Goal: Task Accomplishment & Management: Use online tool/utility

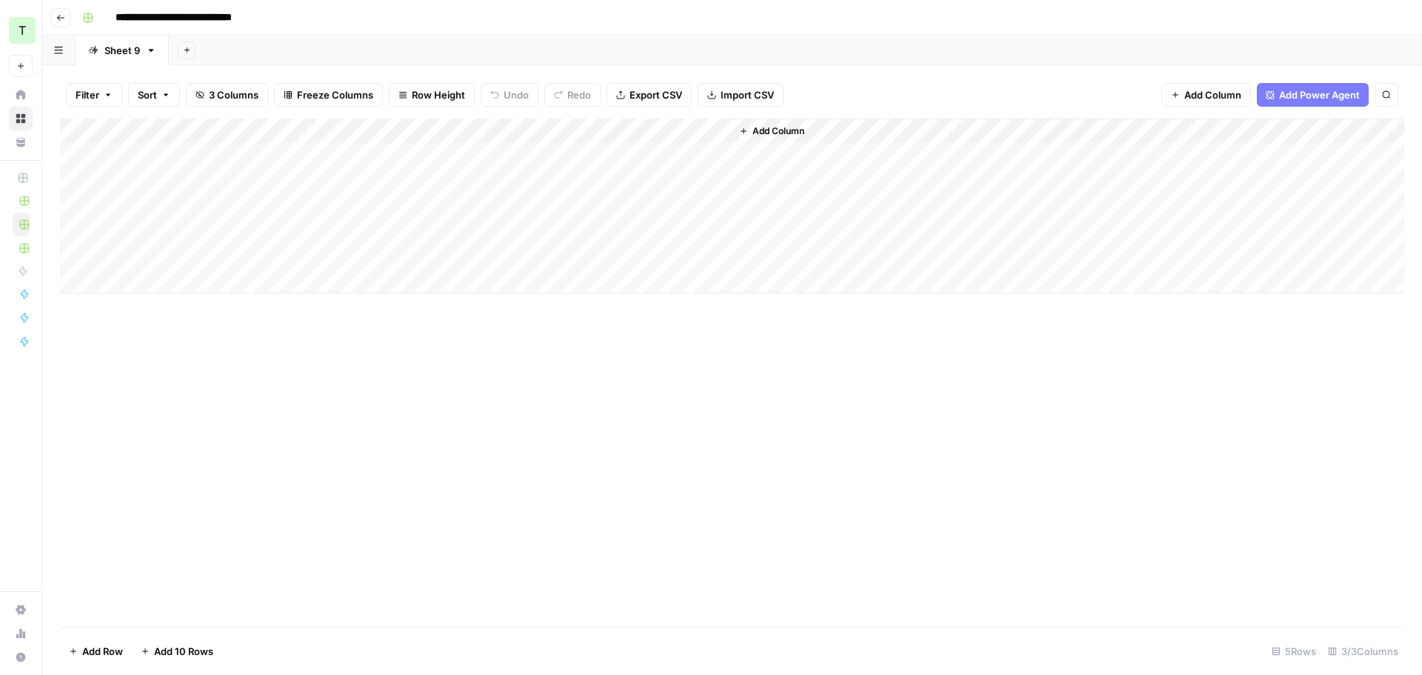
click at [387, 156] on div "Add Column" at bounding box center [732, 206] width 1344 height 175
click at [424, 153] on div "Add Column" at bounding box center [732, 206] width 1344 height 175
type textarea "**********"
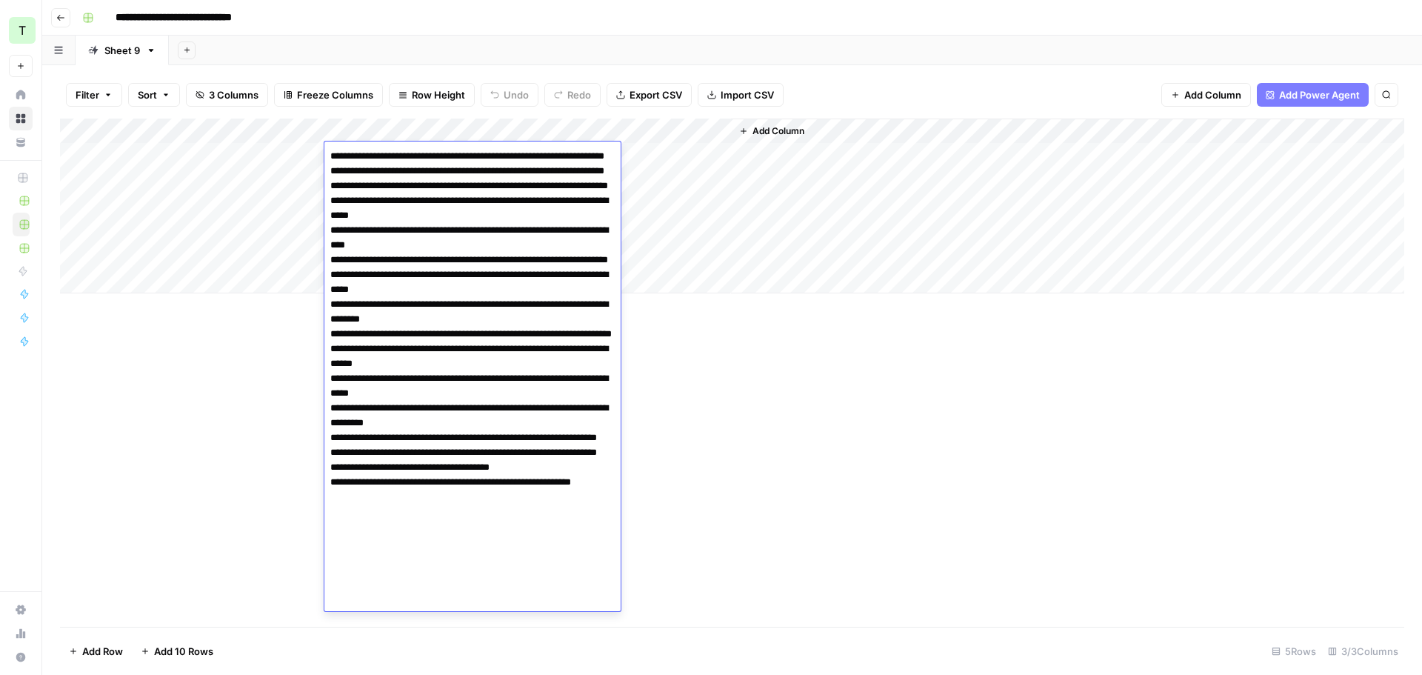
drag, startPoint x: 487, startPoint y: 347, endPoint x: 471, endPoint y: 304, distance: 45.7
click at [486, 347] on textarea at bounding box center [472, 378] width 296 height 465
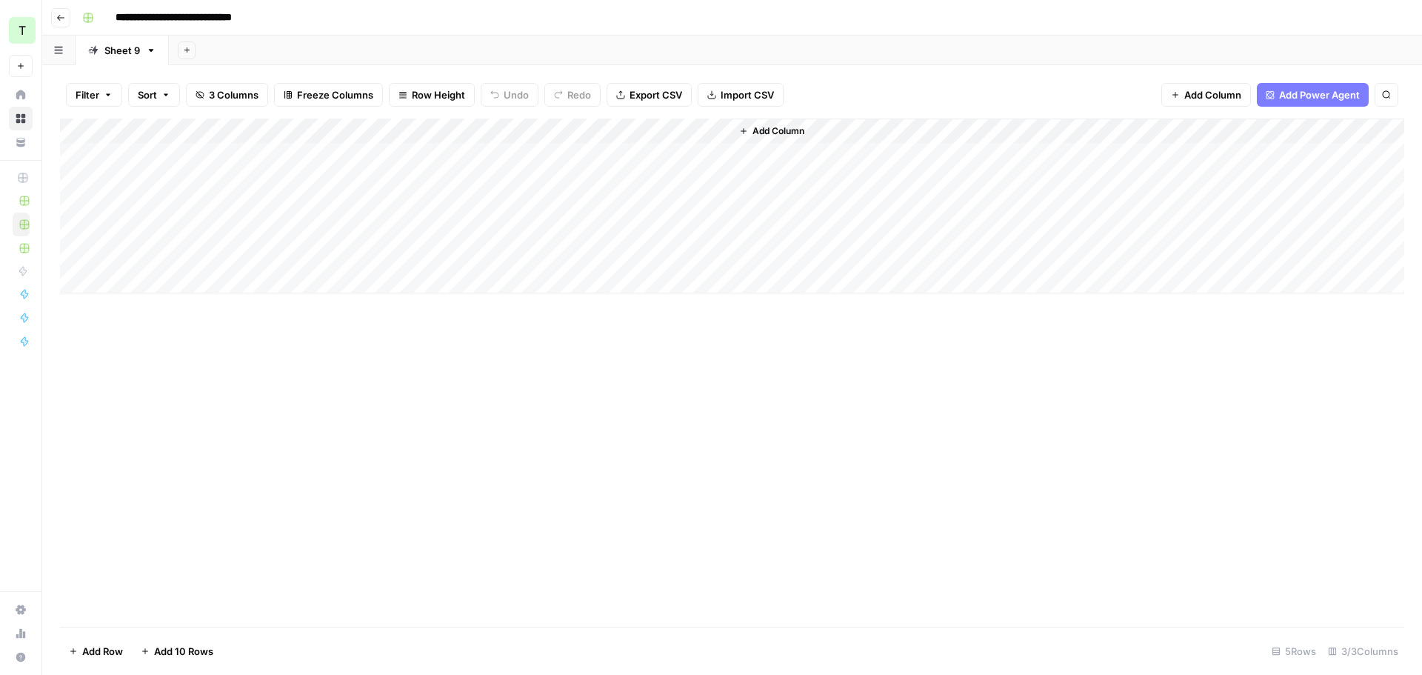
click at [284, 413] on div "Add Column" at bounding box center [732, 373] width 1344 height 508
click at [387, 158] on div "Add Column" at bounding box center [732, 206] width 1344 height 175
drag, startPoint x: 441, startPoint y: 354, endPoint x: 429, endPoint y: 204, distance: 150.9
click at [441, 353] on div "Add Column" at bounding box center [732, 373] width 1344 height 508
click at [425, 186] on div "Add Column" at bounding box center [732, 206] width 1344 height 175
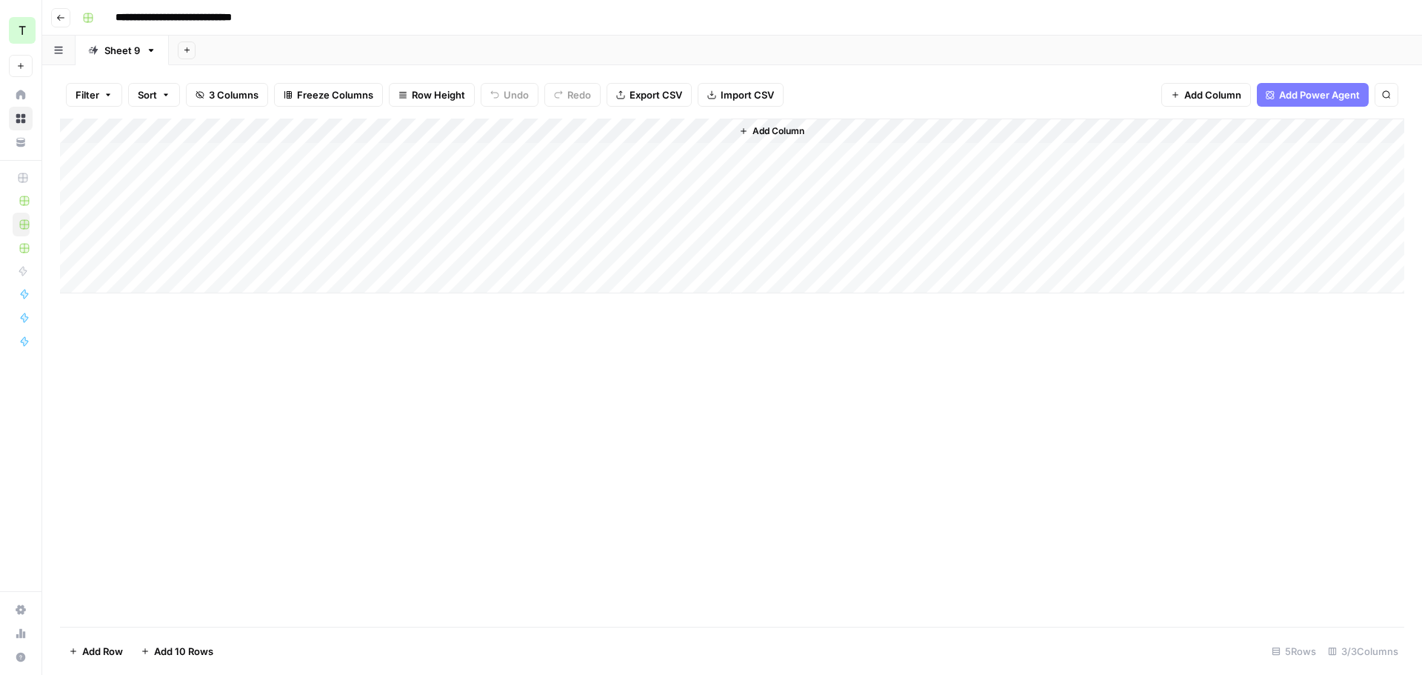
click at [424, 147] on div "Add Column" at bounding box center [732, 206] width 1344 height 175
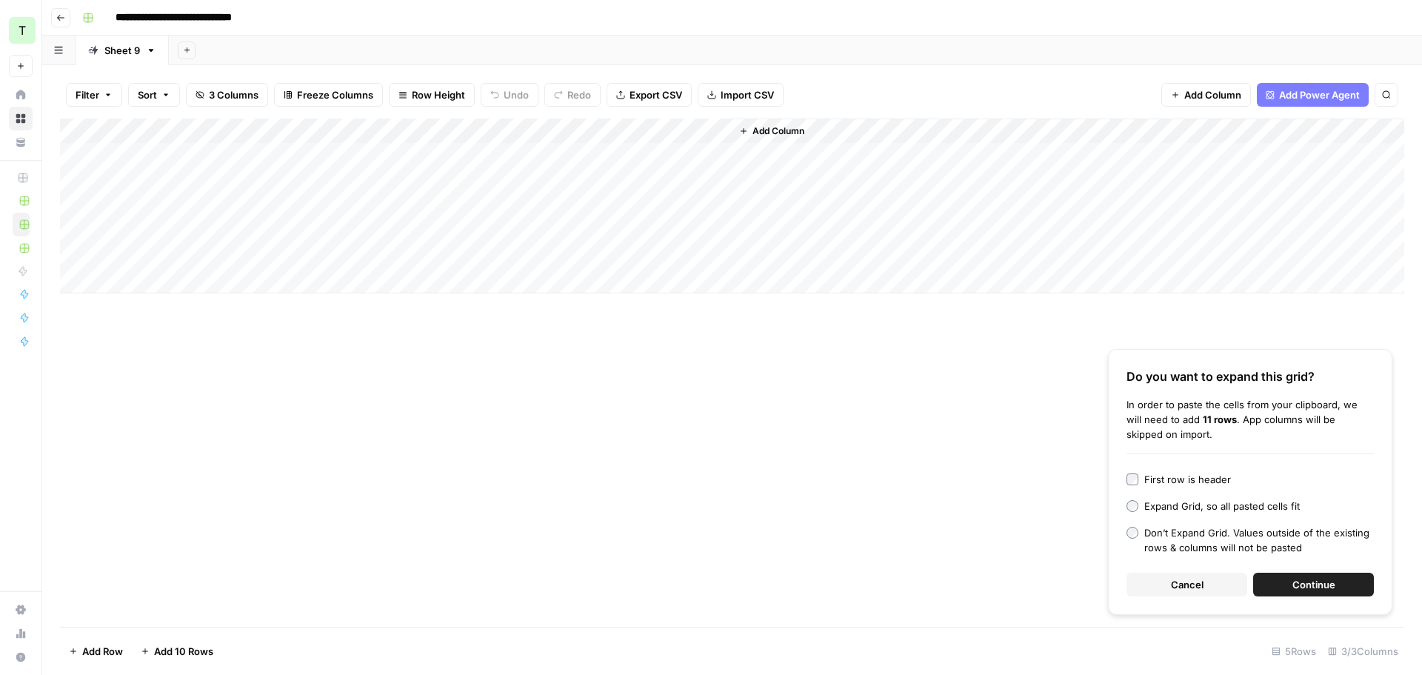
click at [1287, 577] on button "Continue" at bounding box center [1313, 585] width 121 height 24
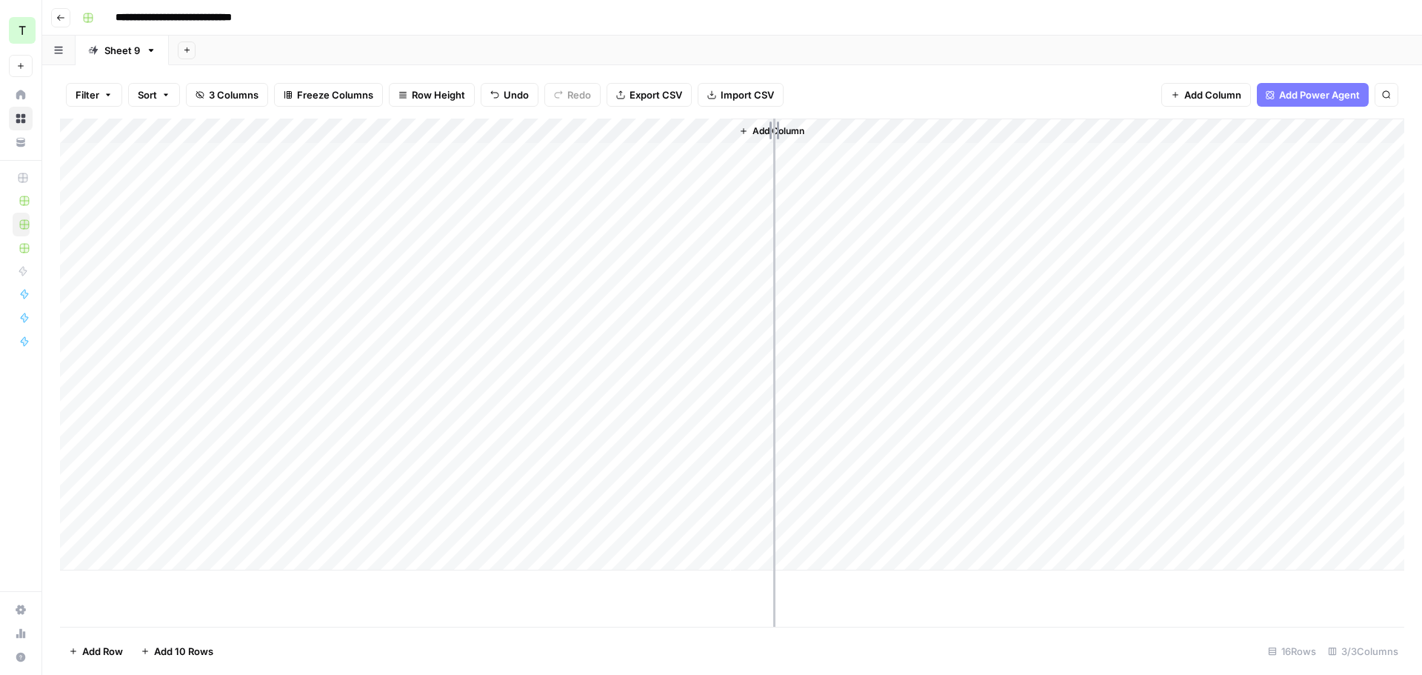
drag, startPoint x: 542, startPoint y: 125, endPoint x: 773, endPoint y: 130, distance: 231.1
click at [773, 130] on div "Add Column" at bounding box center [732, 345] width 1344 height 452
click at [230, 156] on div "Add Column" at bounding box center [732, 345] width 1344 height 452
type textarea "*********"
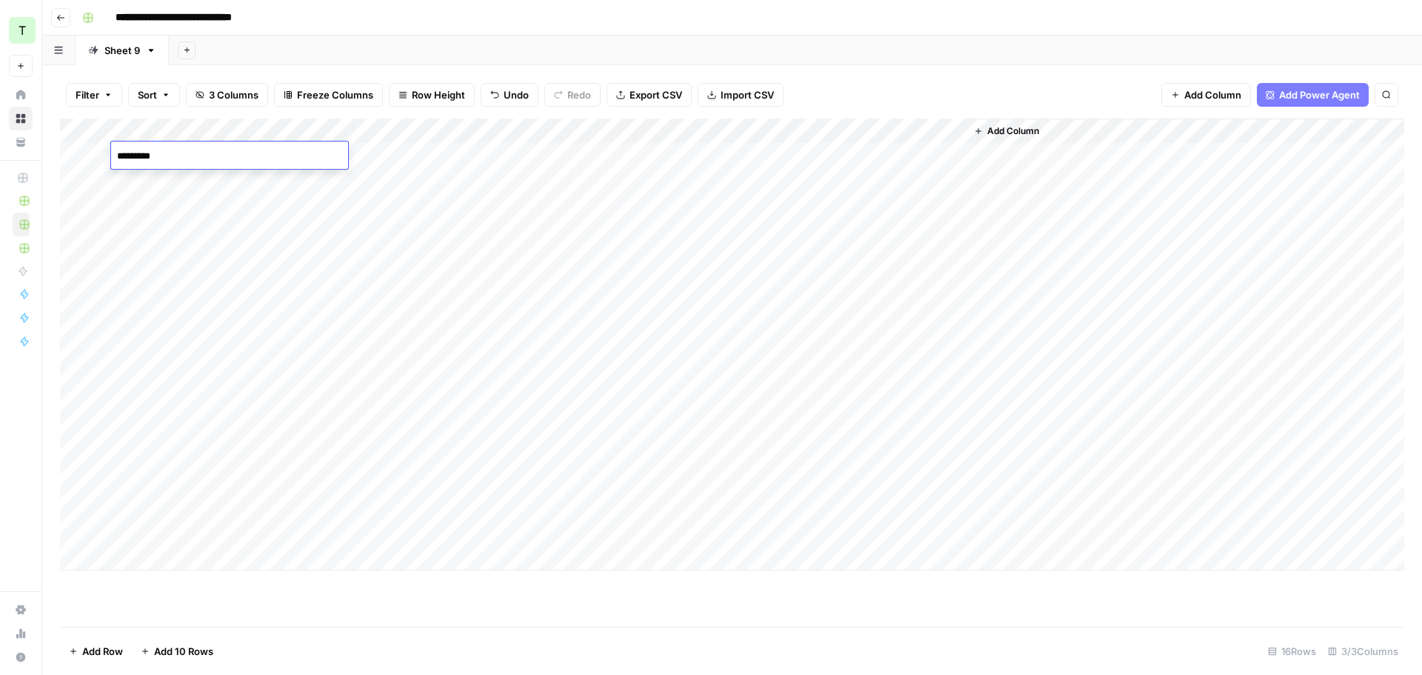
click at [224, 183] on div "Add Column" at bounding box center [732, 345] width 1344 height 452
type textarea "*********"
click at [210, 213] on div "Add Column" at bounding box center [732, 345] width 1344 height 452
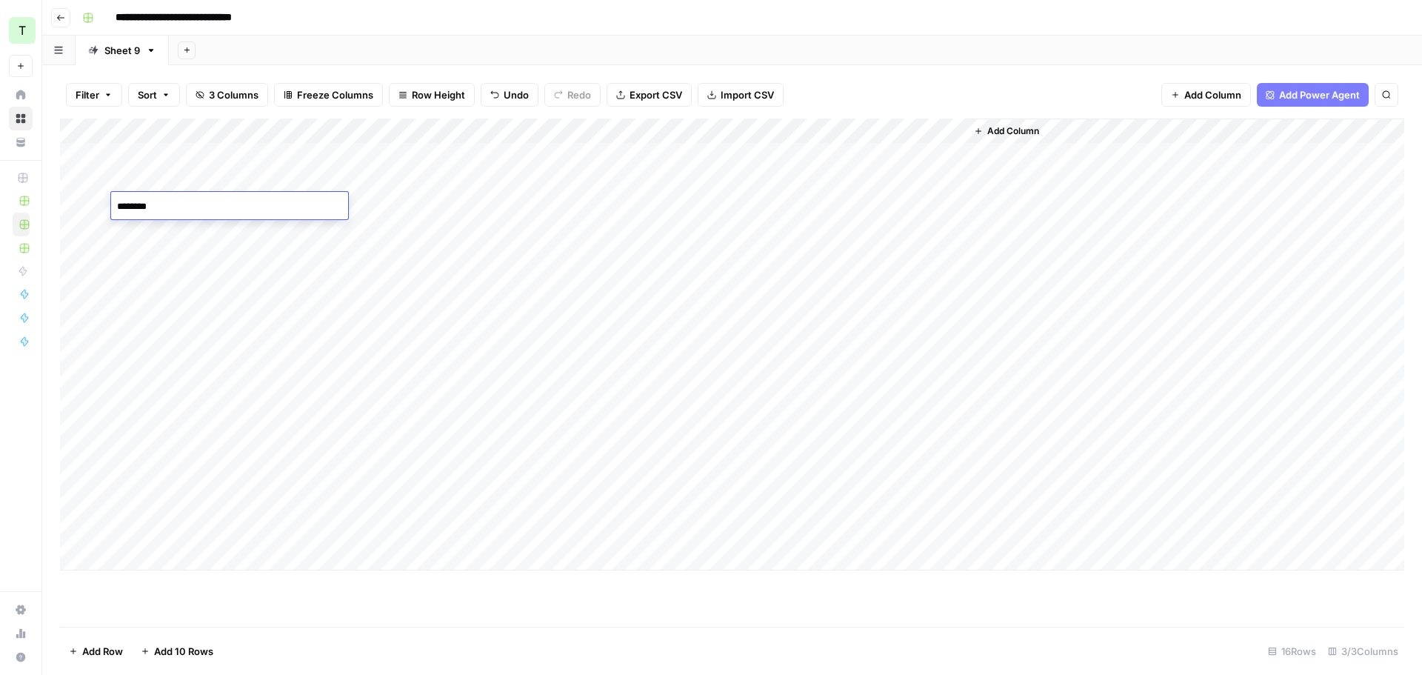
type textarea "*********"
click at [214, 232] on div "Add Column" at bounding box center [732, 345] width 1344 height 452
click at [214, 233] on div "Add Column" at bounding box center [732, 345] width 1344 height 452
type textarea "**********"
click at [203, 257] on div "Add Column" at bounding box center [732, 345] width 1344 height 452
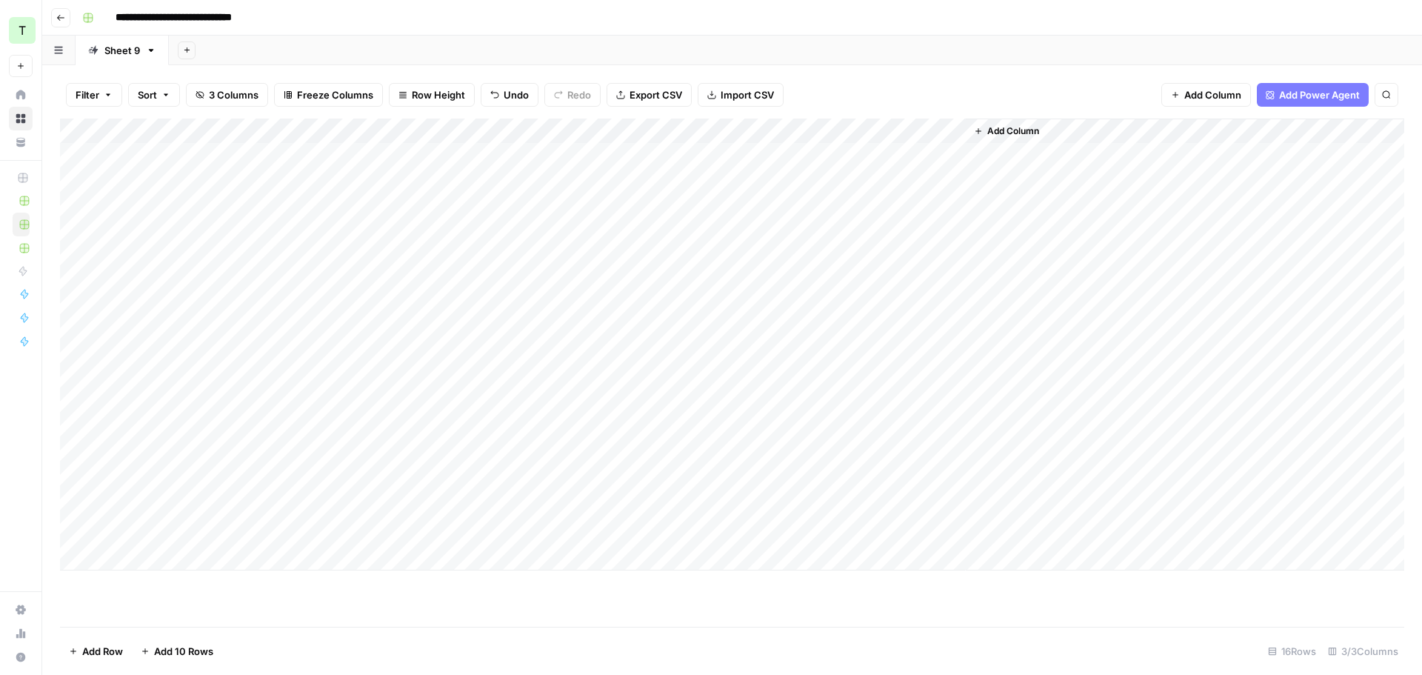
click at [206, 257] on div "Add Column" at bounding box center [732, 345] width 1344 height 452
type textarea "**********"
click at [251, 282] on div "Add Column" at bounding box center [732, 345] width 1344 height 452
click at [217, 286] on textarea "*********" at bounding box center [229, 282] width 237 height 21
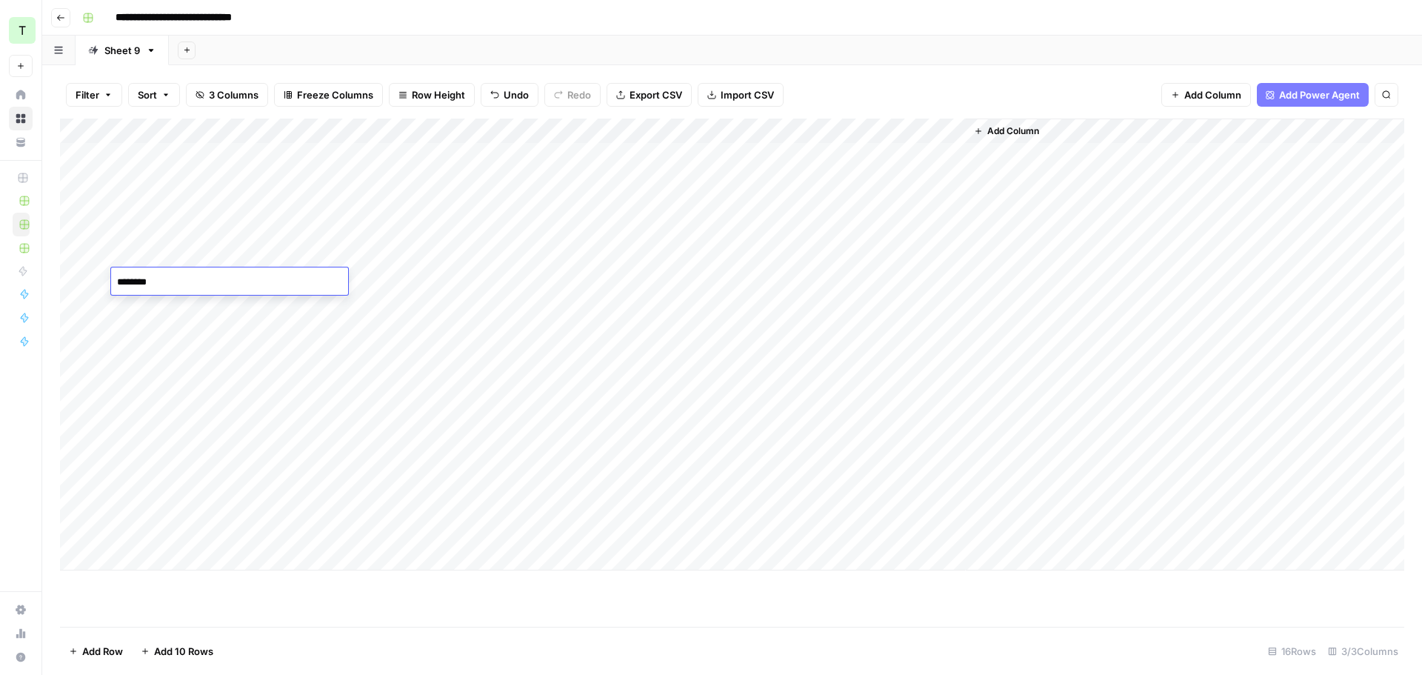
type textarea "*********"
click at [194, 313] on div "Add Column" at bounding box center [732, 345] width 1344 height 452
click at [210, 308] on textarea "*********" at bounding box center [229, 307] width 237 height 21
type textarea "**********"
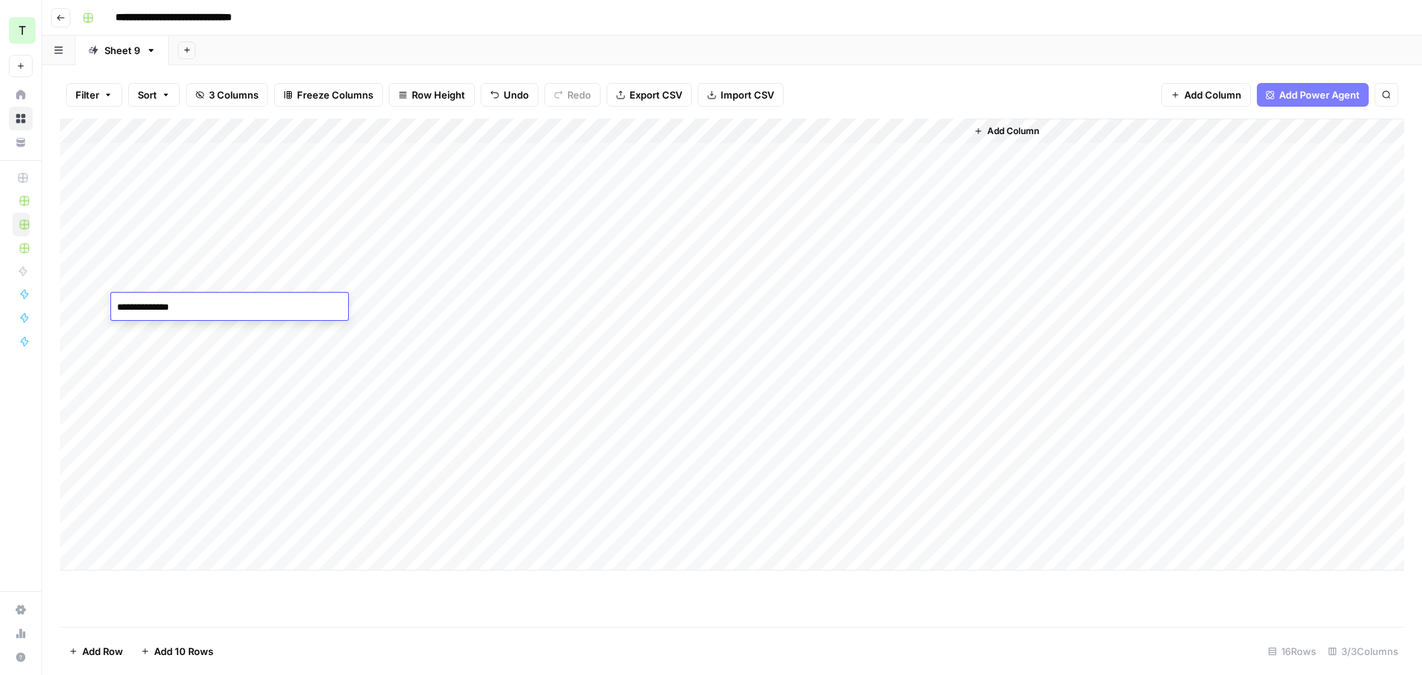
click at [181, 333] on div "Add Column" at bounding box center [732, 345] width 1344 height 452
type textarea "**********"
click at [162, 358] on div "Add Column" at bounding box center [732, 345] width 1344 height 452
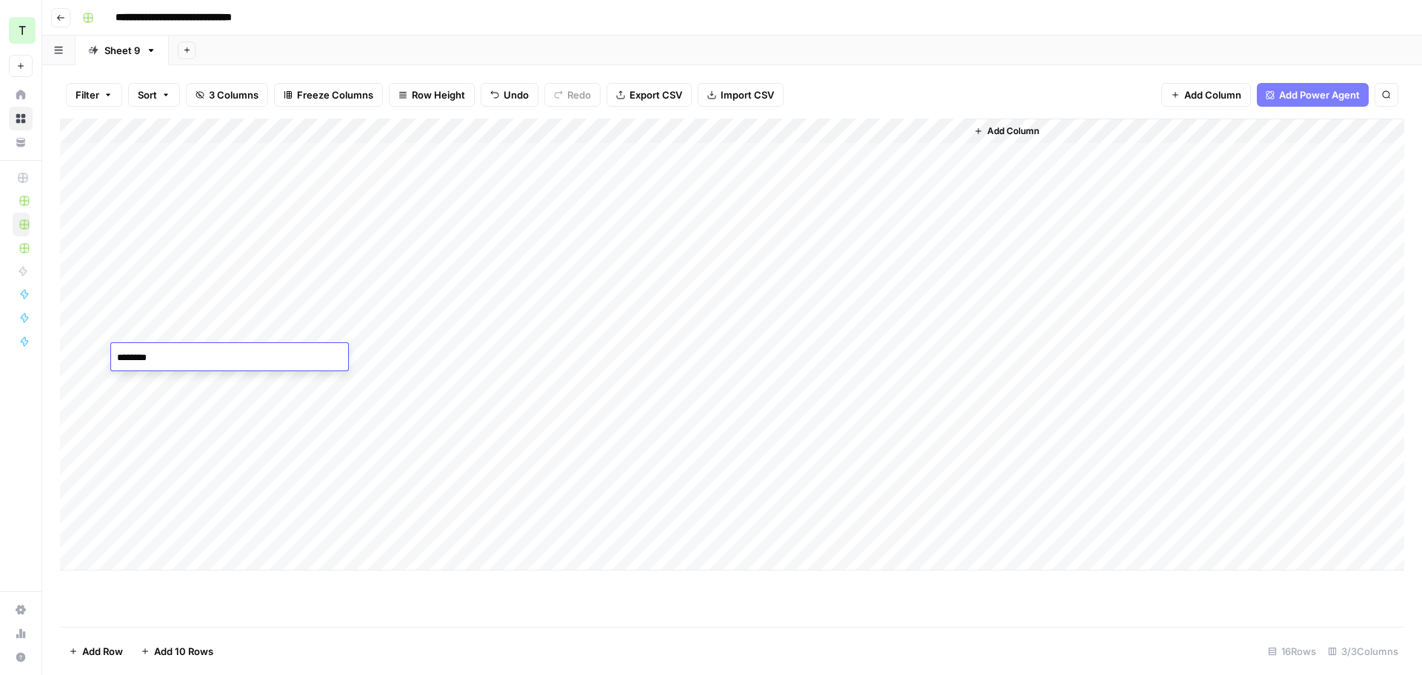
type textarea "*********"
click at [187, 378] on div "Add Column" at bounding box center [732, 345] width 1344 height 452
type textarea "**********"
click at [201, 407] on div "Add Column" at bounding box center [732, 345] width 1344 height 452
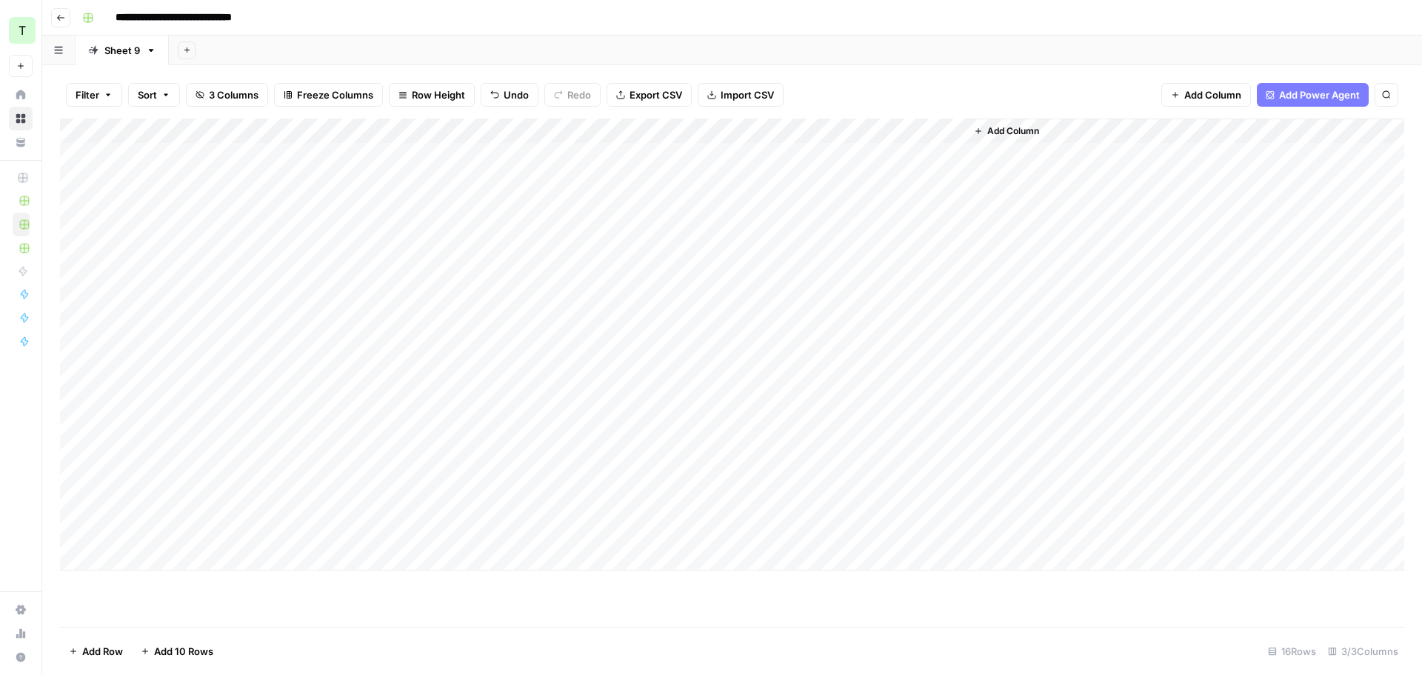
click at [201, 407] on div "Add Column" at bounding box center [732, 345] width 1344 height 452
type textarea "**********"
click at [180, 433] on div "Add Column" at bounding box center [732, 345] width 1344 height 452
type textarea "**********"
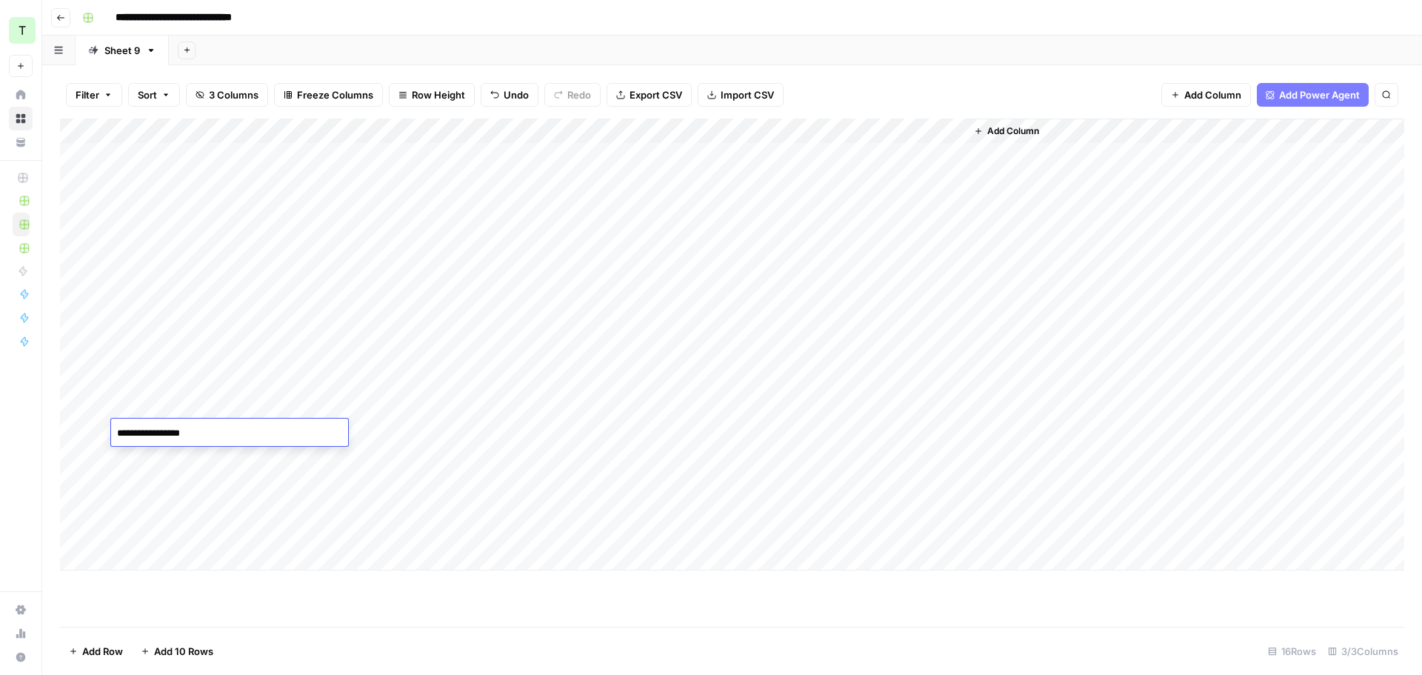
click at [157, 462] on div "Add Column" at bounding box center [732, 345] width 1344 height 452
click at [156, 462] on div "Add Column" at bounding box center [732, 345] width 1344 height 452
type textarea "*********"
click at [182, 477] on div "Add Column" at bounding box center [732, 345] width 1344 height 452
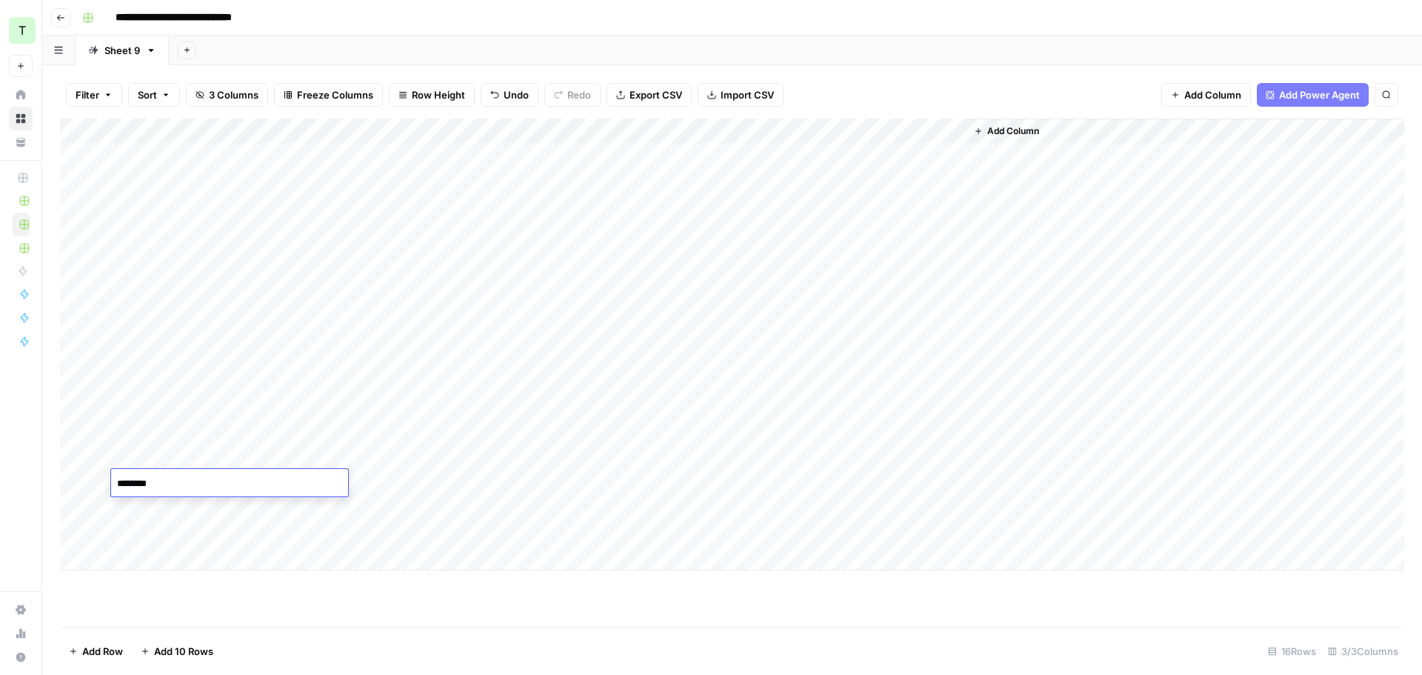
type textarea "*********"
click at [201, 508] on div "Add Column" at bounding box center [732, 345] width 1344 height 452
type textarea "*****"
click at [558, 508] on div "Add Column" at bounding box center [732, 345] width 1344 height 452
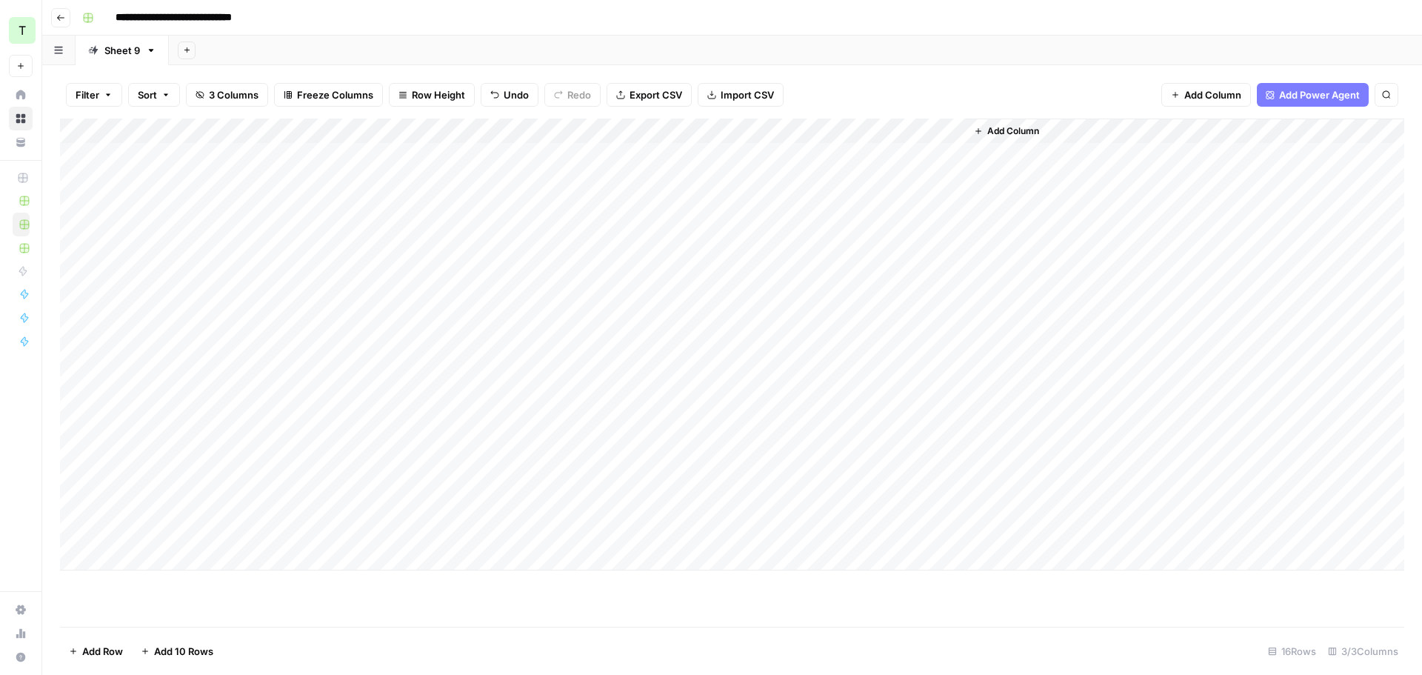
click at [78, 509] on div "Add Column" at bounding box center [732, 345] width 1344 height 452
click at [105, 655] on span "Delete 1 Row" at bounding box center [98, 651] width 59 height 15
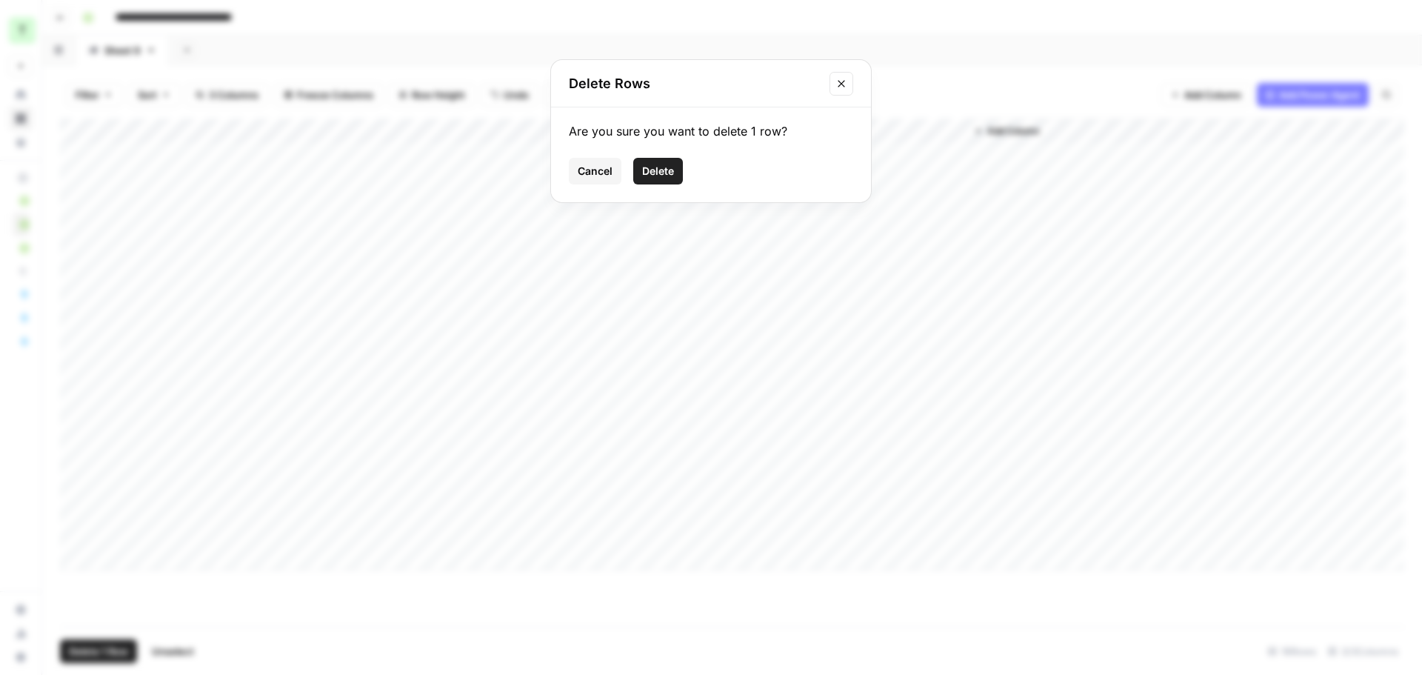
click at [645, 174] on span "Delete" at bounding box center [658, 171] width 32 height 15
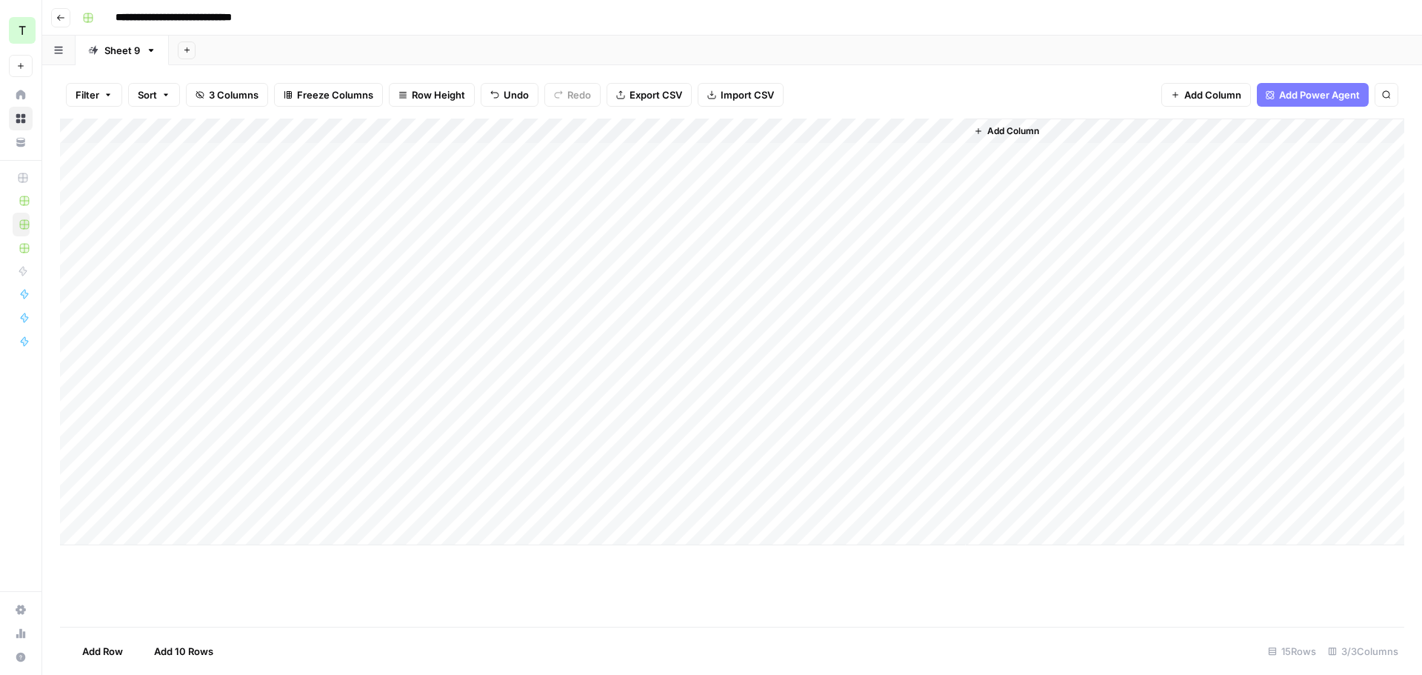
click at [443, 507] on div "Add Column" at bounding box center [732, 332] width 1344 height 427
click at [78, 505] on div "Add Column" at bounding box center [732, 332] width 1344 height 427
click at [104, 661] on button "Delete 1 Row" at bounding box center [98, 651] width 77 height 24
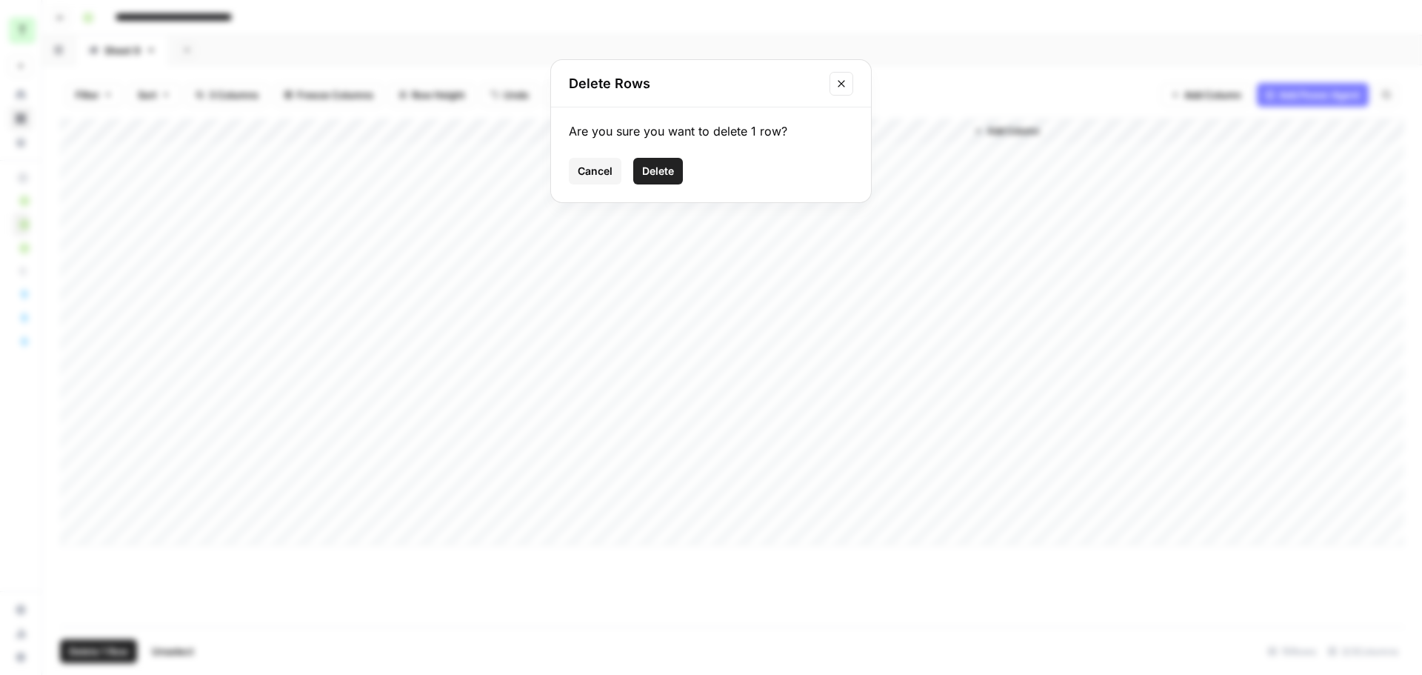
click at [655, 178] on span "Delete" at bounding box center [658, 171] width 32 height 15
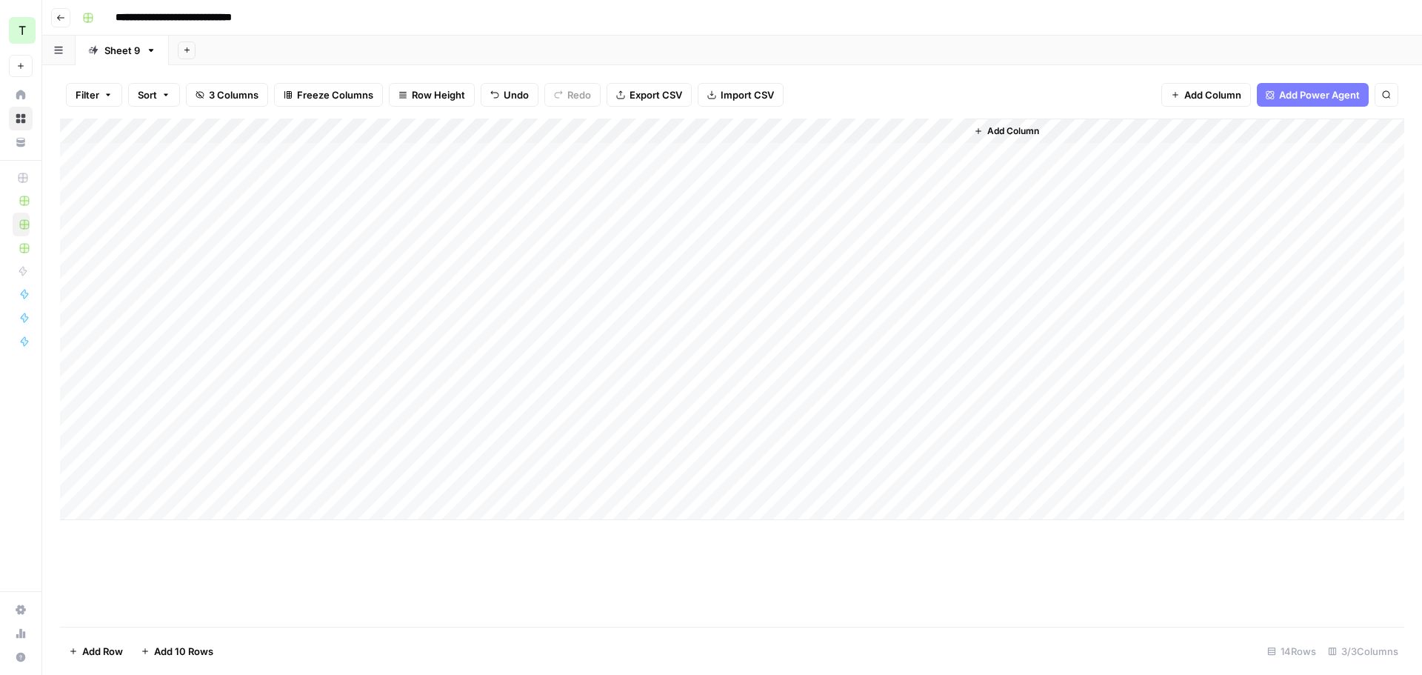
click at [647, 50] on div "Add Sheet" at bounding box center [795, 51] width 1253 height 30
drag, startPoint x: 325, startPoint y: 130, endPoint x: 229, endPoint y: 137, distance: 96.6
click at [229, 137] on div "Add Column" at bounding box center [732, 319] width 1344 height 401
click at [853, 128] on div "Add Column" at bounding box center [732, 319] width 1344 height 401
click at [898, 167] on span "All Rows" at bounding box center [908, 165] width 93 height 15
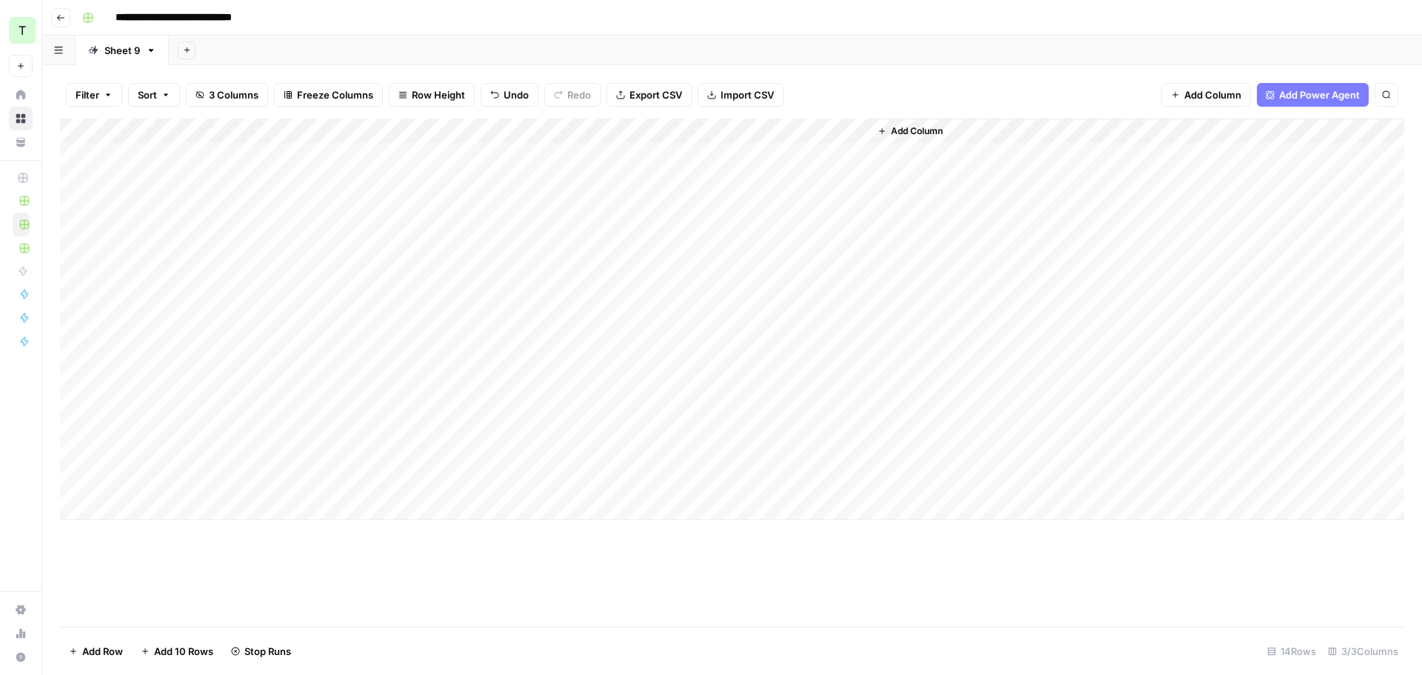
click at [669, 42] on div "Add Sheet" at bounding box center [795, 51] width 1253 height 30
click at [855, 130] on div "Add Column" at bounding box center [732, 319] width 1344 height 401
click at [821, 51] on div "Add Sheet" at bounding box center [795, 51] width 1253 height 30
click at [851, 155] on div "Add Column" at bounding box center [732, 319] width 1344 height 401
click at [798, 53] on div "Add Sheet" at bounding box center [795, 51] width 1253 height 30
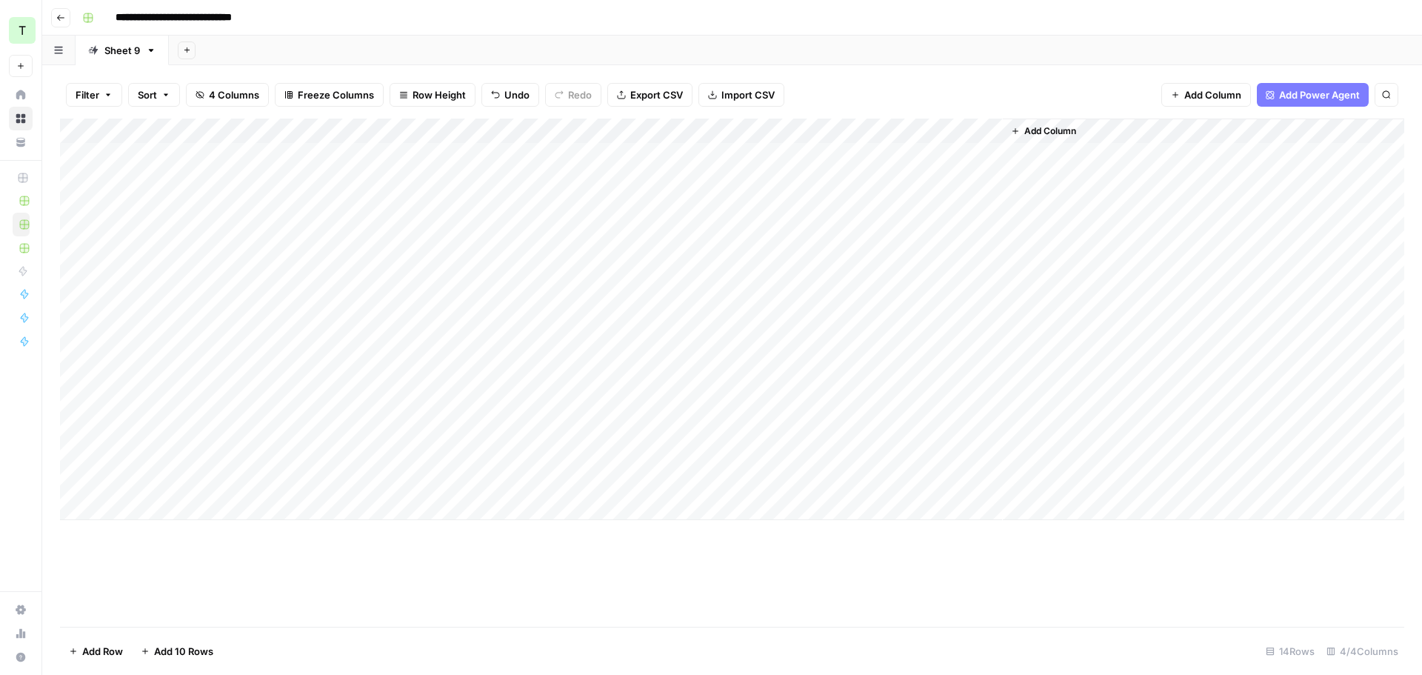
click at [887, 153] on div "Add Column" at bounding box center [732, 319] width 1344 height 401
click at [900, 156] on div "Add Column" at bounding box center [732, 319] width 1344 height 401
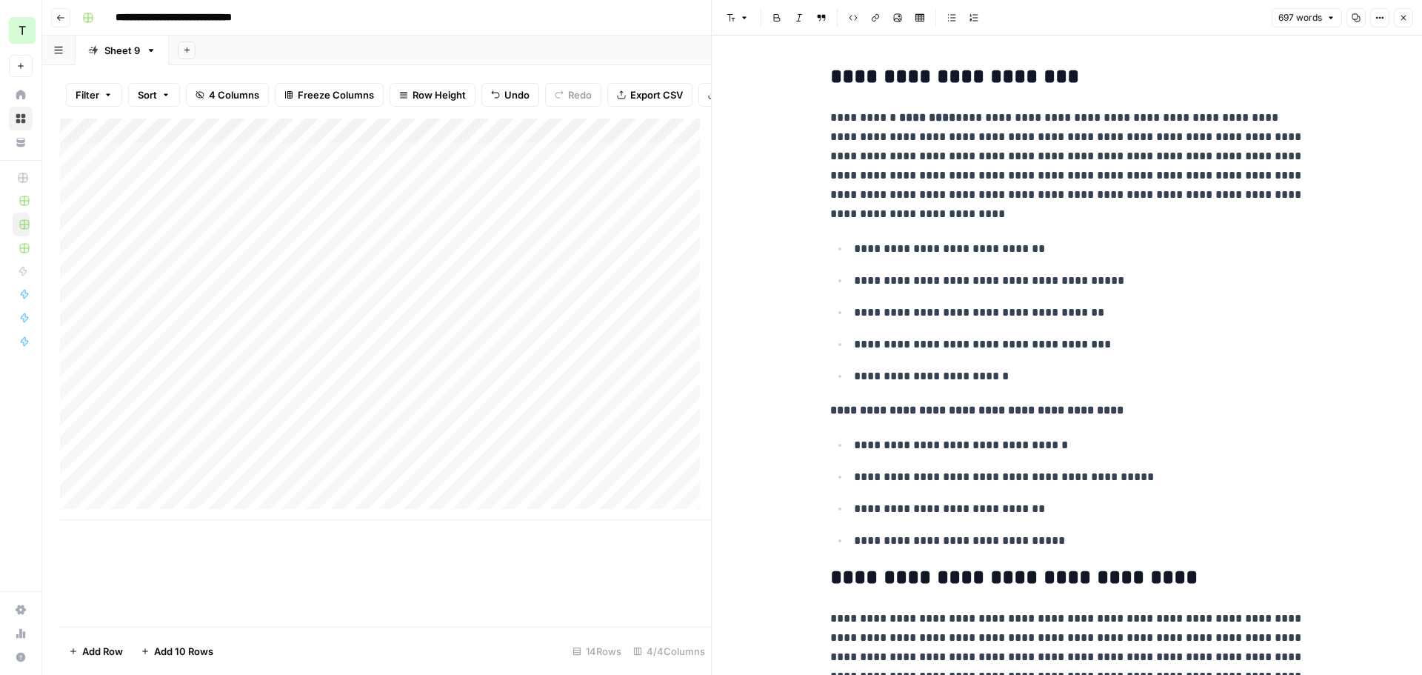
click at [1401, 21] on icon "button" at bounding box center [1403, 17] width 9 height 9
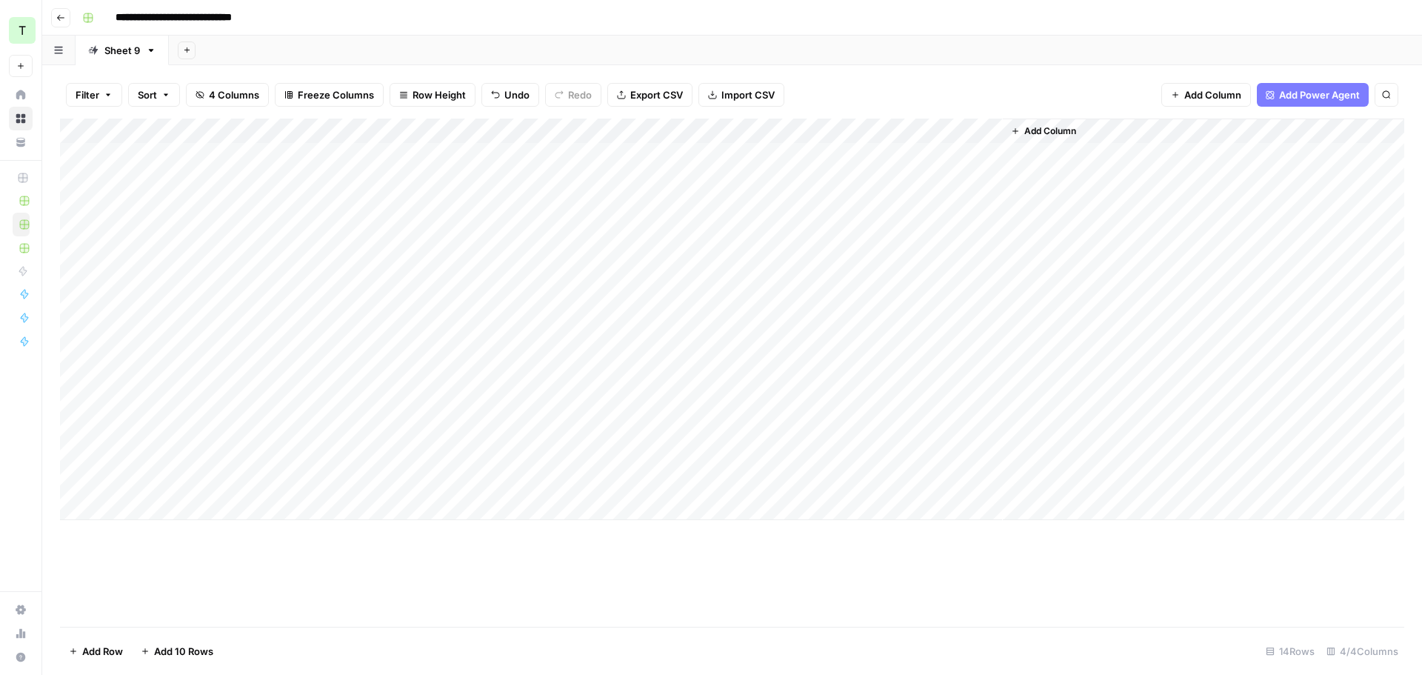
click at [843, 41] on div "Add Sheet" at bounding box center [795, 51] width 1253 height 30
click at [927, 154] on div "Add Column" at bounding box center [732, 319] width 1344 height 401
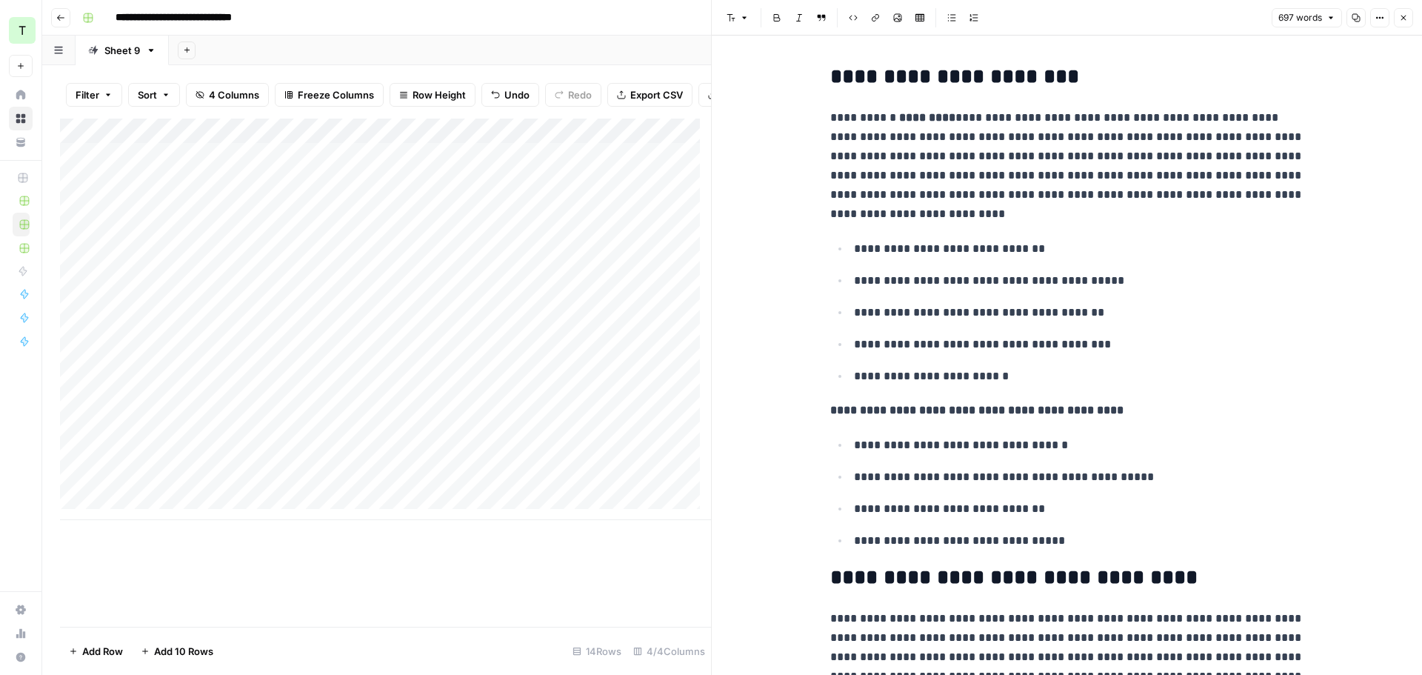
click at [1400, 16] on icon "button" at bounding box center [1403, 17] width 9 height 9
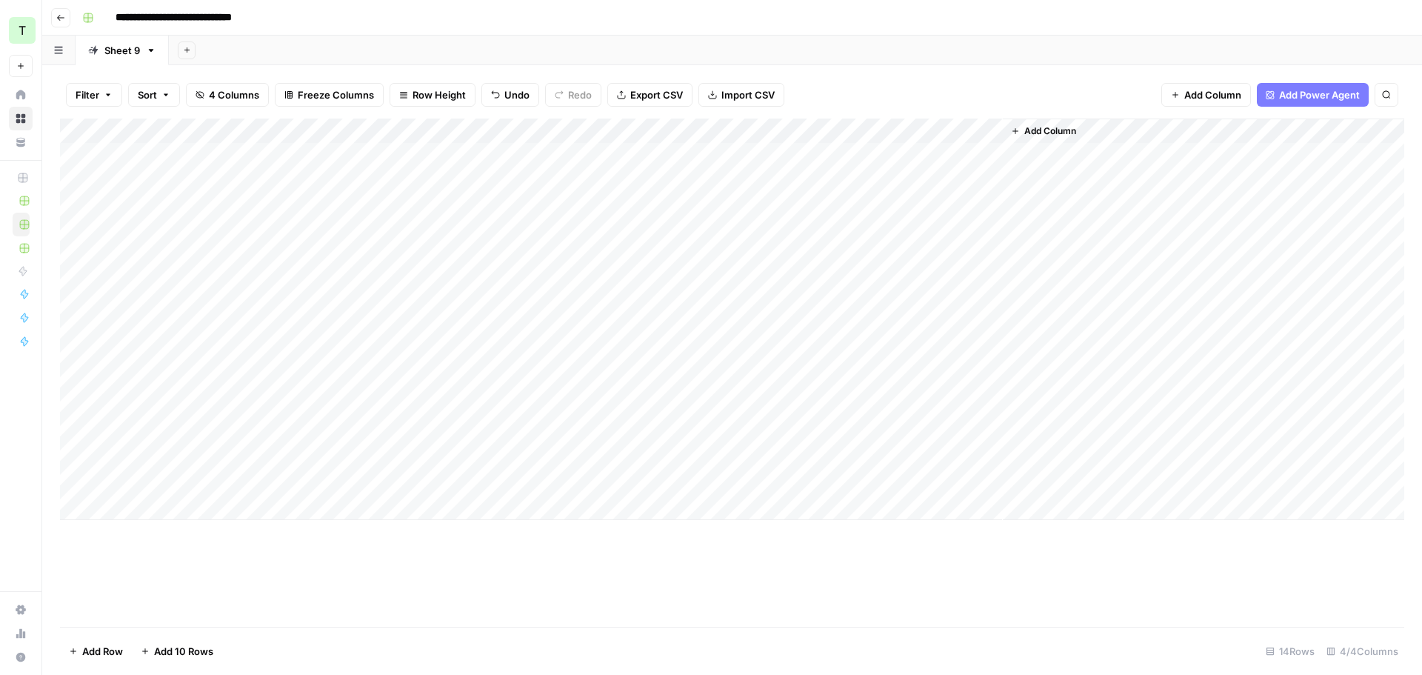
click at [750, 32] on header "**********" at bounding box center [732, 18] width 1380 height 36
click at [857, 136] on div "Add Column" at bounding box center [732, 319] width 1344 height 401
click at [894, 213] on span "Remaining Rows" at bounding box center [908, 217] width 93 height 15
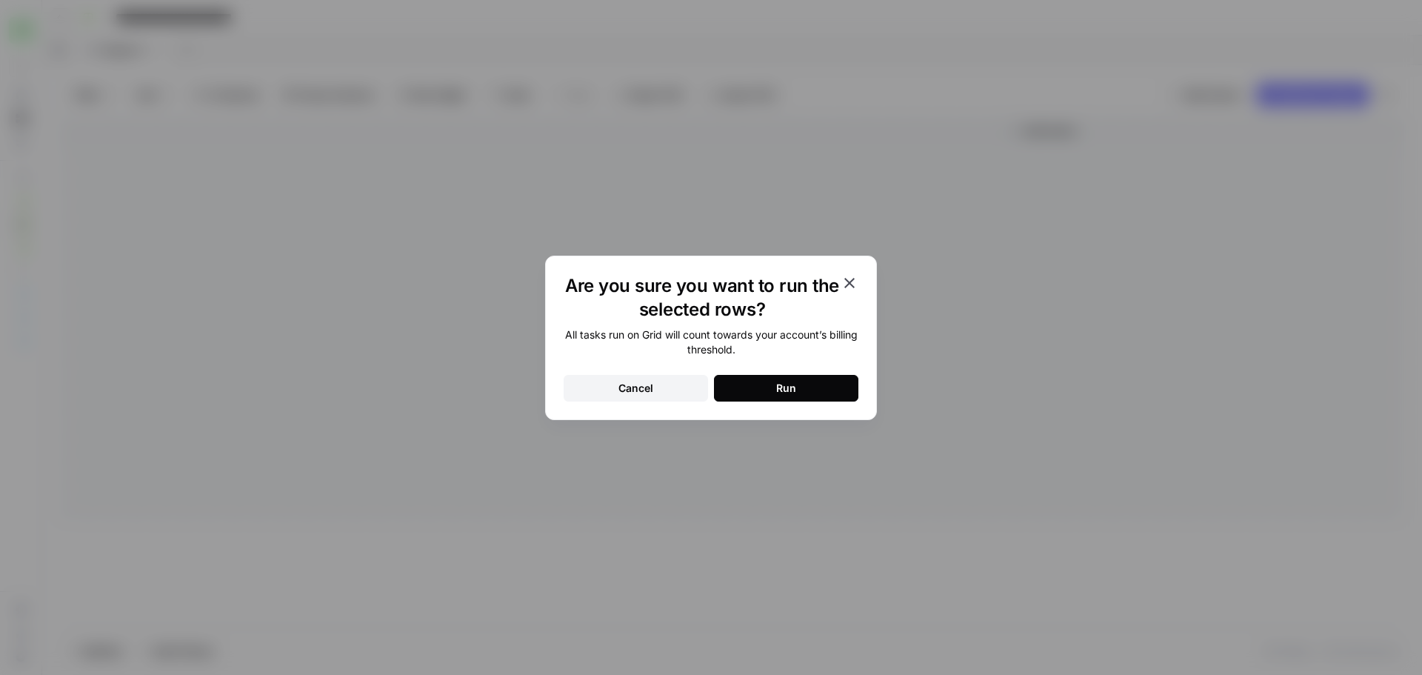
click at [750, 391] on button "Run" at bounding box center [786, 388] width 144 height 27
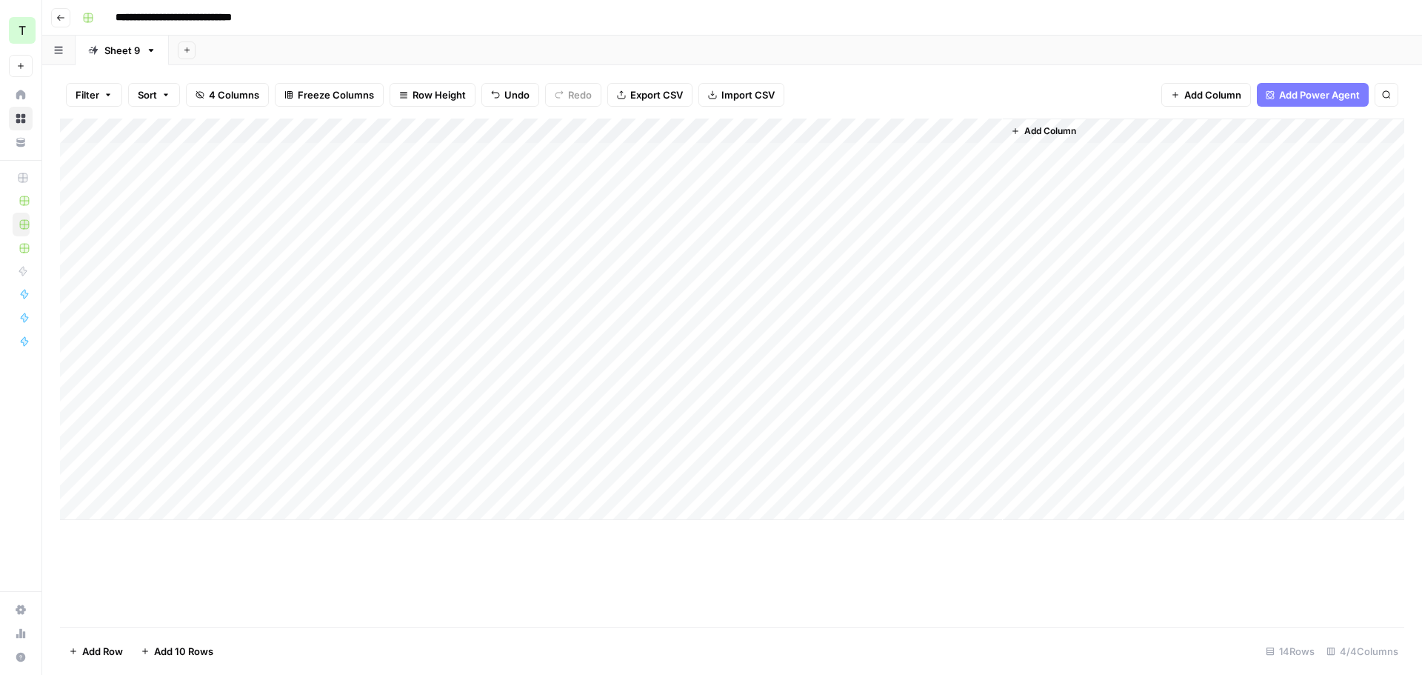
click at [854, 130] on div "Add Column" at bounding box center [732, 319] width 1344 height 401
click at [903, 217] on span "Remaining Rows" at bounding box center [908, 217] width 93 height 15
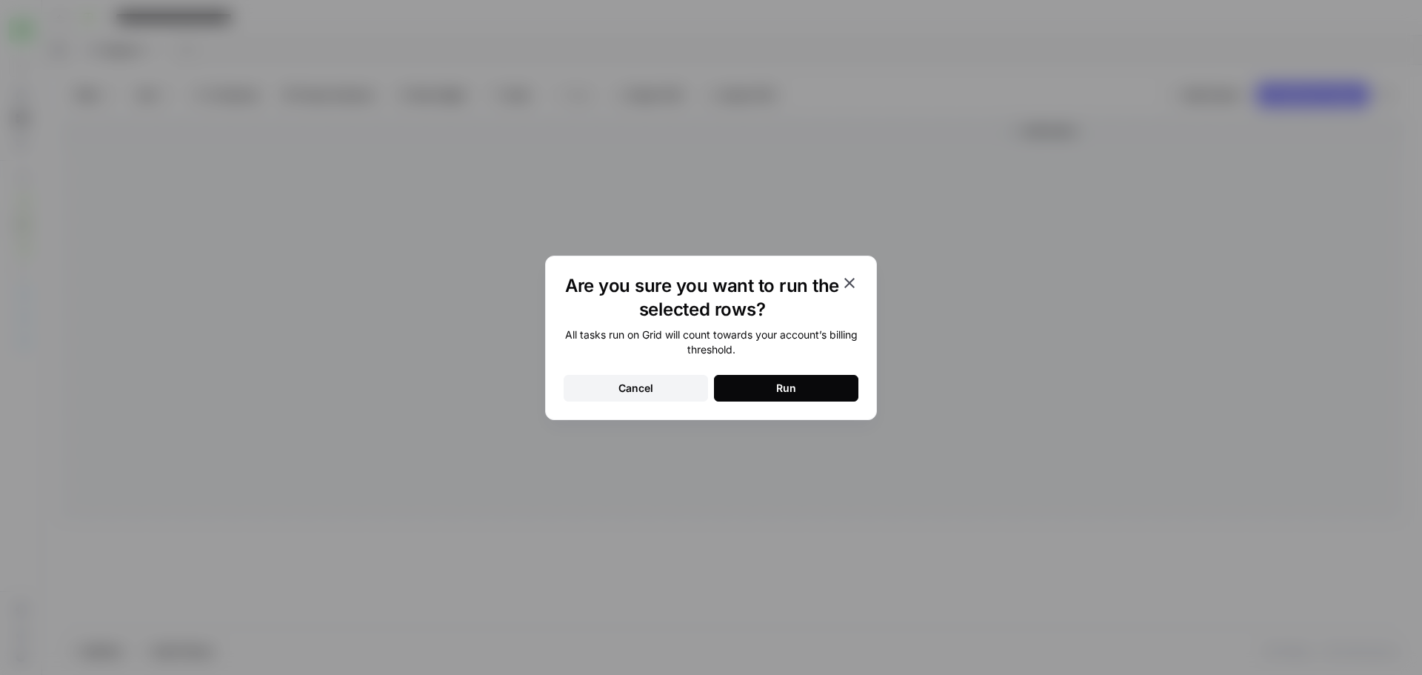
click at [788, 390] on div "Run" at bounding box center [786, 388] width 20 height 15
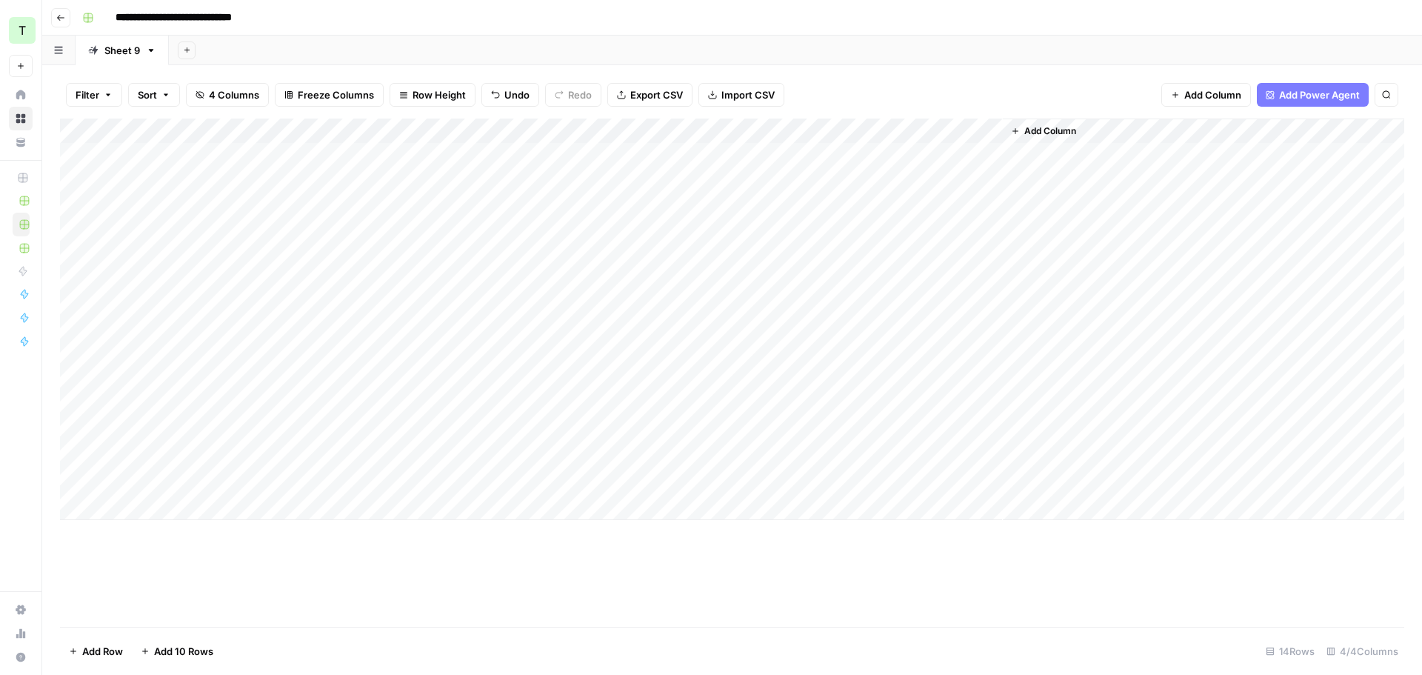
drag, startPoint x: 847, startPoint y: 32, endPoint x: 818, endPoint y: 150, distance: 122.0
click at [847, 33] on header "**********" at bounding box center [732, 18] width 1380 height 36
click at [853, 179] on div "Add Column" at bounding box center [732, 319] width 1344 height 401
click at [855, 203] on div "Add Column" at bounding box center [732, 319] width 1344 height 401
click at [857, 229] on div "Add Column" at bounding box center [732, 319] width 1344 height 401
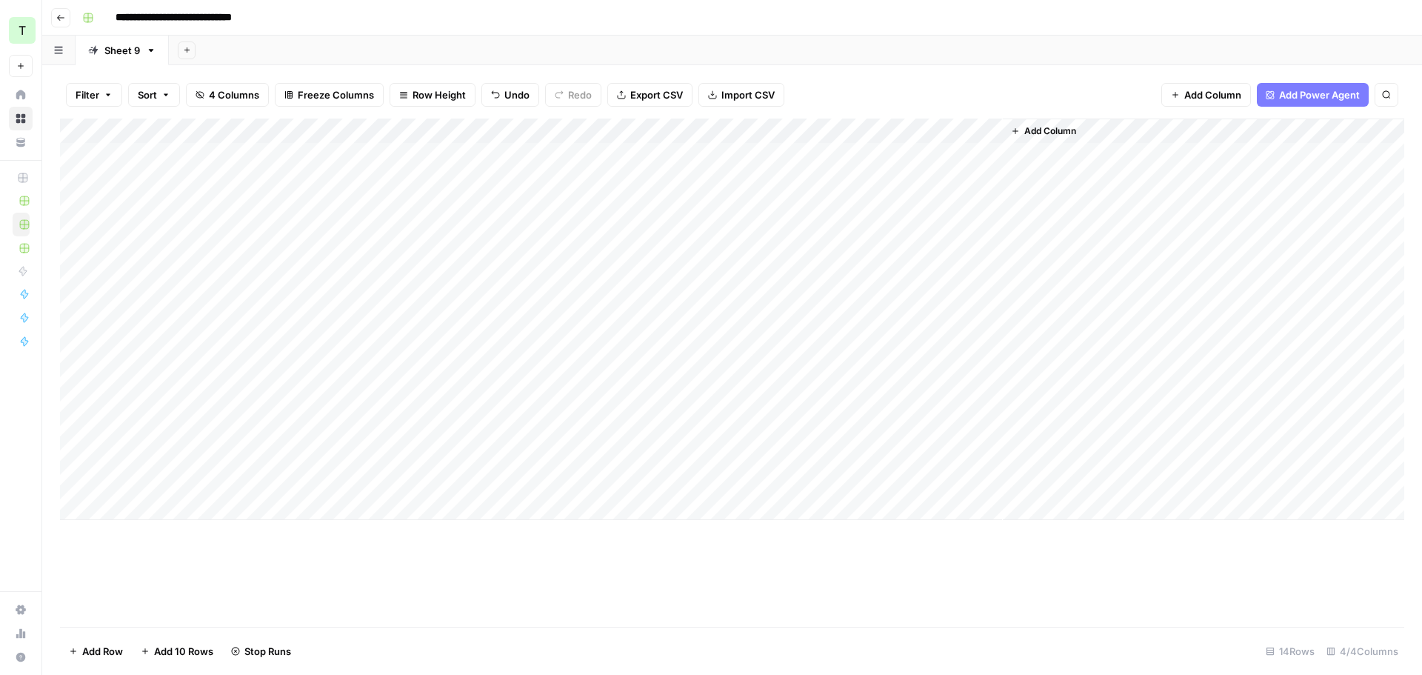
click at [855, 253] on div "Add Column" at bounding box center [732, 319] width 1344 height 401
click at [854, 280] on div "Add Column" at bounding box center [732, 319] width 1344 height 401
click at [855, 307] on div "Add Column" at bounding box center [732, 319] width 1344 height 401
click at [855, 330] on div "Add Column" at bounding box center [732, 319] width 1344 height 401
click at [855, 358] on div "Add Column" at bounding box center [732, 319] width 1344 height 401
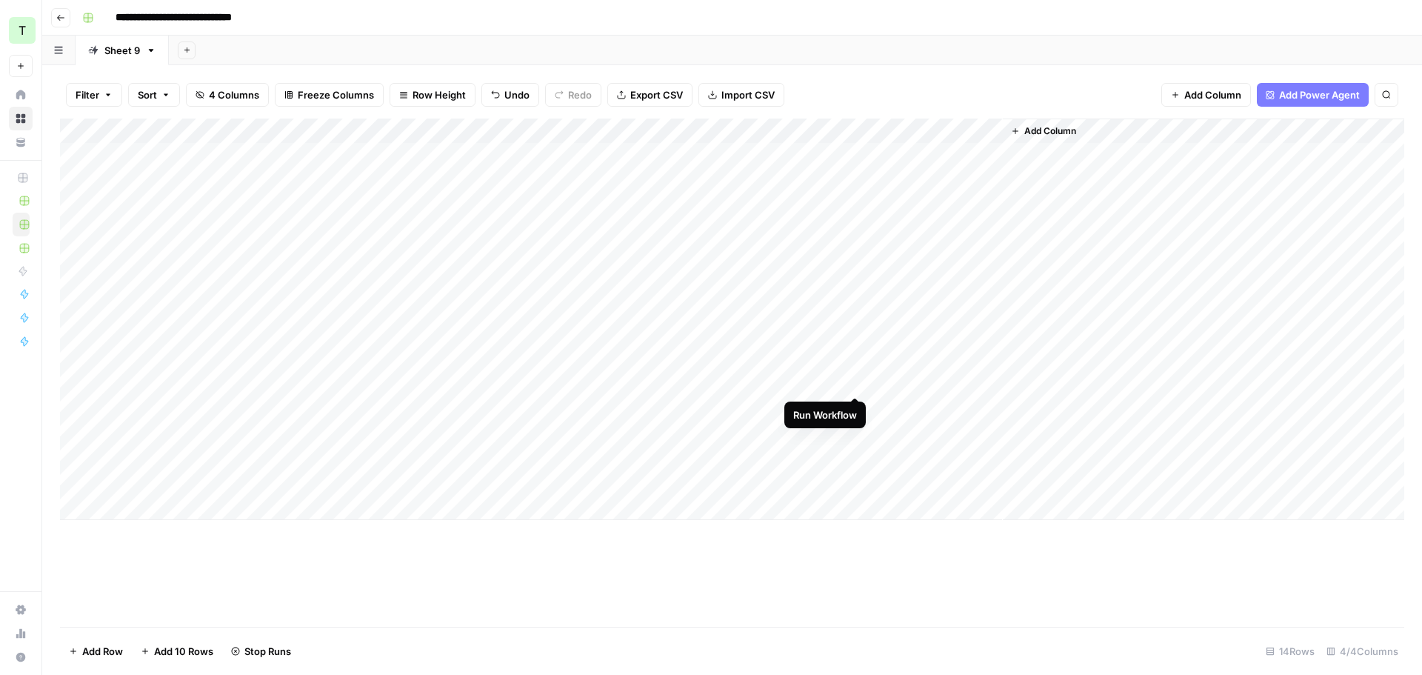
click at [853, 382] on div "Add Column" at bounding box center [732, 319] width 1344 height 401
click at [856, 415] on div "Add Column" at bounding box center [732, 319] width 1344 height 401
click at [855, 405] on div "Add Column" at bounding box center [732, 319] width 1344 height 401
click at [858, 432] on div "Add Column" at bounding box center [732, 319] width 1344 height 401
click at [855, 455] on div "Add Column" at bounding box center [732, 319] width 1344 height 401
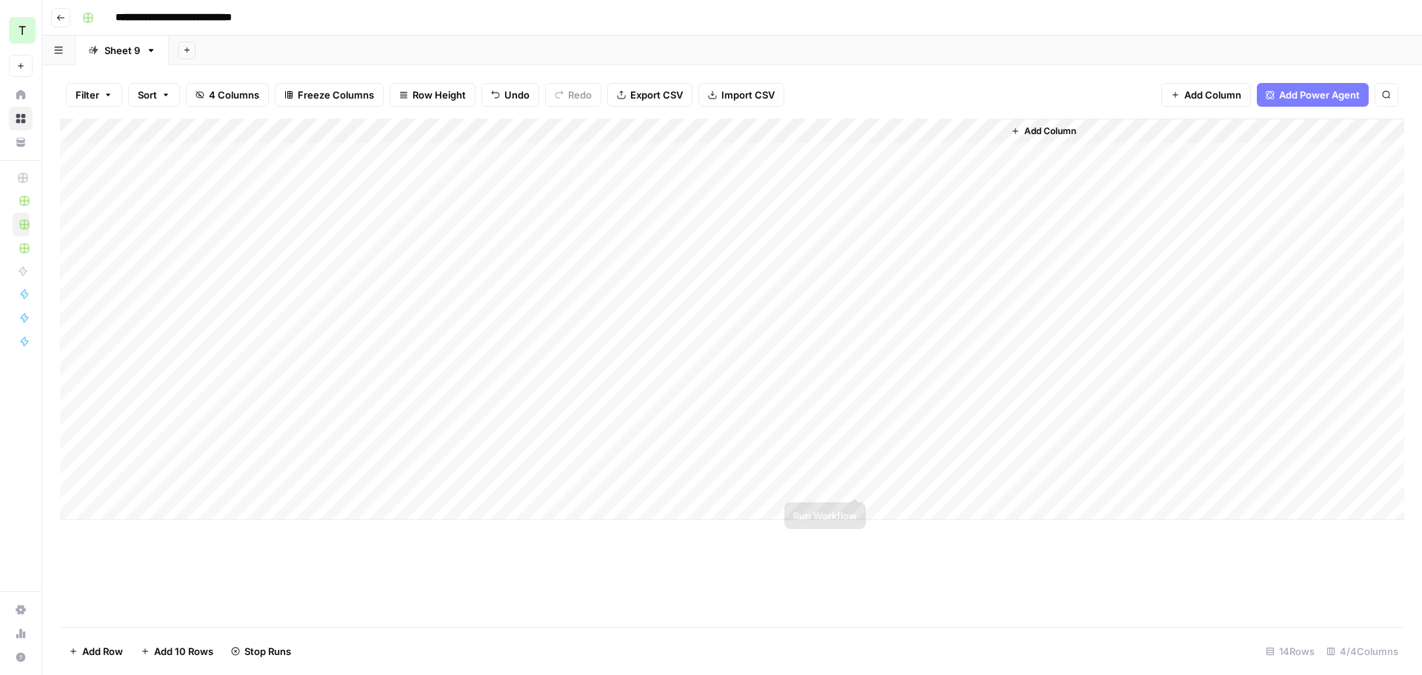
click at [853, 478] on div "Add Column" at bounding box center [732, 319] width 1344 height 401
click at [883, 61] on div "Add Sheet" at bounding box center [795, 51] width 1253 height 30
click at [909, 154] on div "Add Column" at bounding box center [732, 319] width 1344 height 401
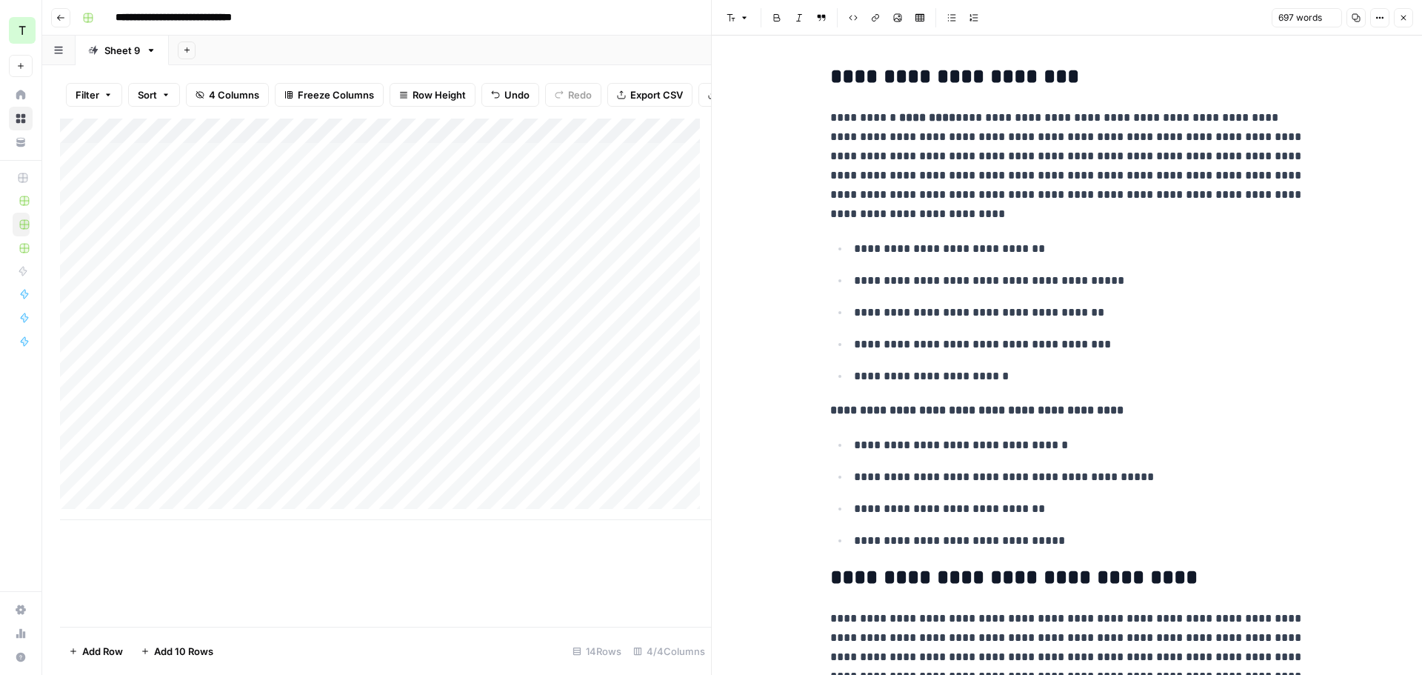
click at [983, 186] on p "**********" at bounding box center [1067, 166] width 474 height 116
click at [1402, 13] on icon "button" at bounding box center [1403, 17] width 9 height 9
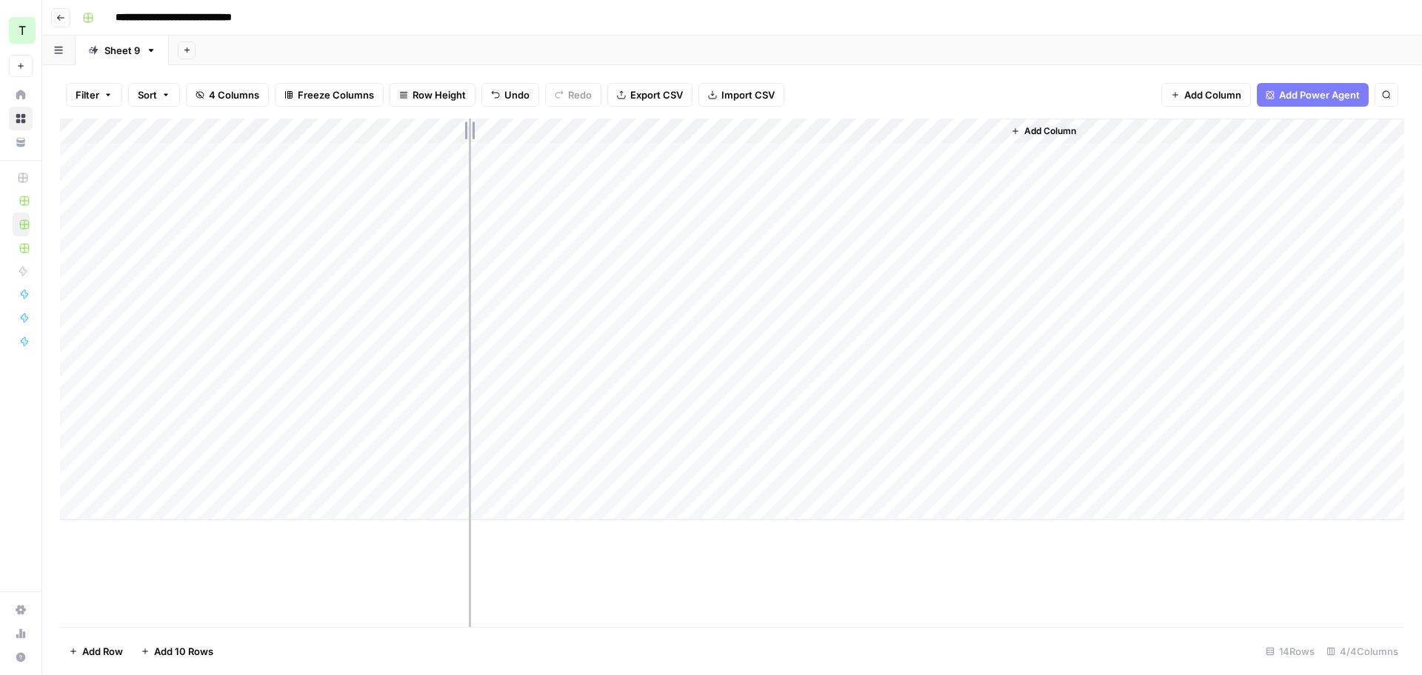
drag, startPoint x: 680, startPoint y: 127, endPoint x: 467, endPoint y: 134, distance: 212.7
click at [467, 134] on div "Add Column" at bounding box center [732, 319] width 1344 height 401
click at [736, 135] on div "Add Column" at bounding box center [732, 319] width 1344 height 401
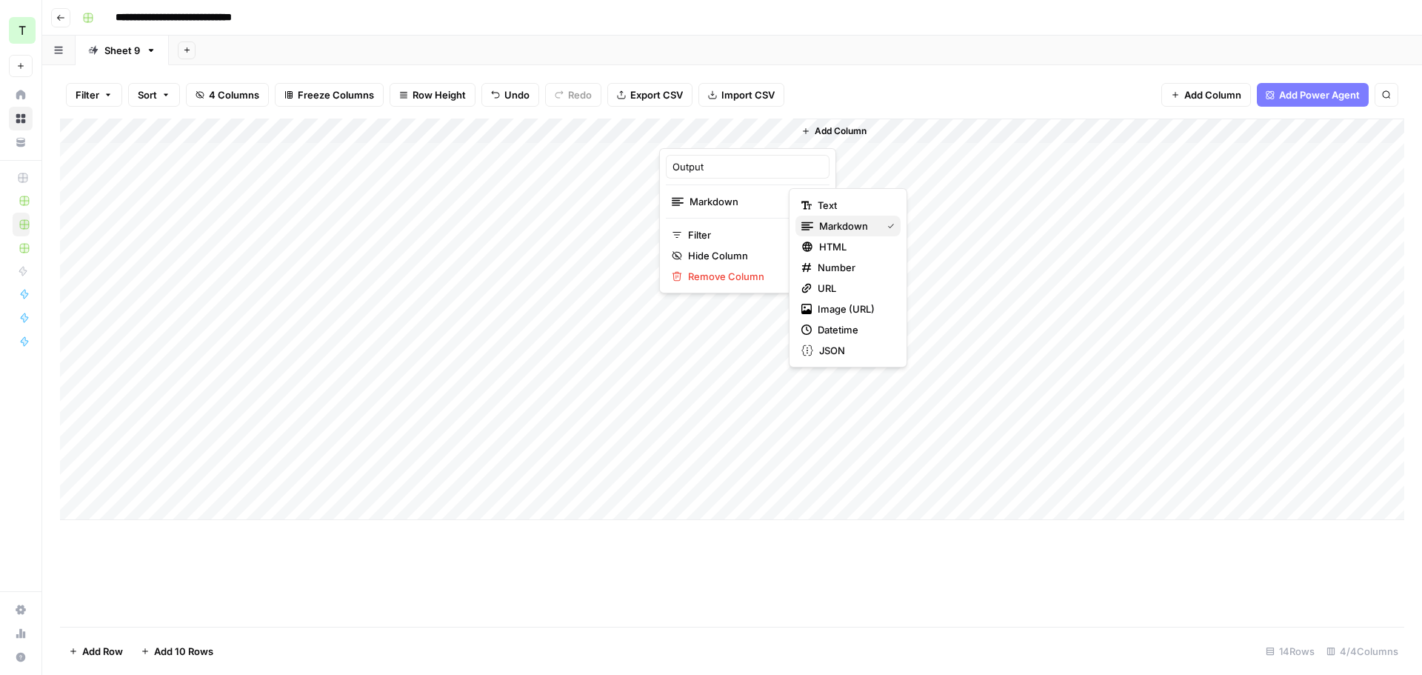
click at [842, 220] on span "Markdown" at bounding box center [847, 225] width 56 height 15
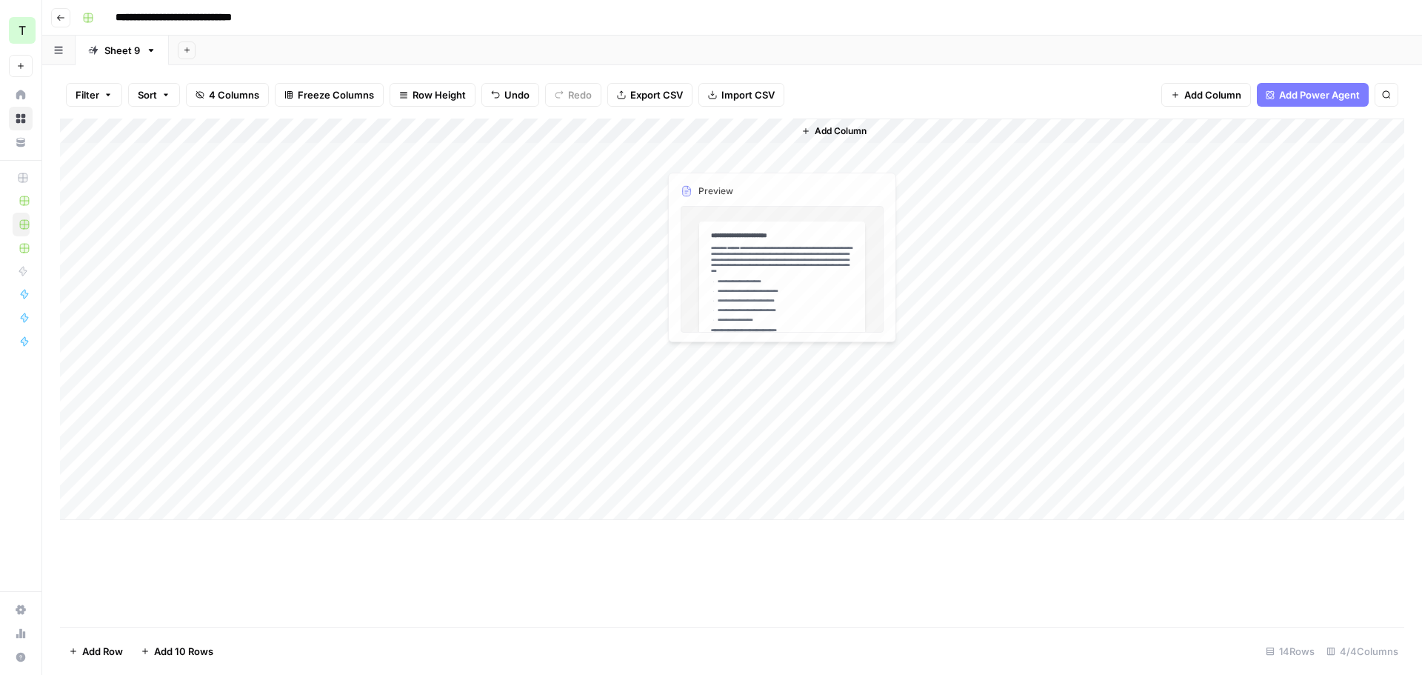
click at [723, 126] on div "Add Column" at bounding box center [732, 319] width 1344 height 401
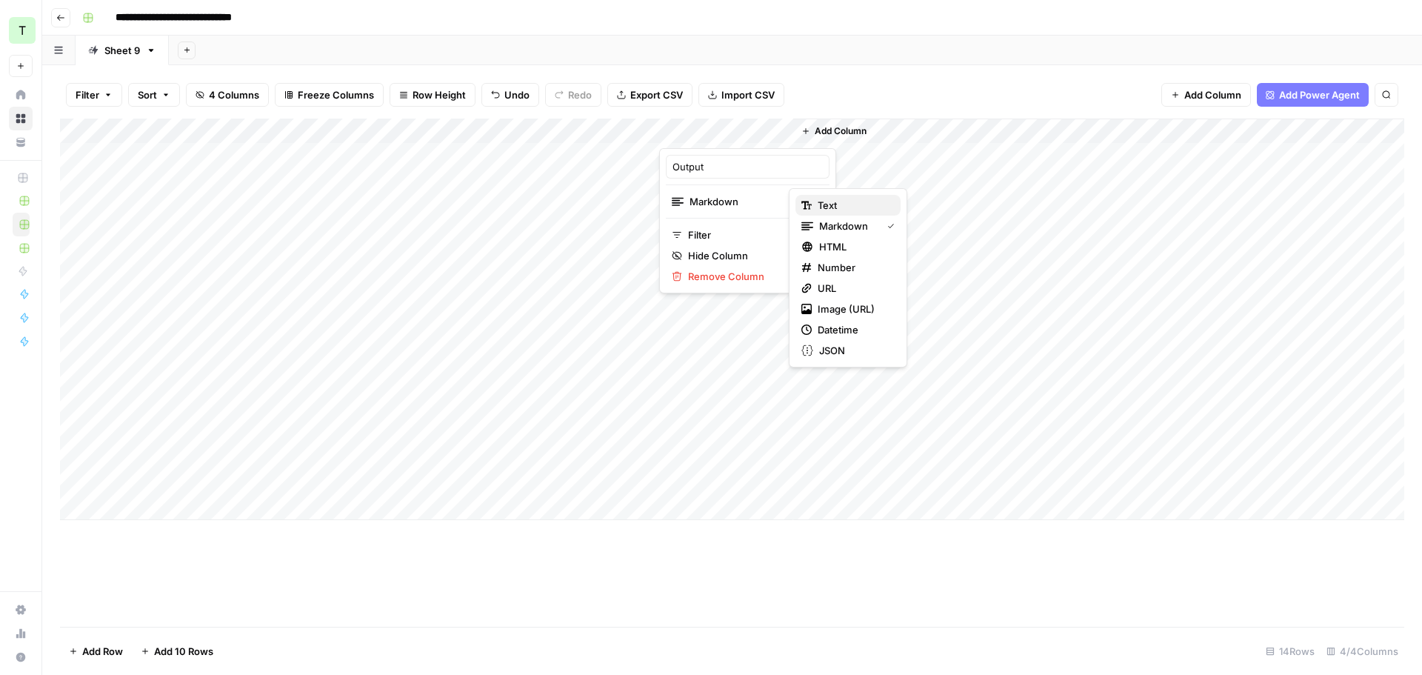
click at [827, 207] on span "Text" at bounding box center [853, 205] width 71 height 15
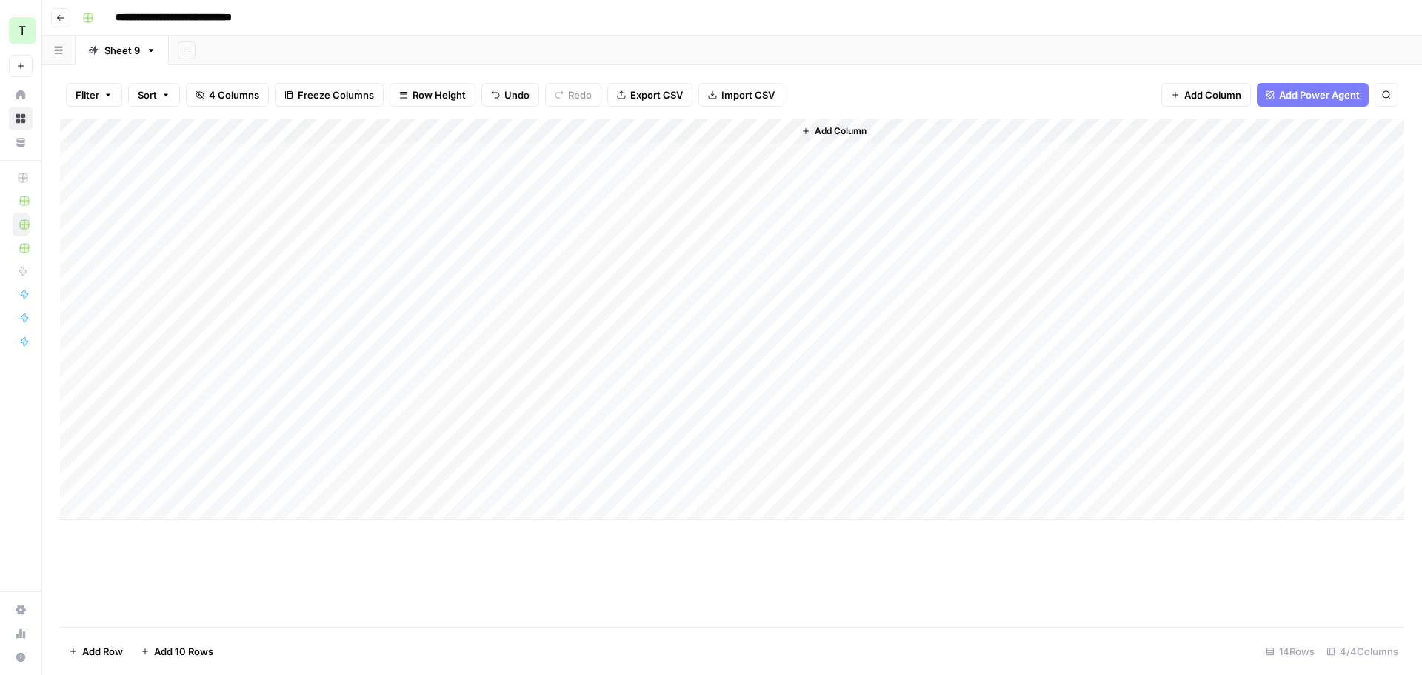
click at [728, 157] on div "Add Column" at bounding box center [732, 319] width 1344 height 401
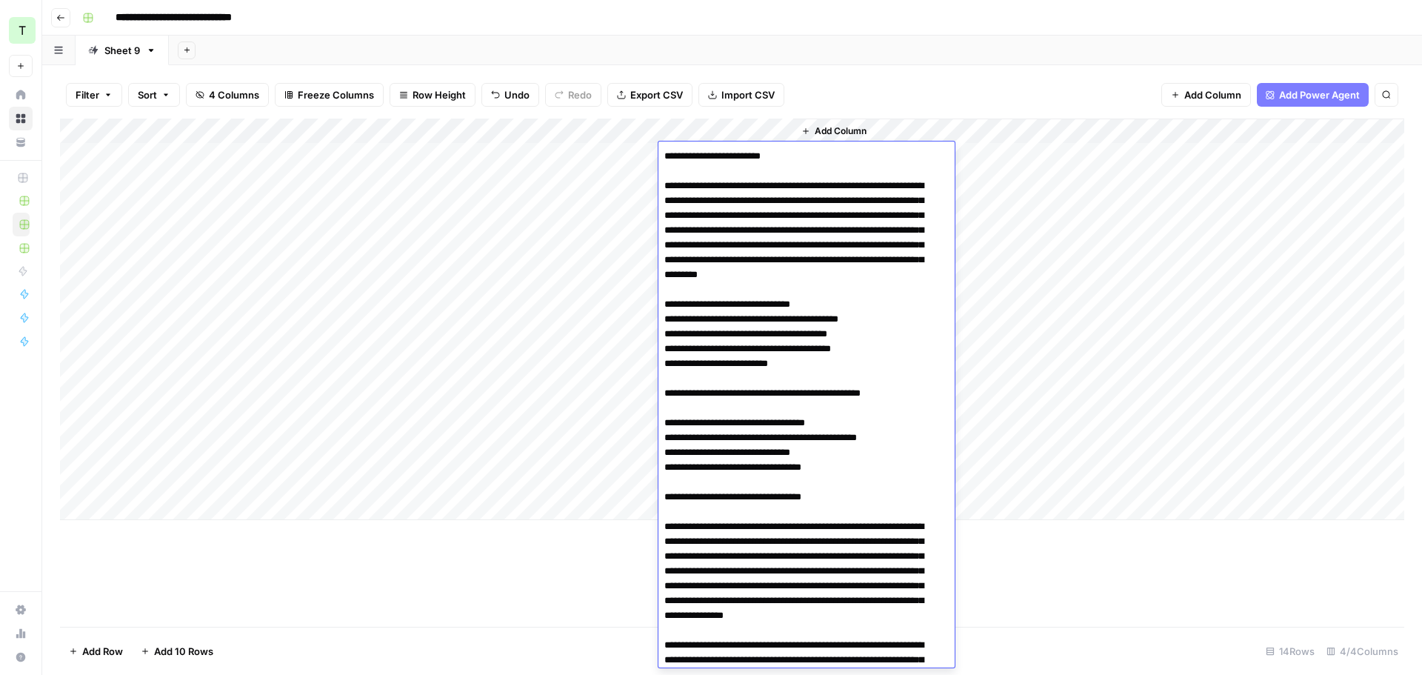
click at [807, 47] on div "Add Sheet" at bounding box center [795, 51] width 1253 height 30
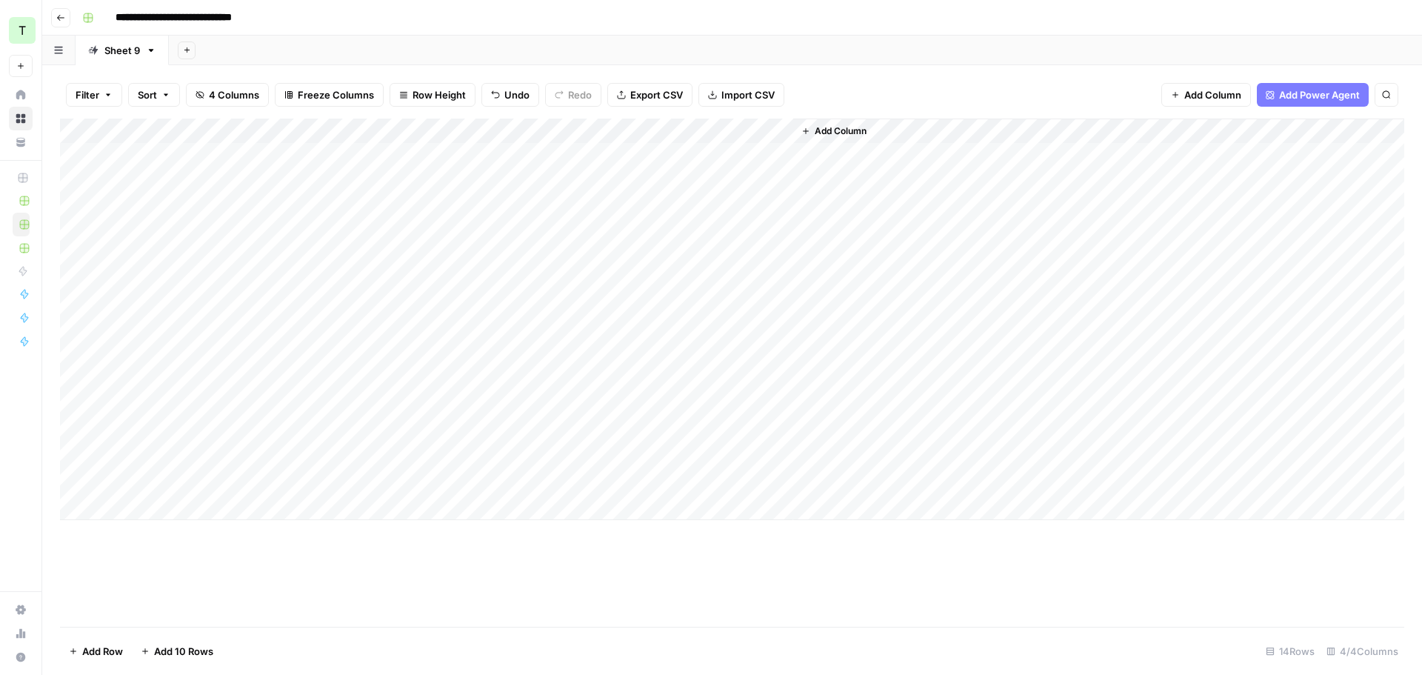
drag, startPoint x: 738, startPoint y: 153, endPoint x: 742, endPoint y: 485, distance: 332.6
click at [740, 492] on div "Add Column" at bounding box center [732, 319] width 1344 height 401
click at [713, 150] on div "Add Column" at bounding box center [732, 319] width 1344 height 401
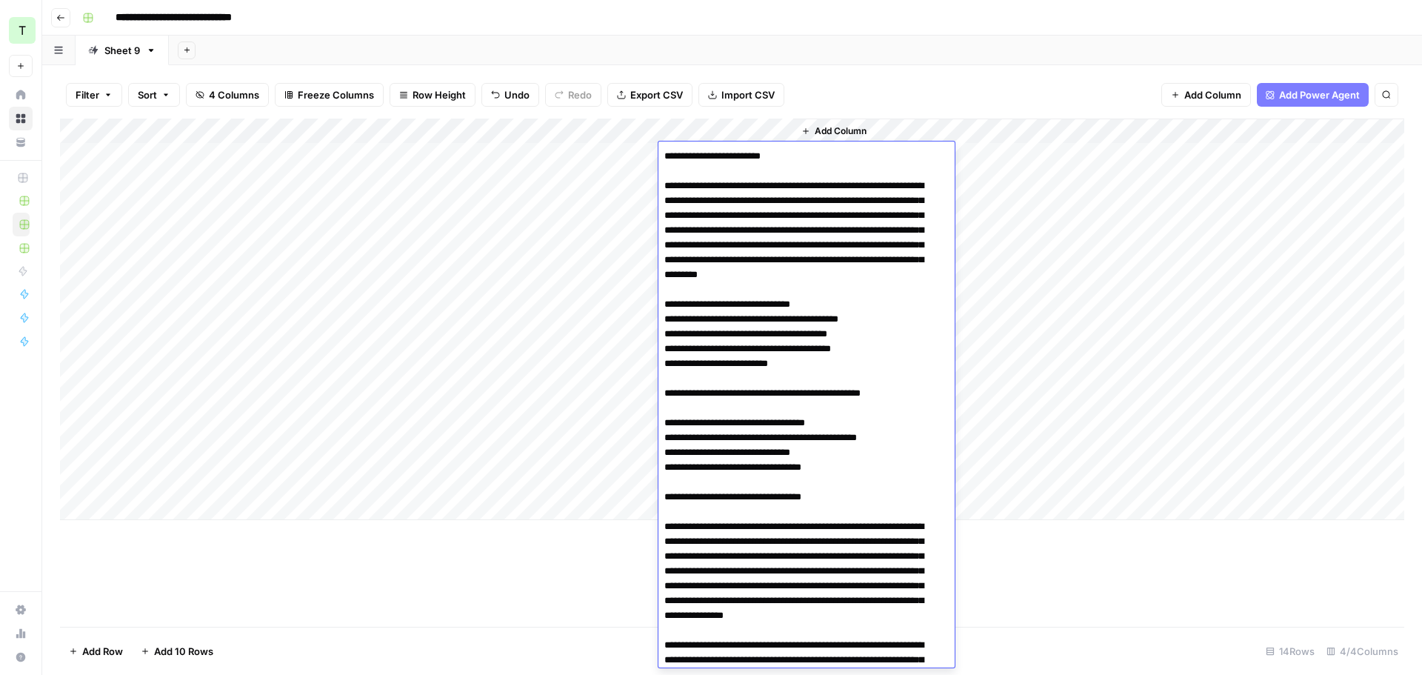
scroll to position [1262, 0]
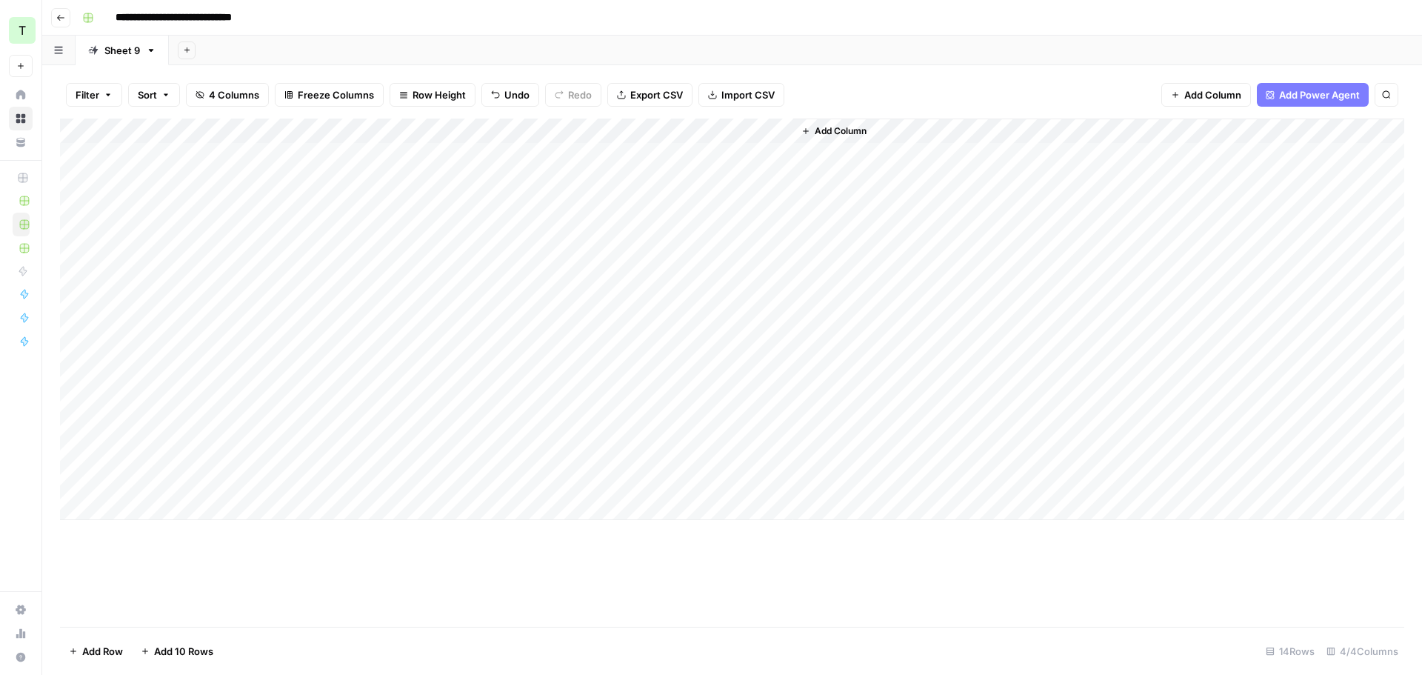
click at [193, 181] on div "Add Column" at bounding box center [732, 319] width 1344 height 401
click at [716, 177] on div "Add Column" at bounding box center [732, 319] width 1344 height 401
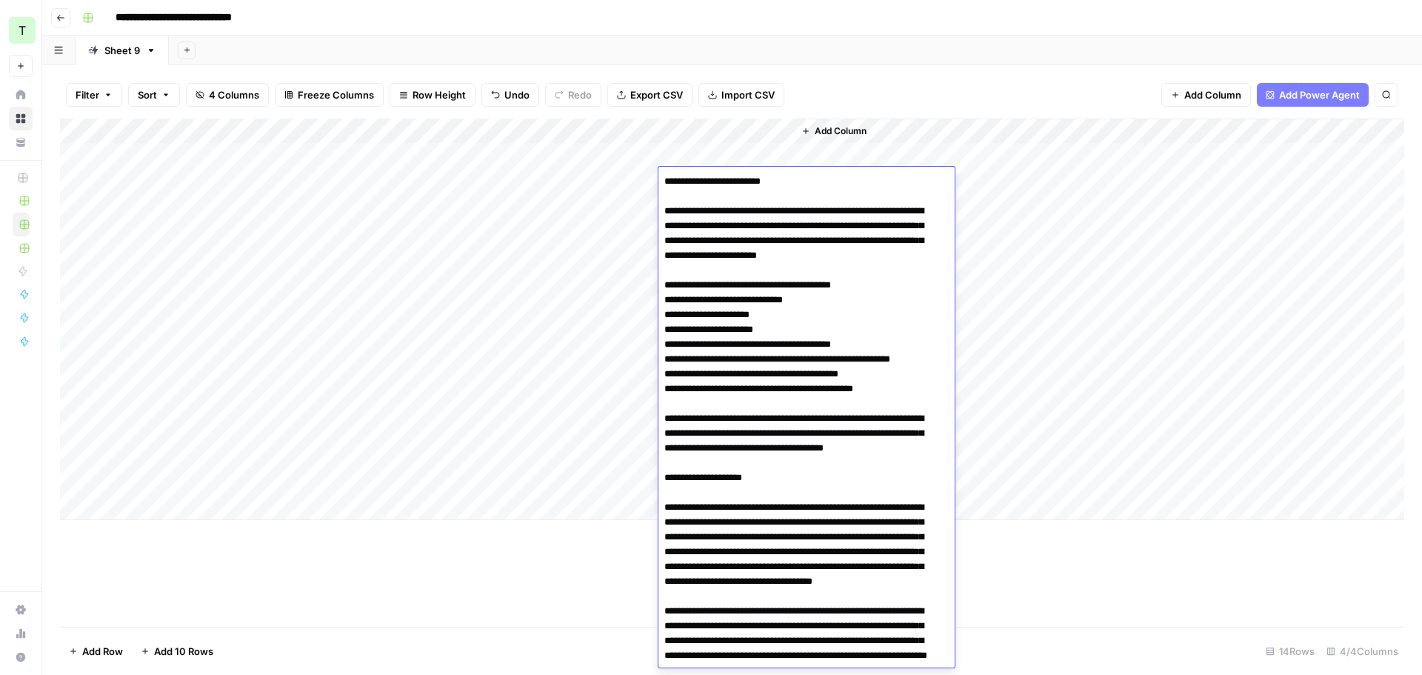
scroll to position [1495, 0]
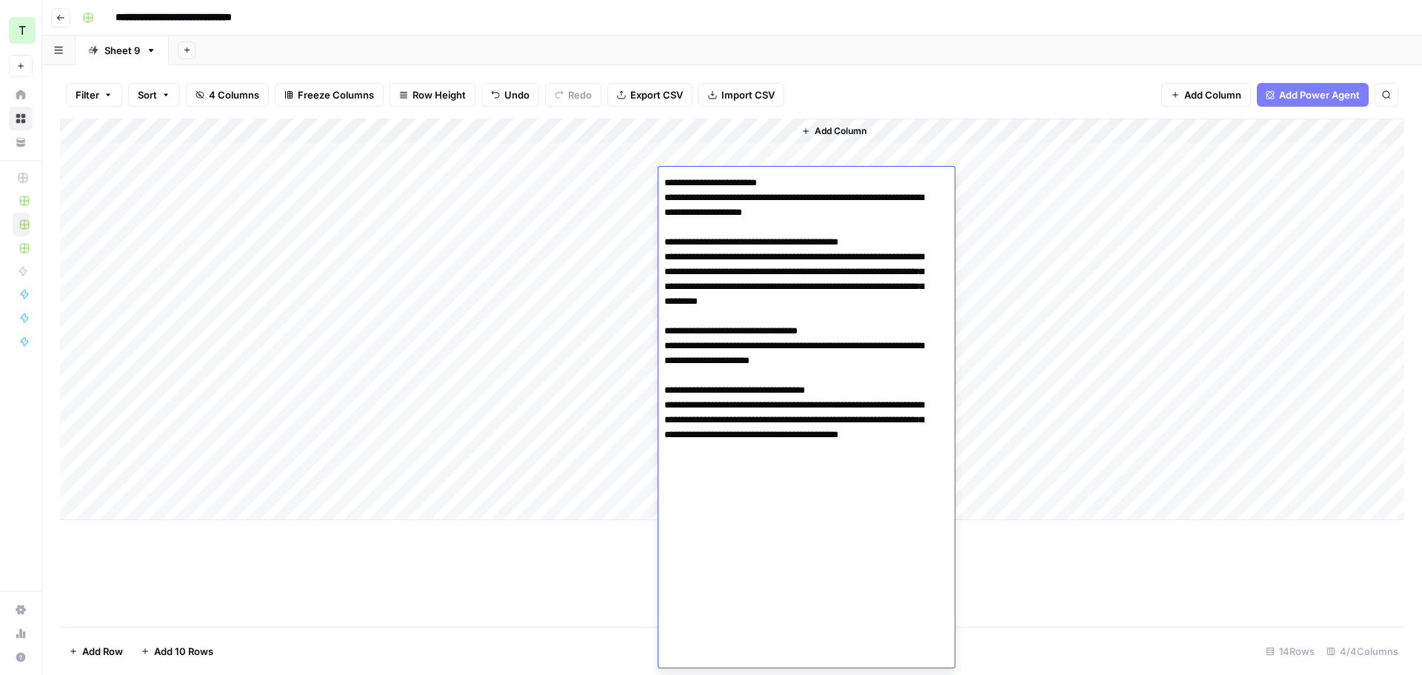
click at [1101, 207] on div "Add Column" at bounding box center [1098, 319] width 611 height 401
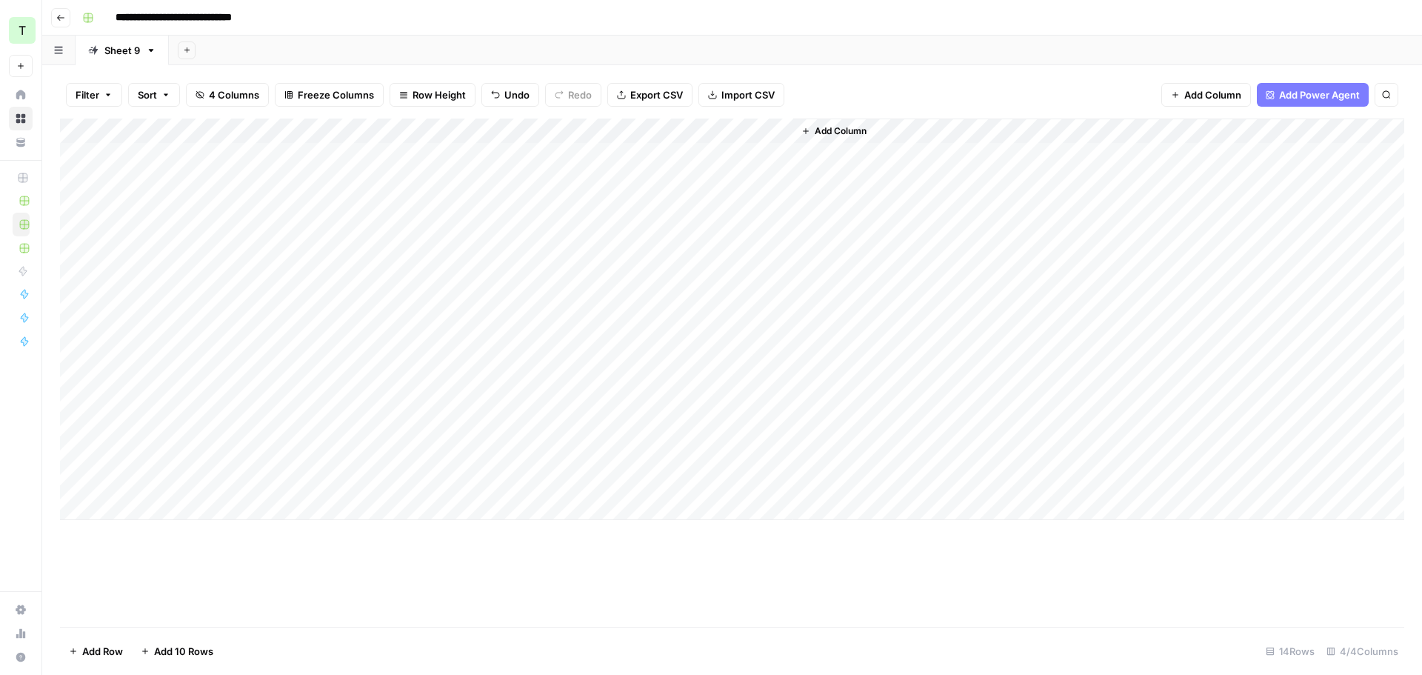
click at [740, 202] on div "Add Column" at bounding box center [732, 319] width 1344 height 401
click at [741, 202] on div "Add Column" at bounding box center [732, 319] width 1344 height 401
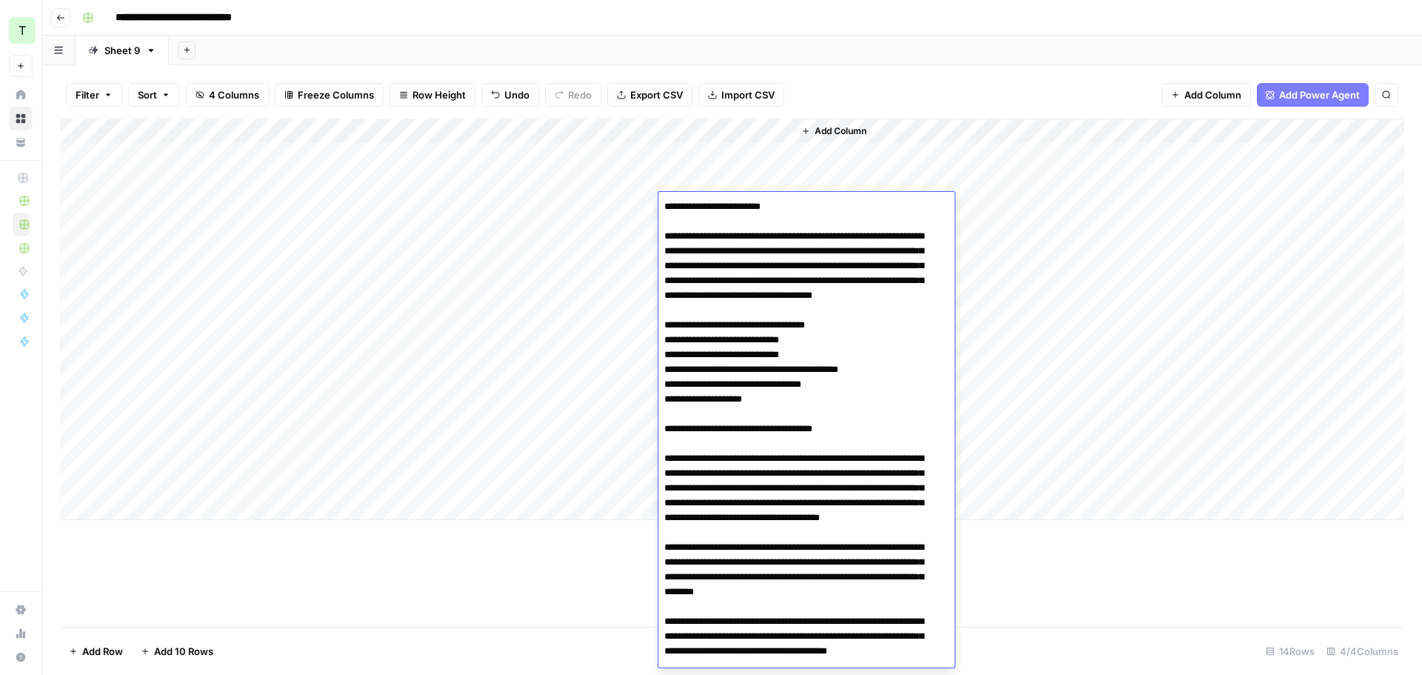
scroll to position [1712, 0]
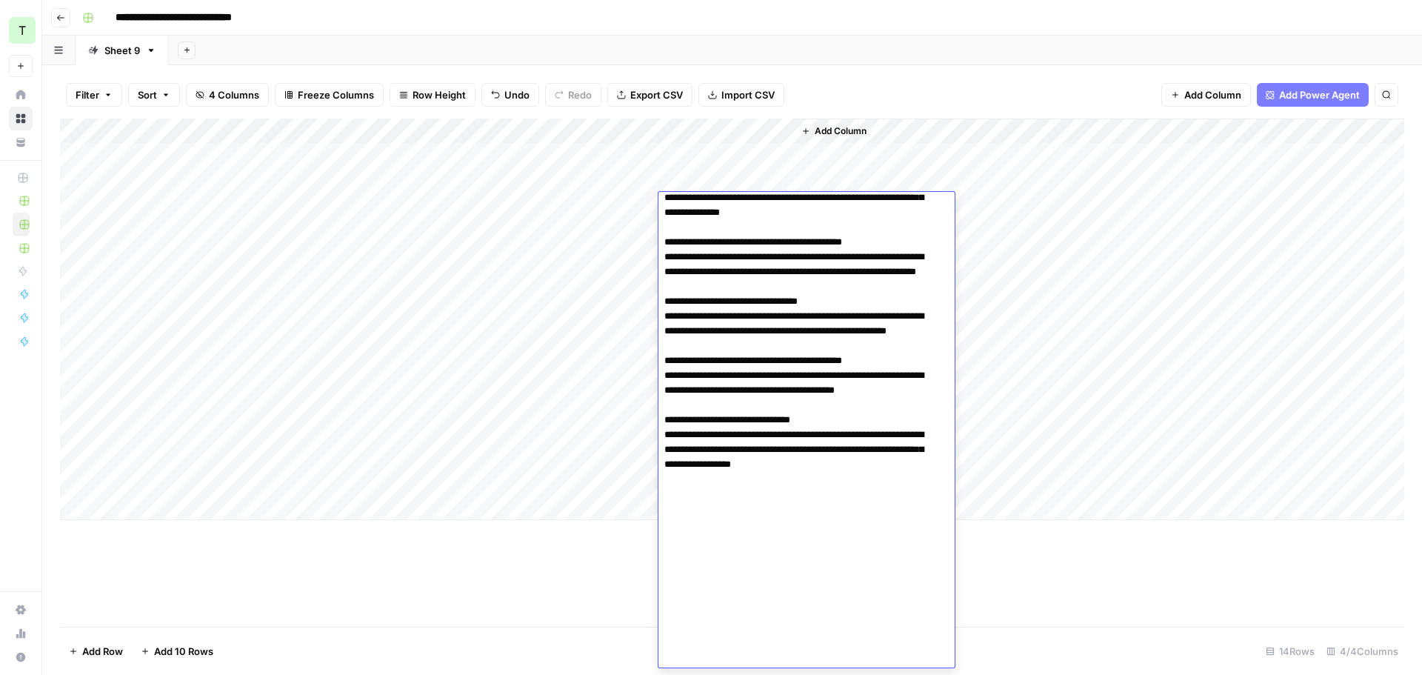
click at [1013, 209] on div "Add Column" at bounding box center [1098, 319] width 611 height 401
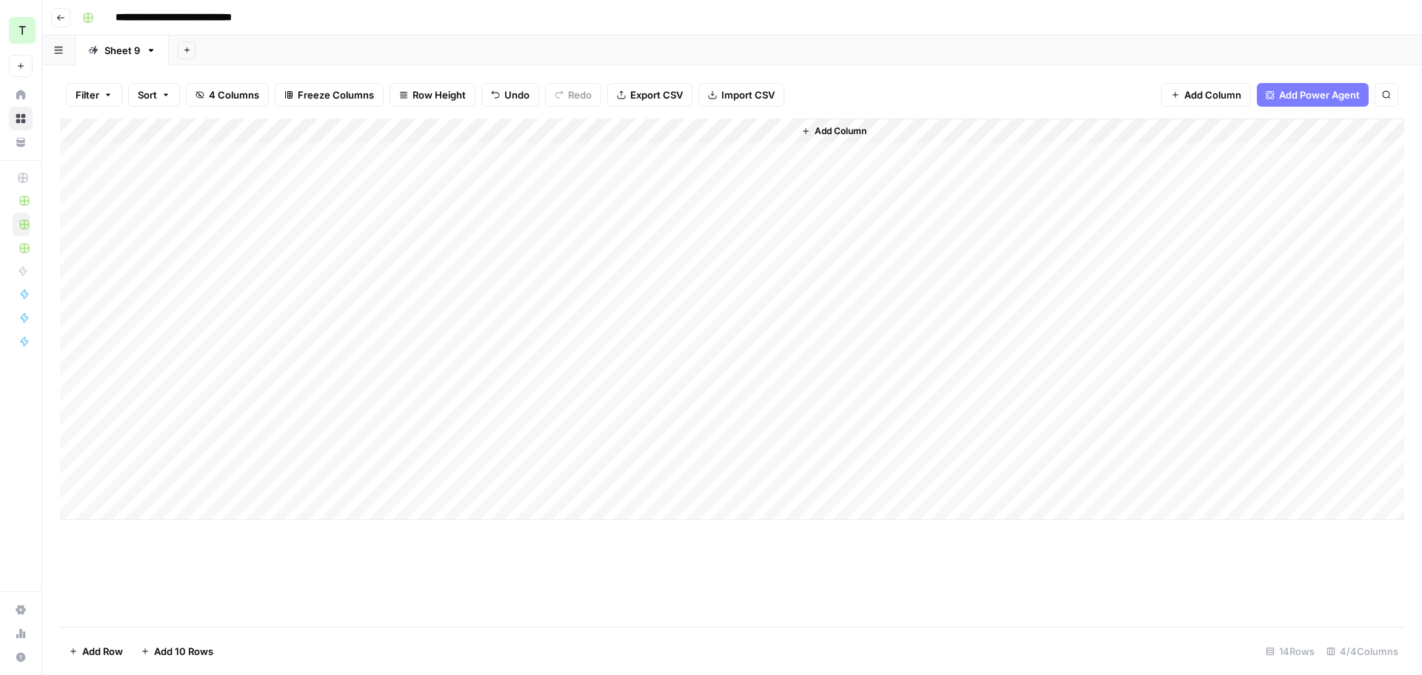
click at [689, 230] on div "Add Column" at bounding box center [732, 319] width 1344 height 401
click at [706, 233] on div "Add Column" at bounding box center [732, 319] width 1344 height 401
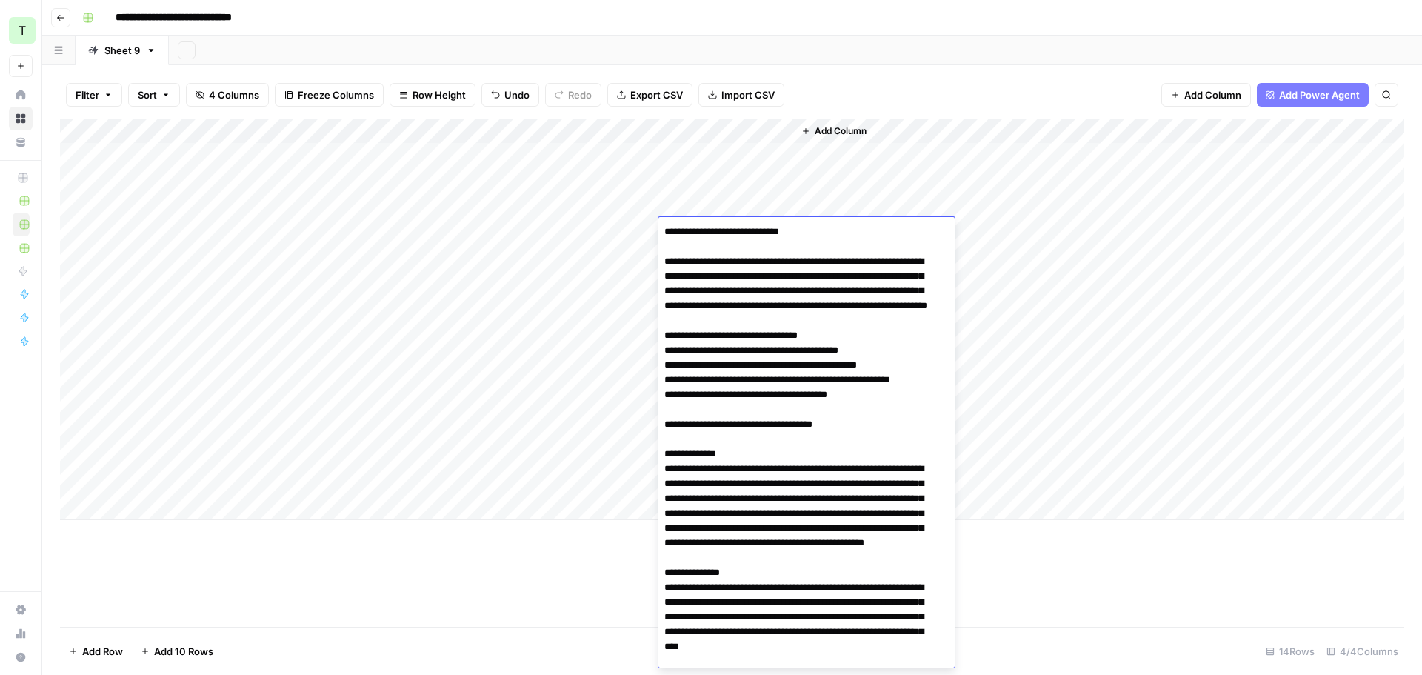
scroll to position [1752, 0]
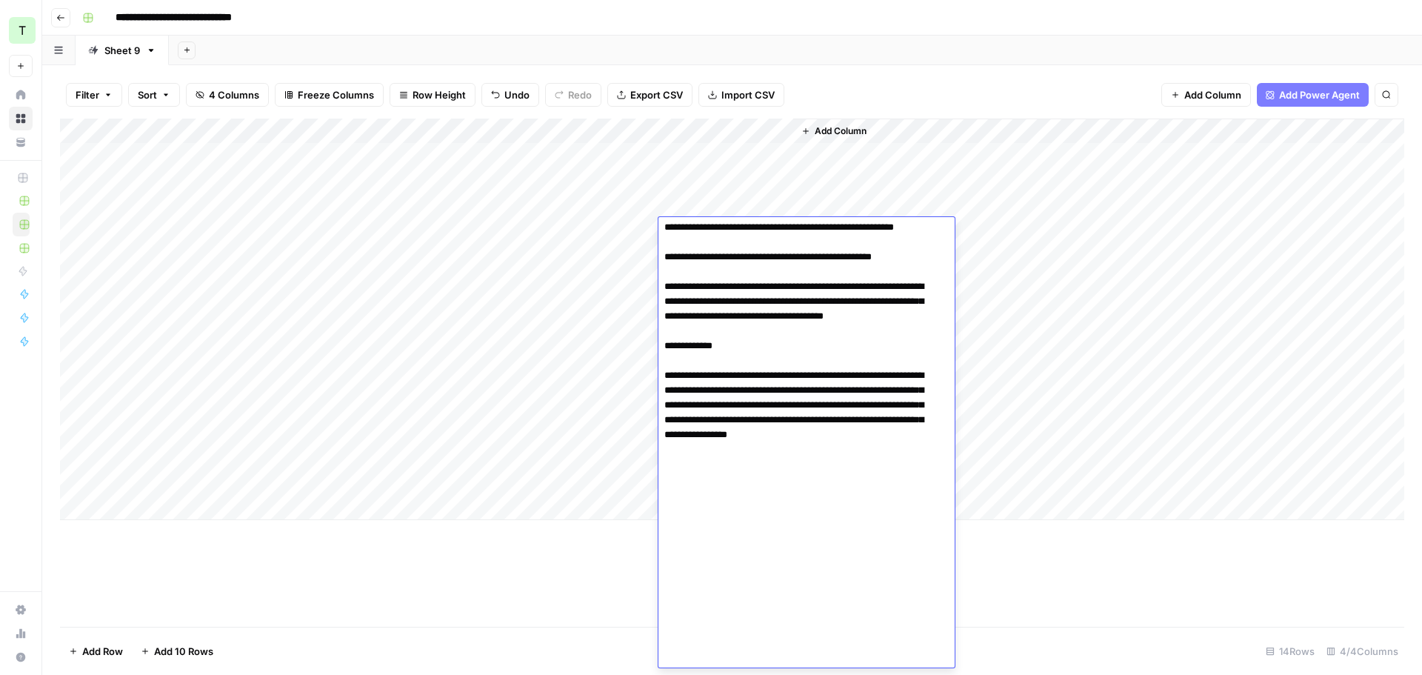
click at [1049, 203] on div "Add Column" at bounding box center [1098, 319] width 611 height 401
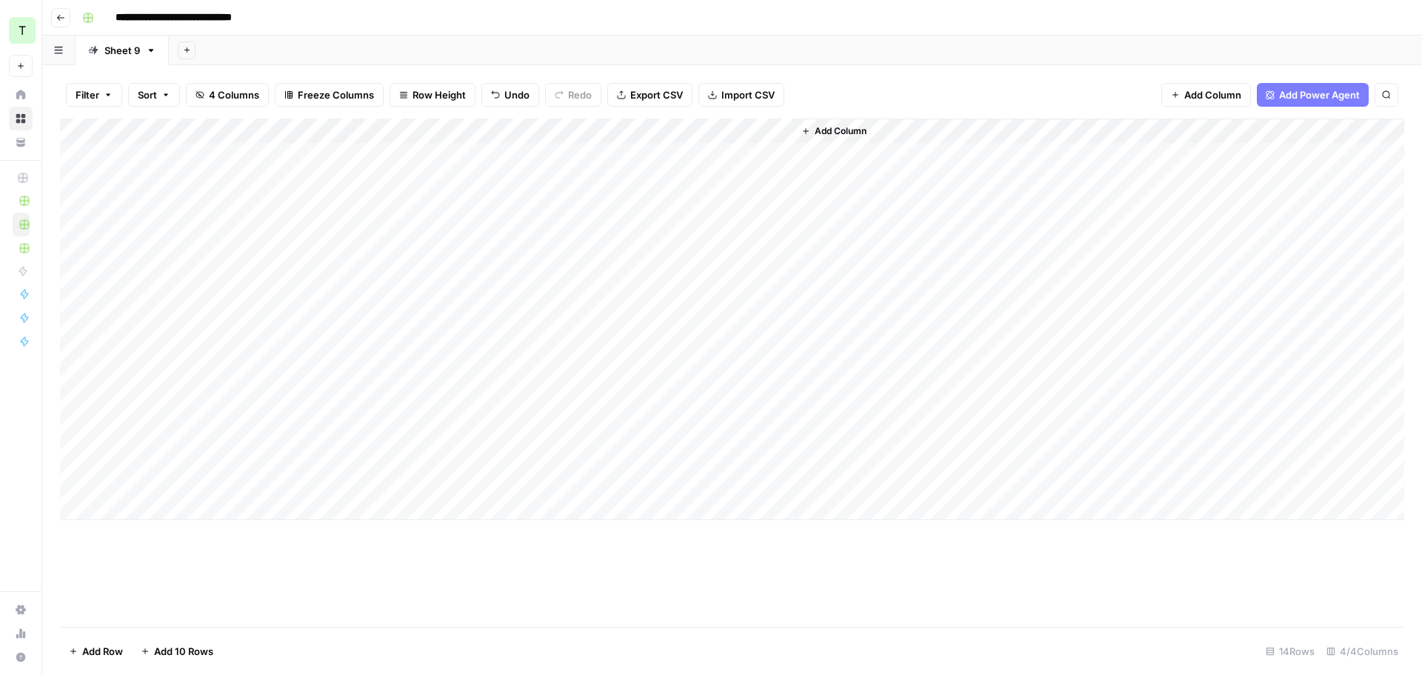
click at [737, 256] on div "Add Column" at bounding box center [732, 319] width 1344 height 401
click at [738, 255] on div "Add Column" at bounding box center [732, 319] width 1344 height 401
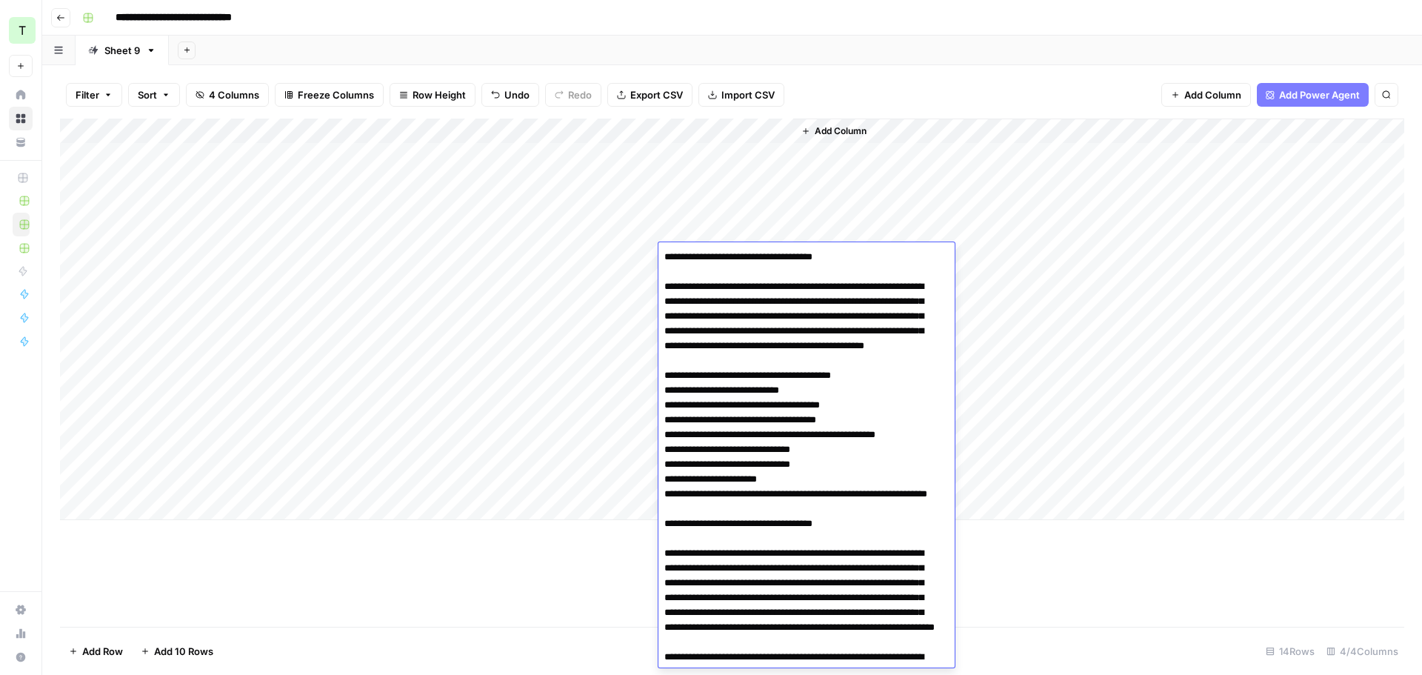
scroll to position [1718, 0]
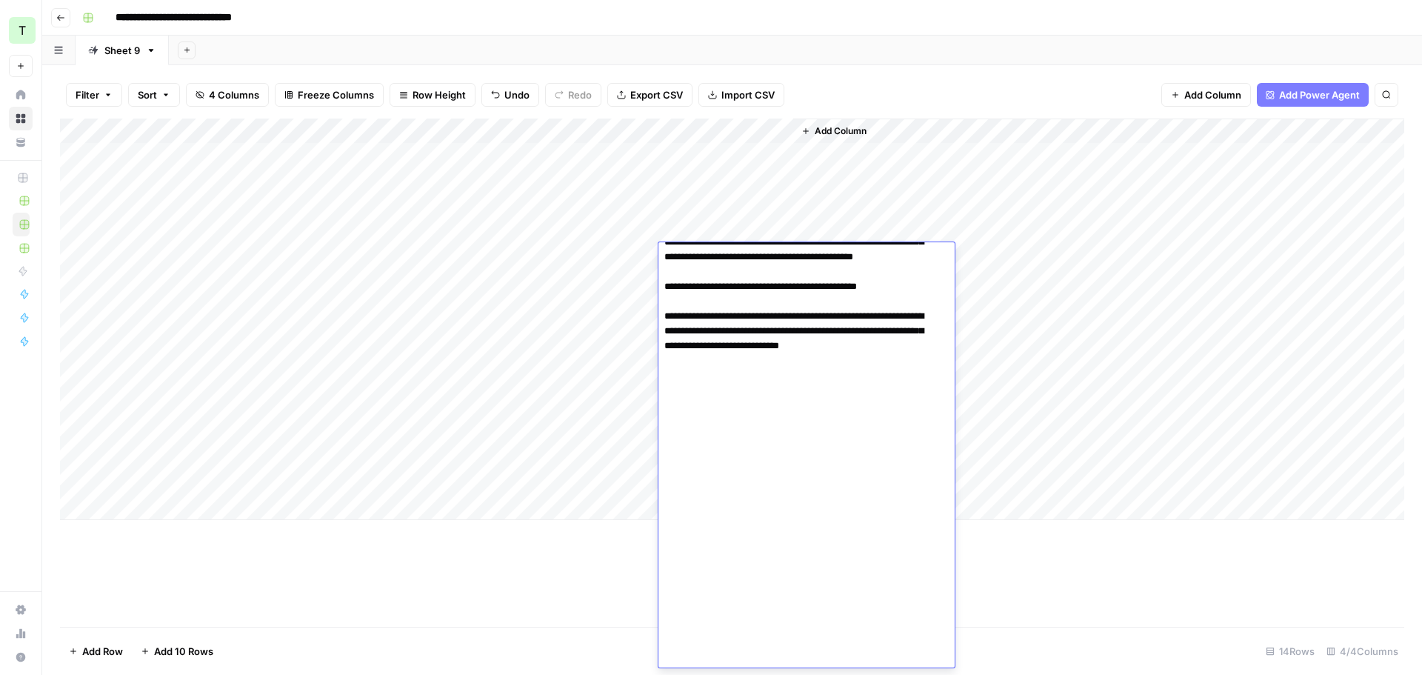
click at [1114, 189] on div "Add Column" at bounding box center [1098, 319] width 611 height 401
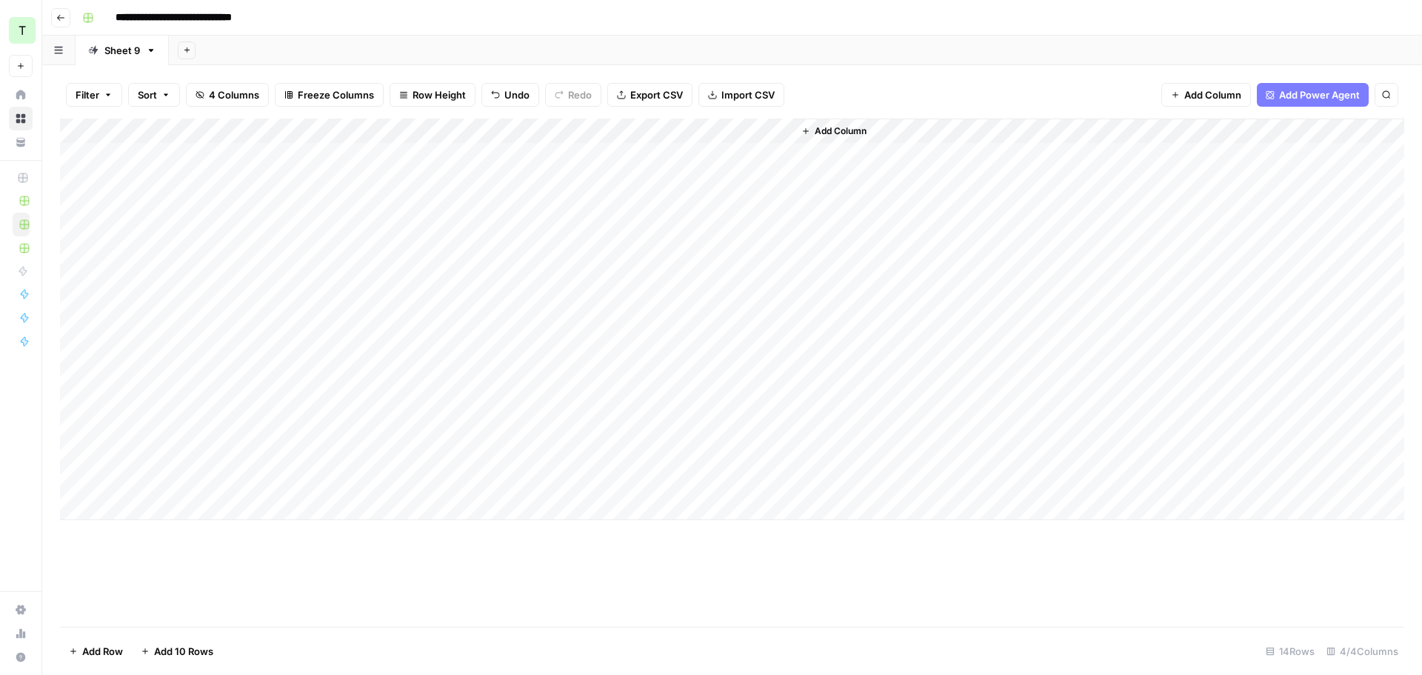
click at [726, 281] on div "Add Column" at bounding box center [732, 319] width 1344 height 401
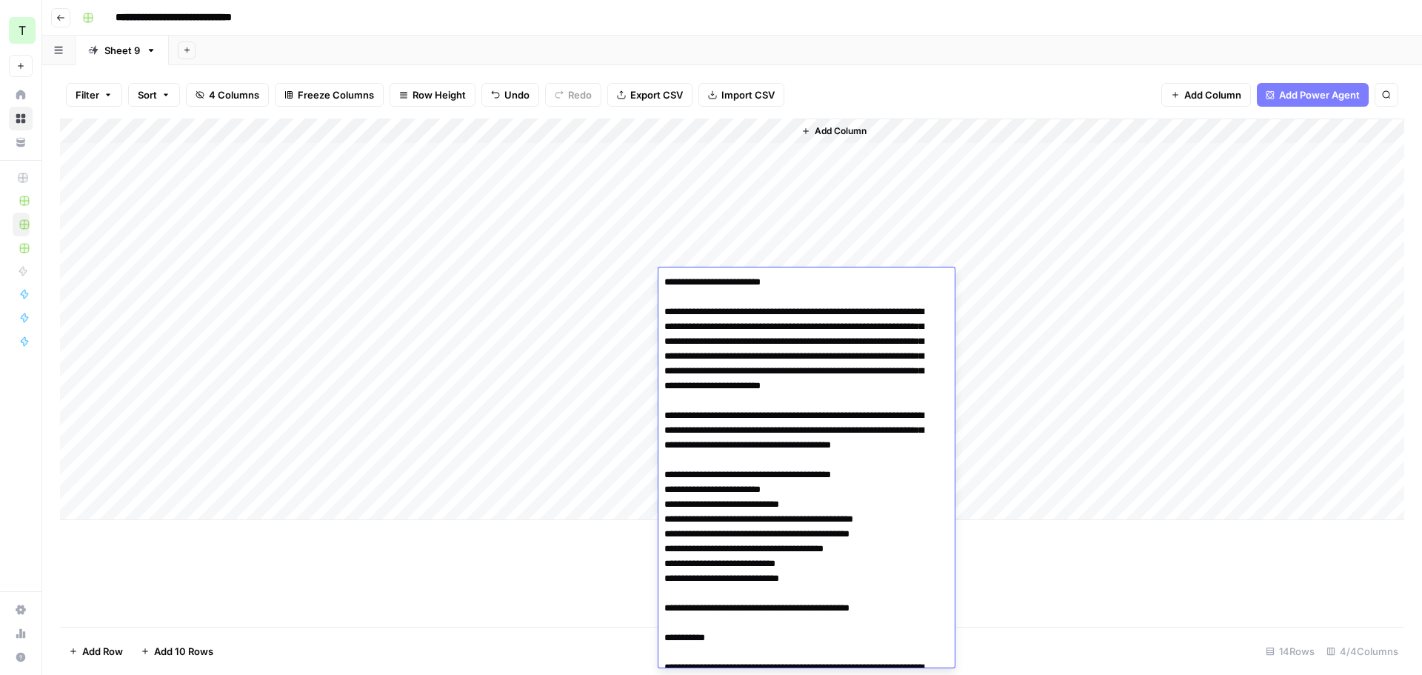
scroll to position [1936, 0]
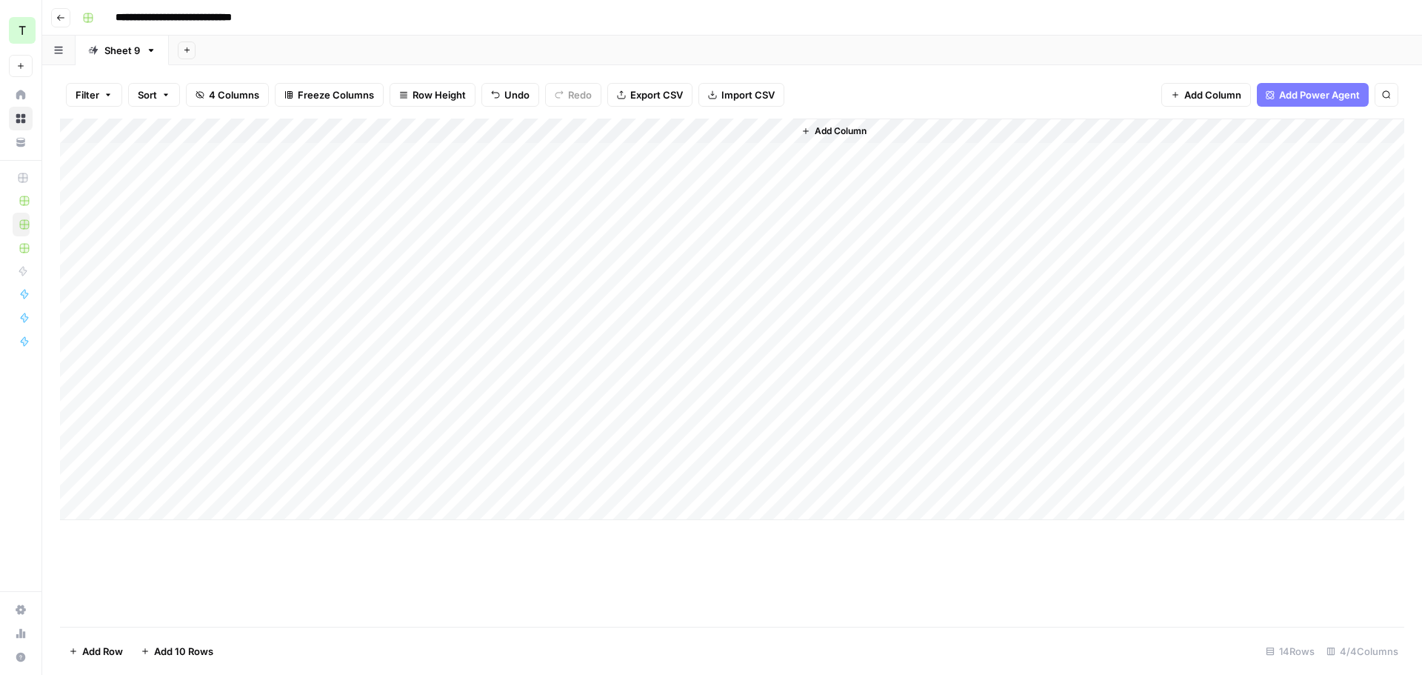
click at [1117, 316] on div "Add Column" at bounding box center [1098, 319] width 611 height 401
click at [701, 310] on div "Add Column" at bounding box center [732, 319] width 1344 height 401
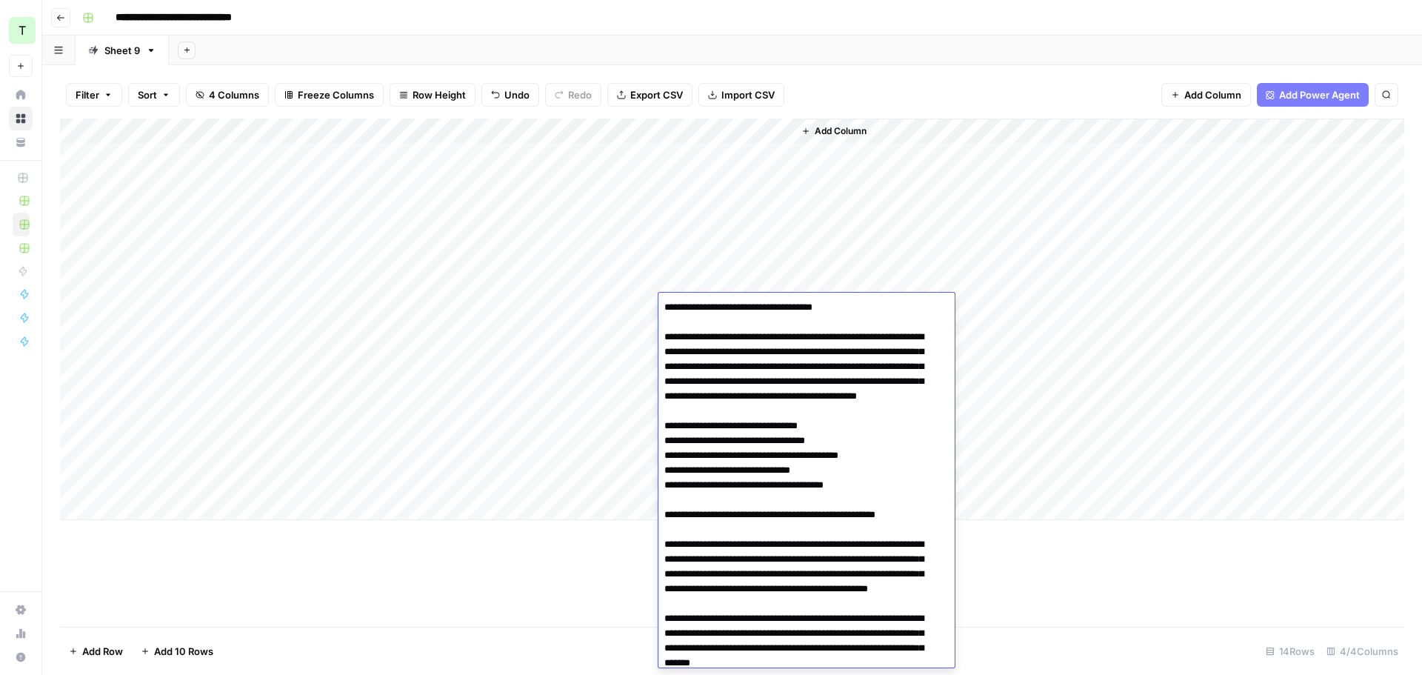
scroll to position [1458, 0]
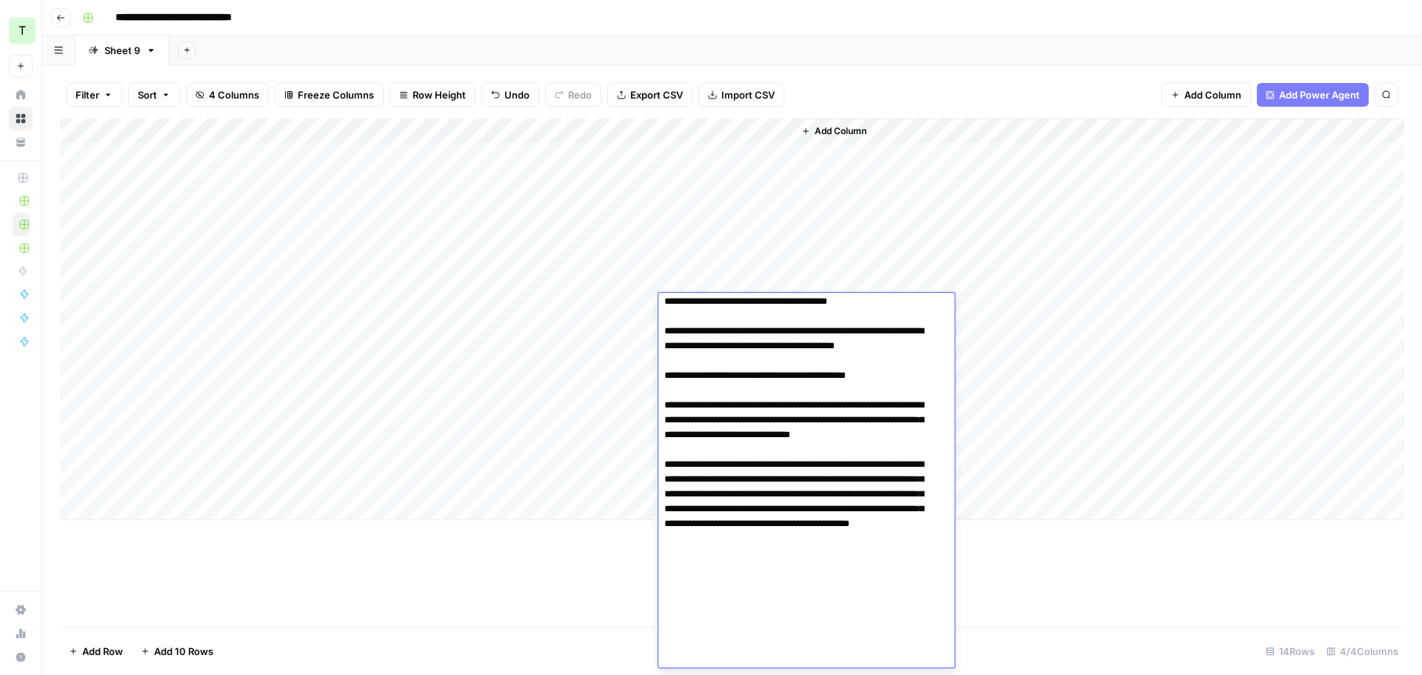
click at [1087, 247] on div "Add Column" at bounding box center [1098, 319] width 611 height 401
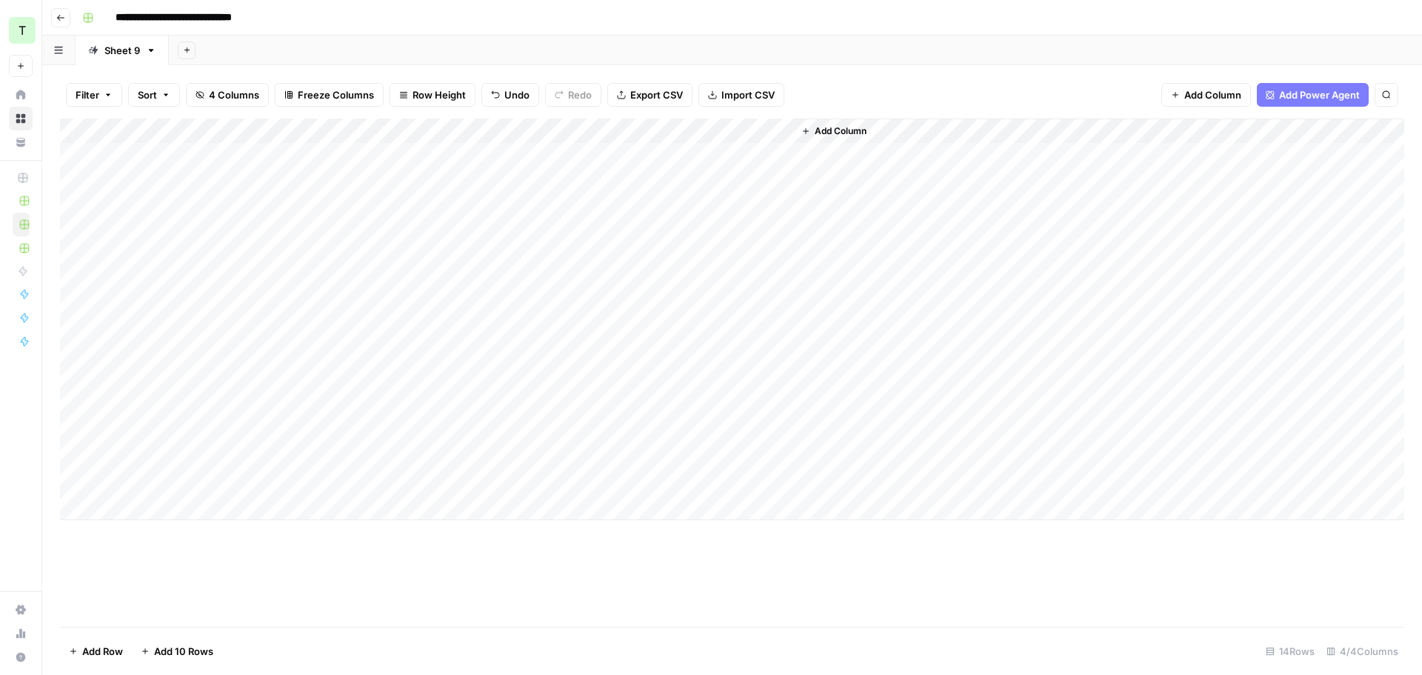
click at [727, 329] on div "Add Column" at bounding box center [732, 319] width 1344 height 401
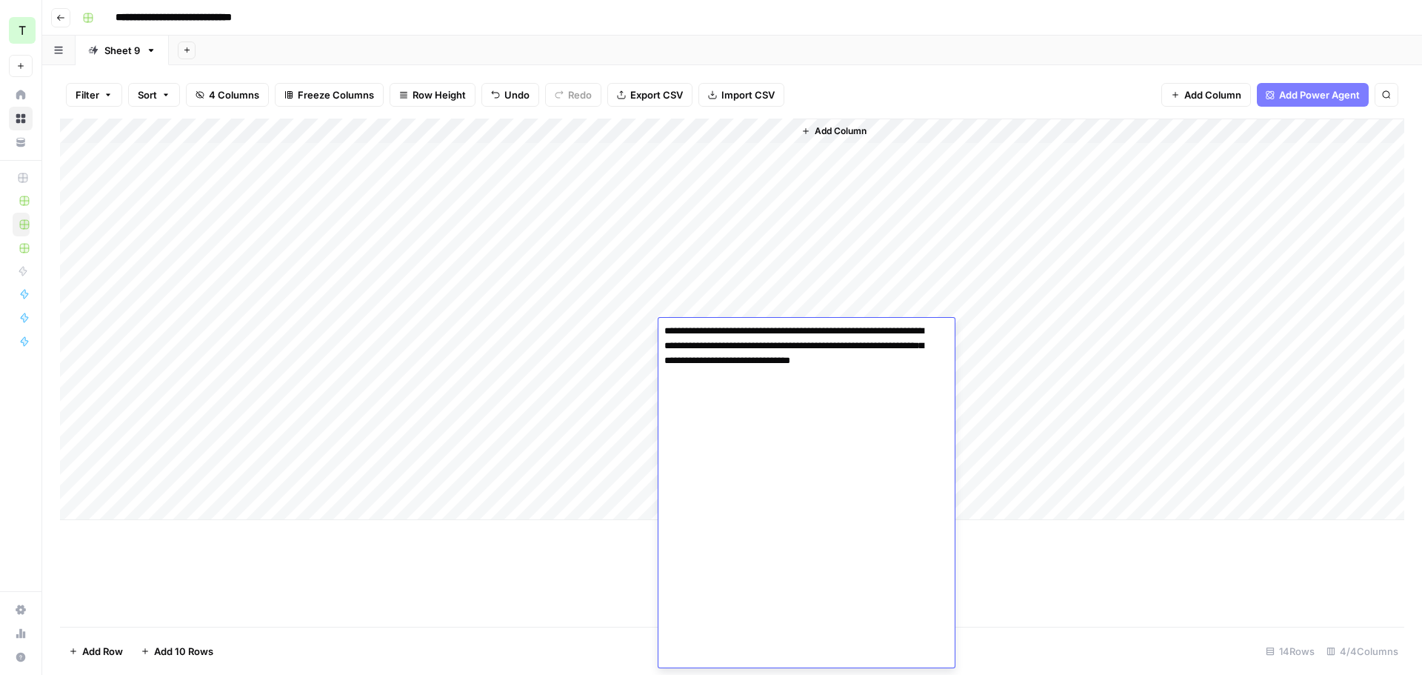
click at [995, 170] on div "Add Column" at bounding box center [1098, 319] width 611 height 401
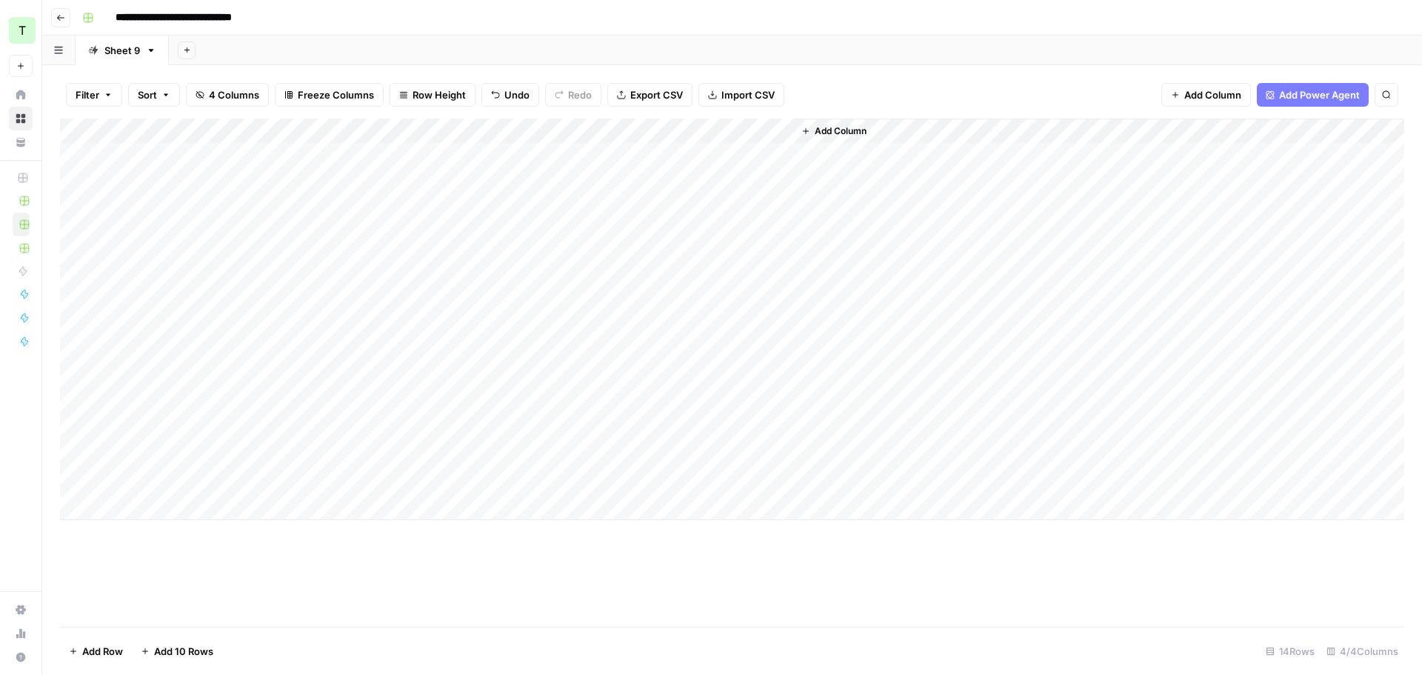
click at [730, 359] on div "Add Column" at bounding box center [732, 319] width 1344 height 401
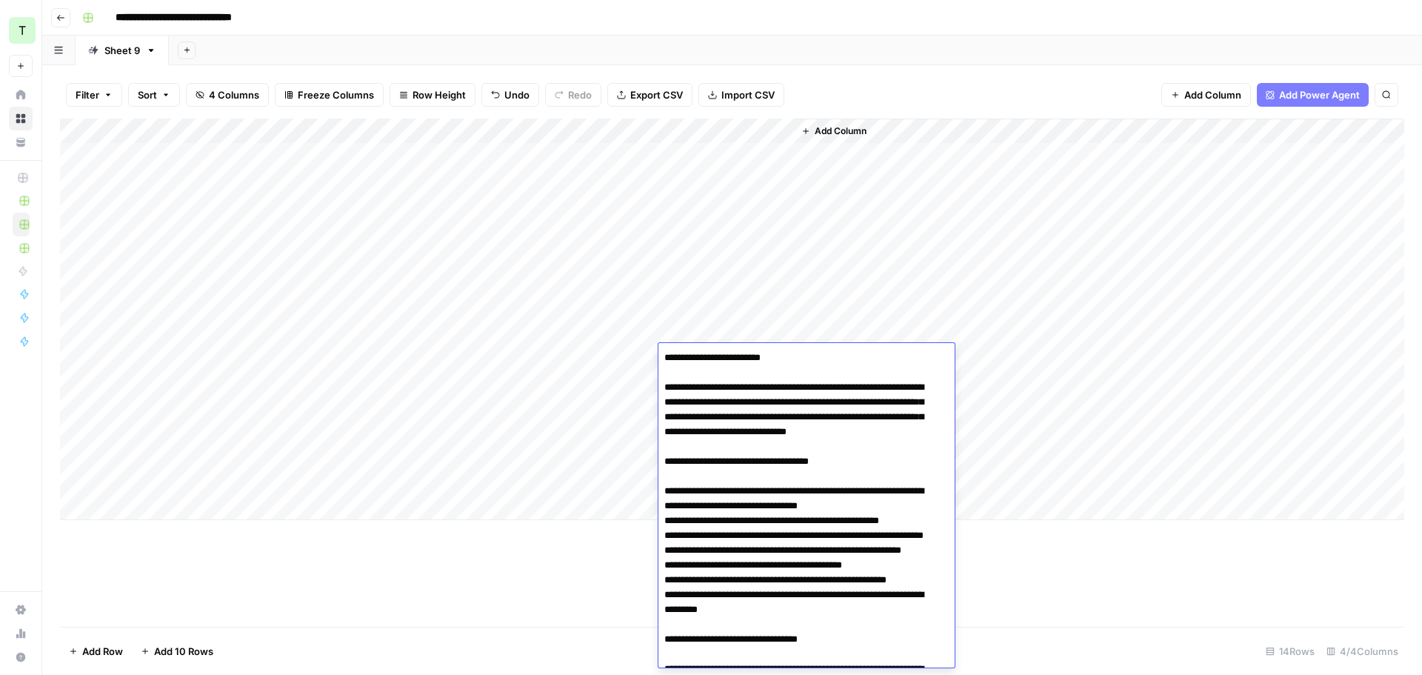
scroll to position [1389, 0]
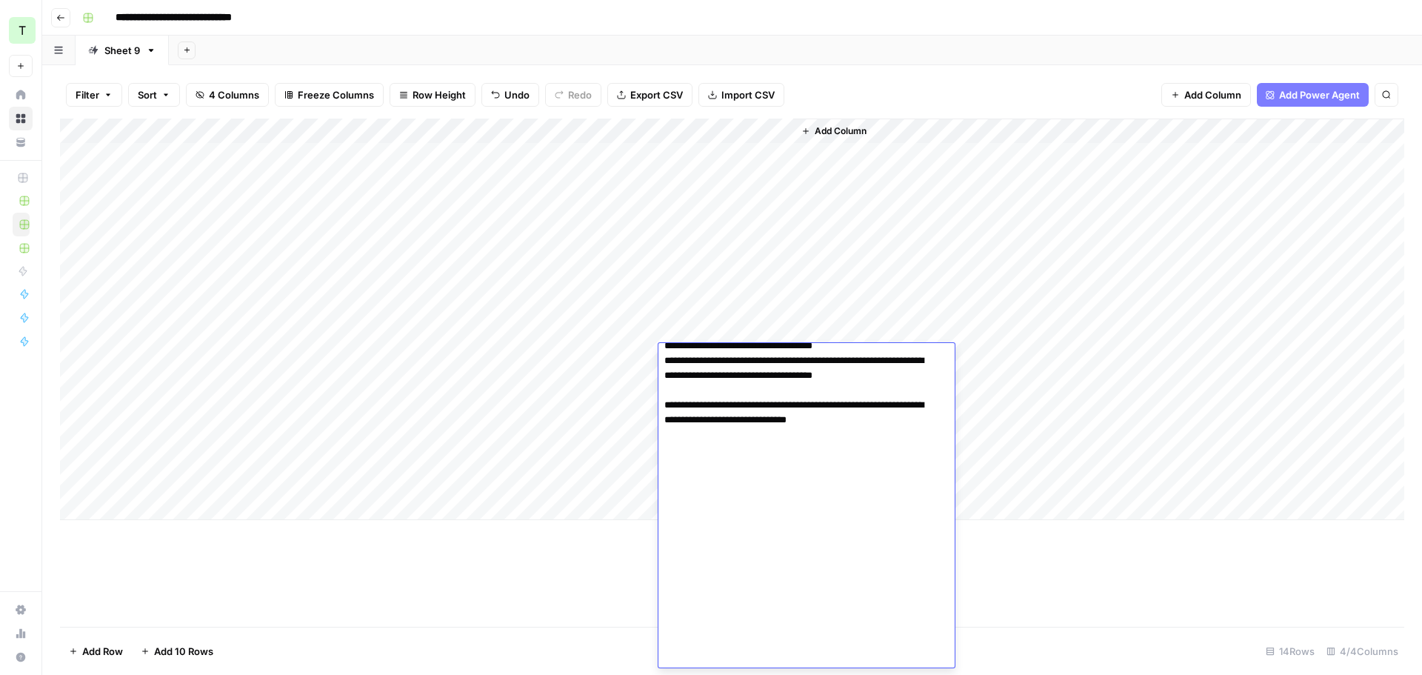
click at [958, 295] on div "Add Column" at bounding box center [1098, 319] width 611 height 401
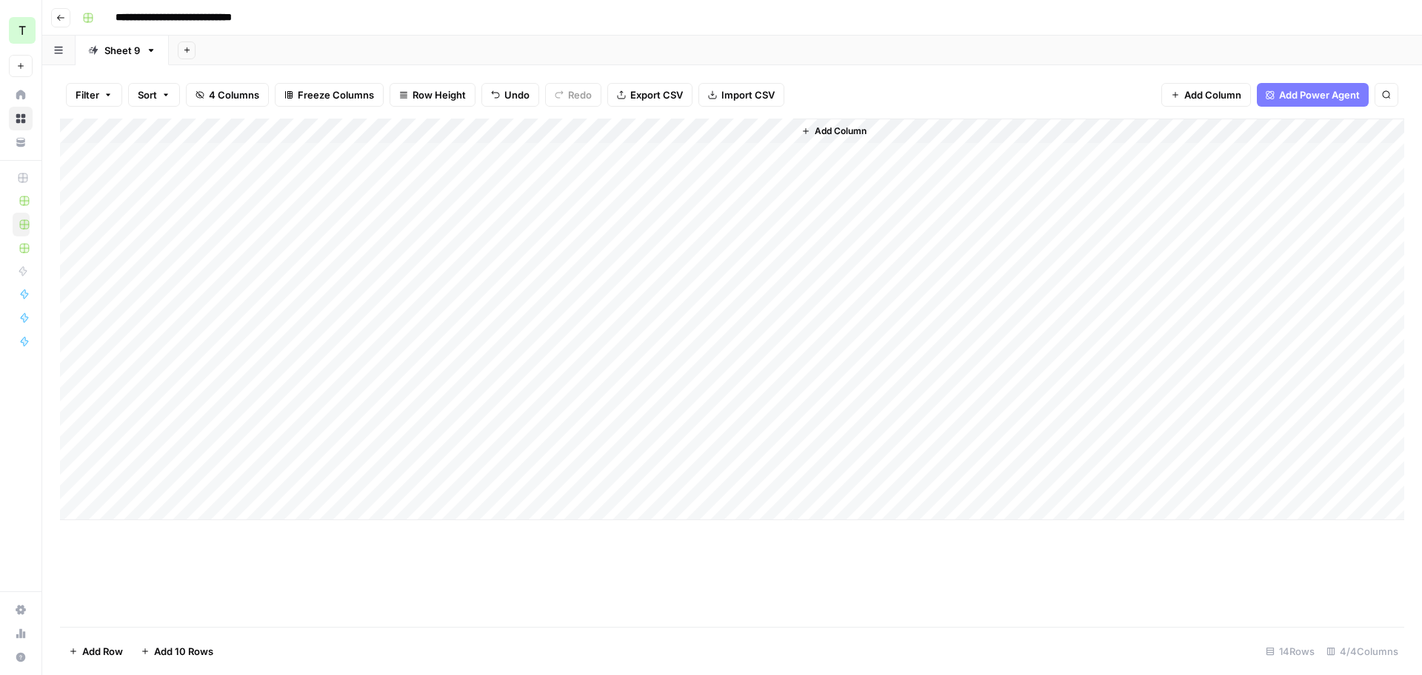
click at [701, 383] on div "Add Column" at bounding box center [732, 319] width 1344 height 401
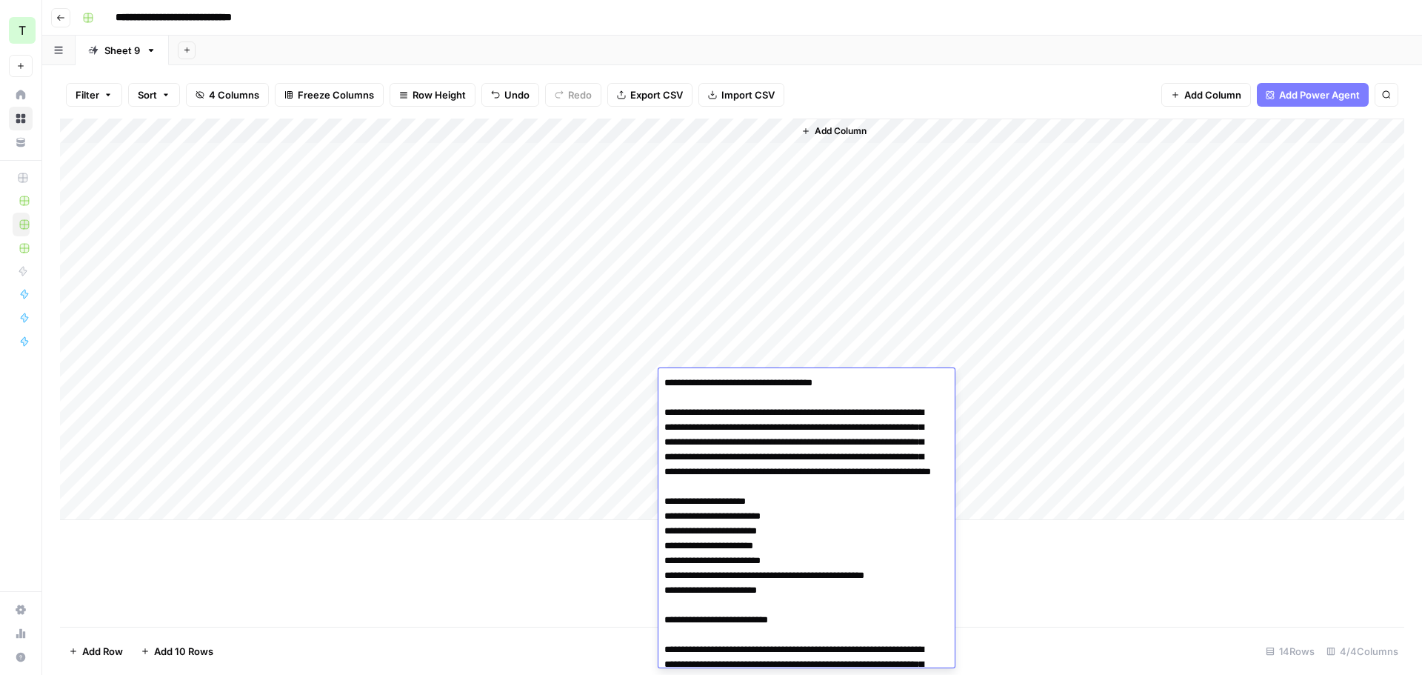
scroll to position [1533, 0]
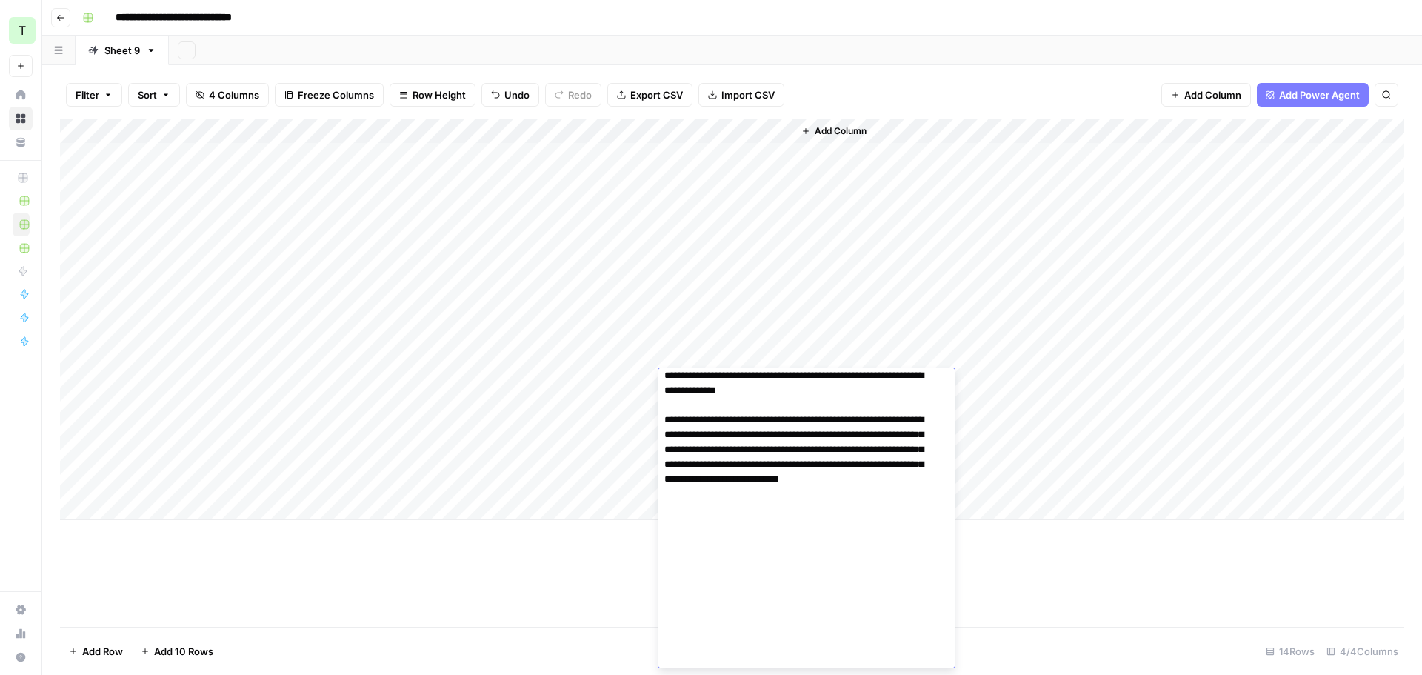
click at [1050, 303] on div "Add Column" at bounding box center [1098, 319] width 611 height 401
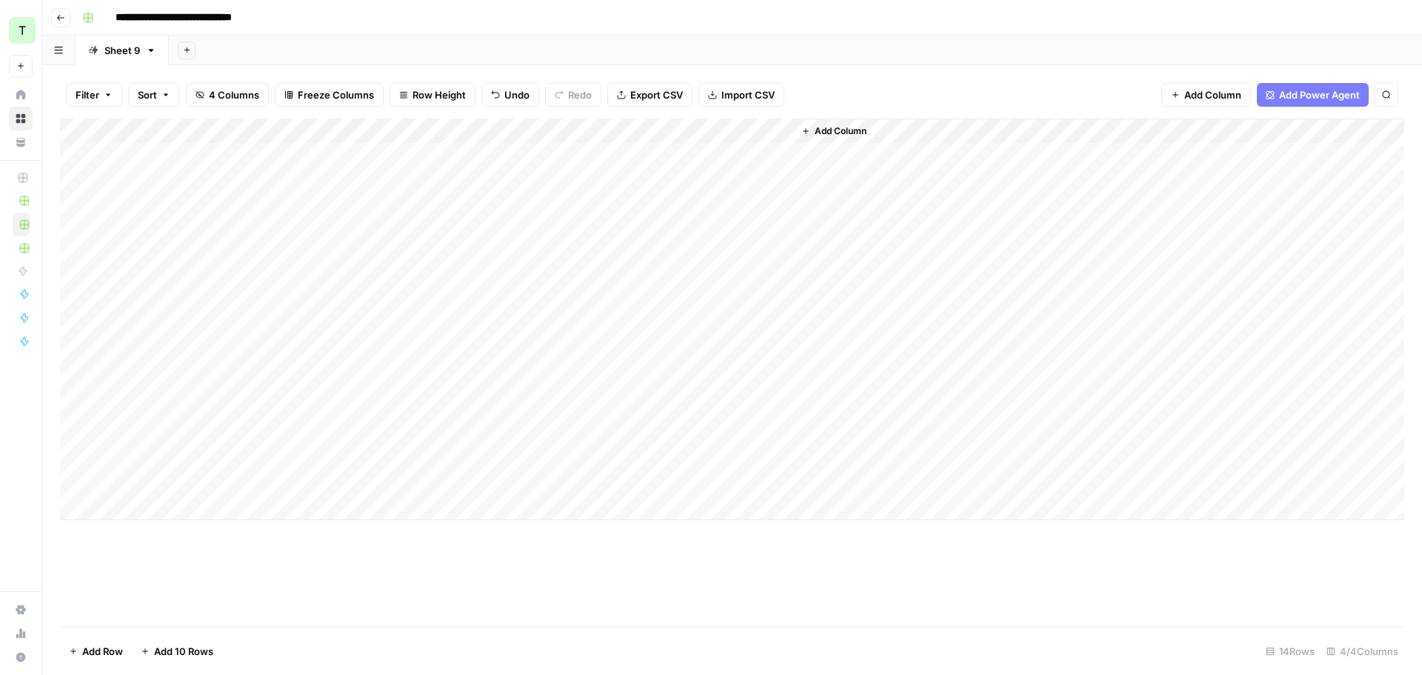
click at [695, 406] on div "Add Column" at bounding box center [732, 319] width 1344 height 401
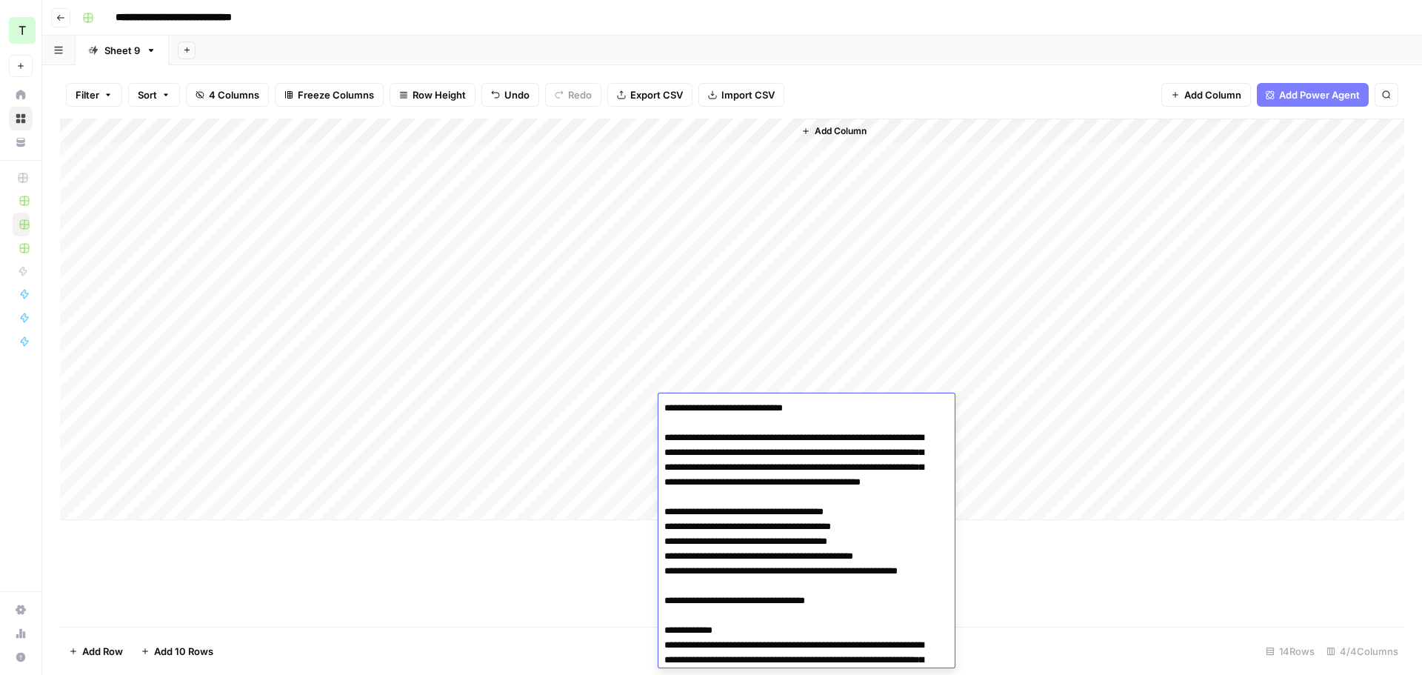
scroll to position [1499, 0]
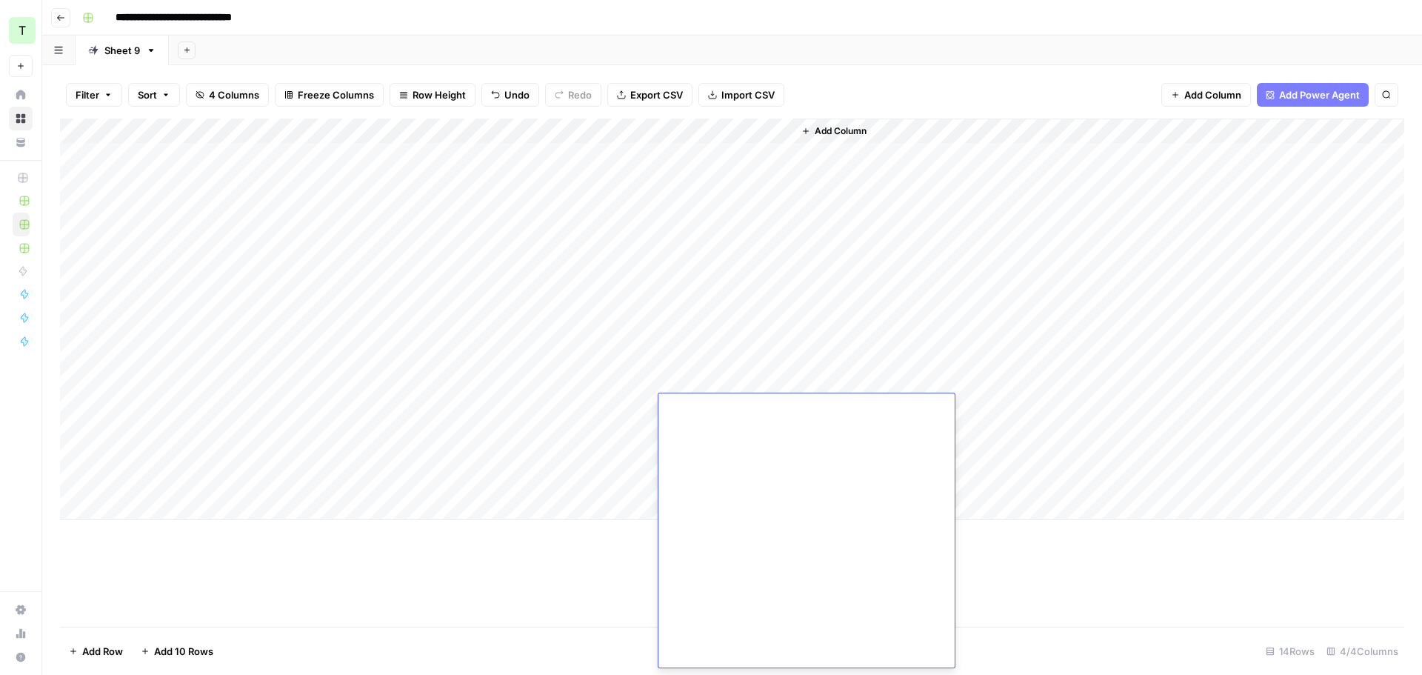
drag, startPoint x: 915, startPoint y: 357, endPoint x: 731, endPoint y: 392, distance: 187.0
click at [914, 357] on div "Add Column" at bounding box center [1098, 319] width 611 height 401
click at [683, 419] on div "Add Column" at bounding box center [732, 319] width 1344 height 401
drag, startPoint x: 969, startPoint y: 337, endPoint x: 812, endPoint y: 404, distance: 170.9
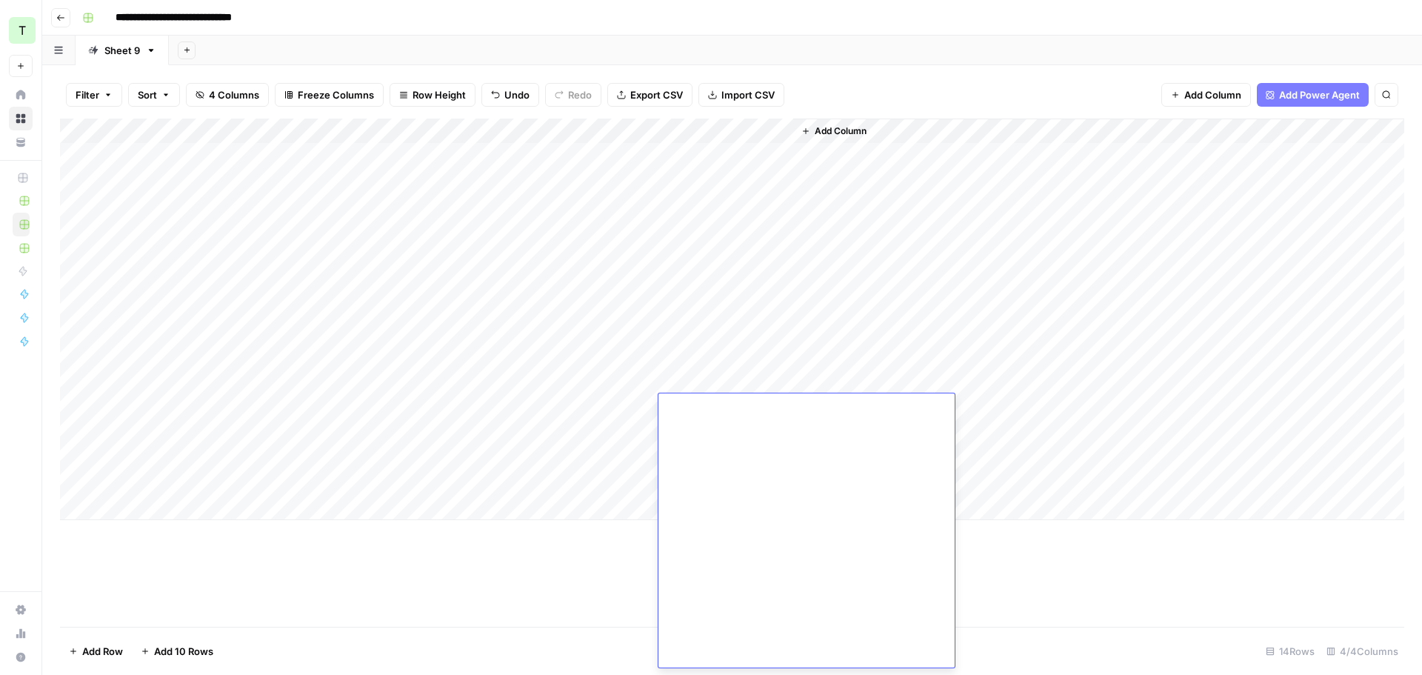
click at [966, 338] on div "Add Column" at bounding box center [1098, 319] width 611 height 401
click at [720, 427] on div "Add Column" at bounding box center [732, 319] width 1344 height 401
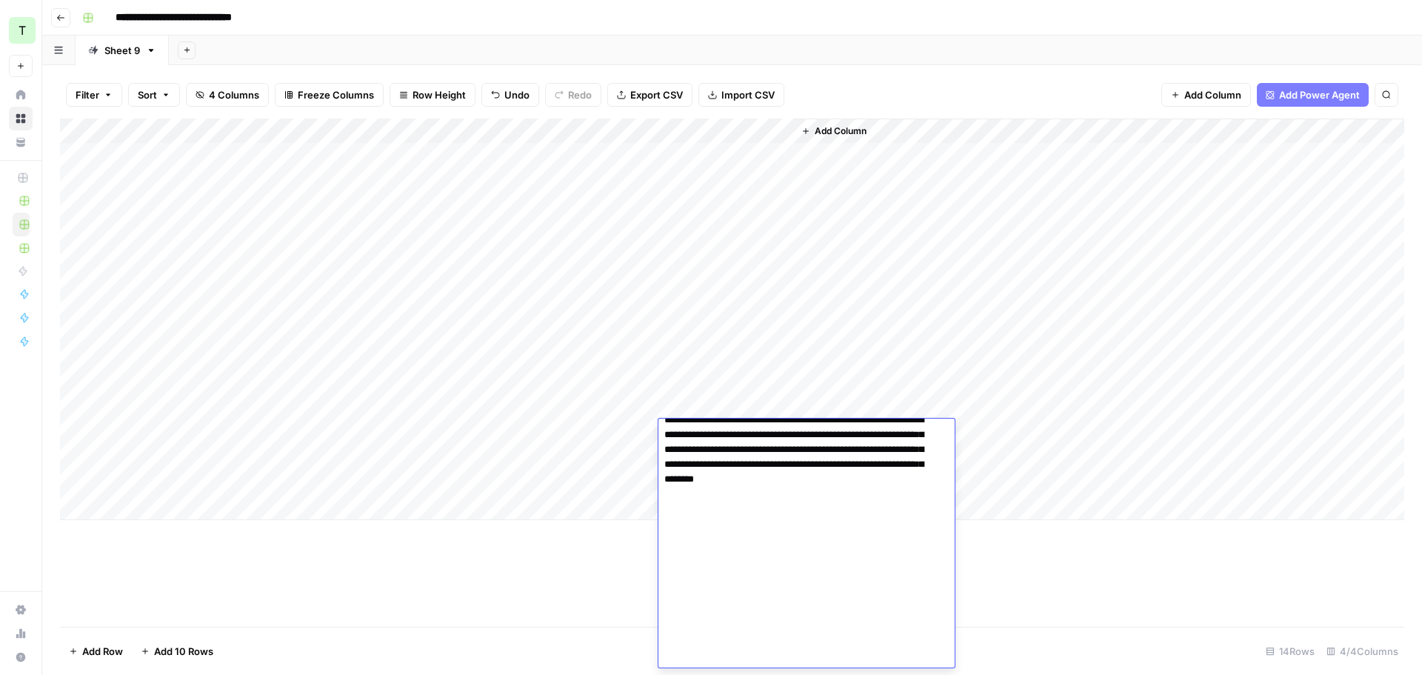
click at [1003, 293] on div "Add Column" at bounding box center [1098, 319] width 611 height 401
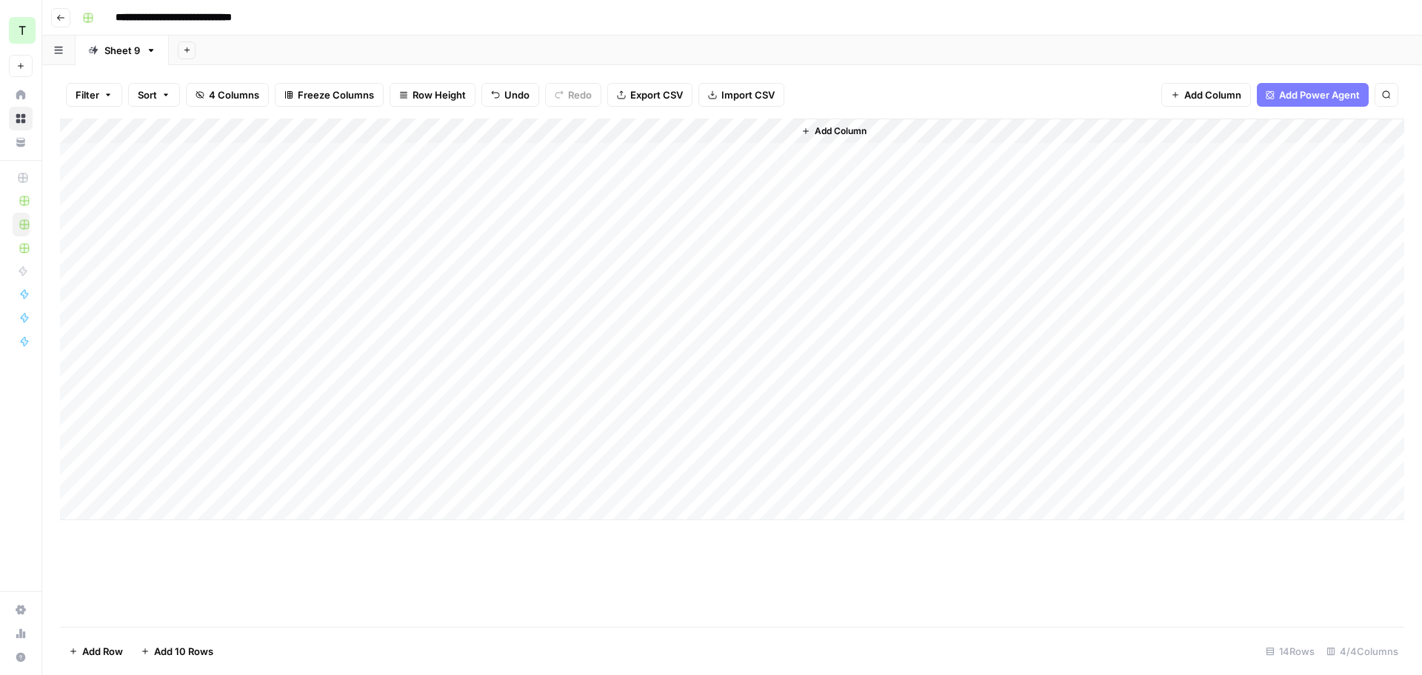
click at [725, 458] on div "Add Column" at bounding box center [732, 319] width 1344 height 401
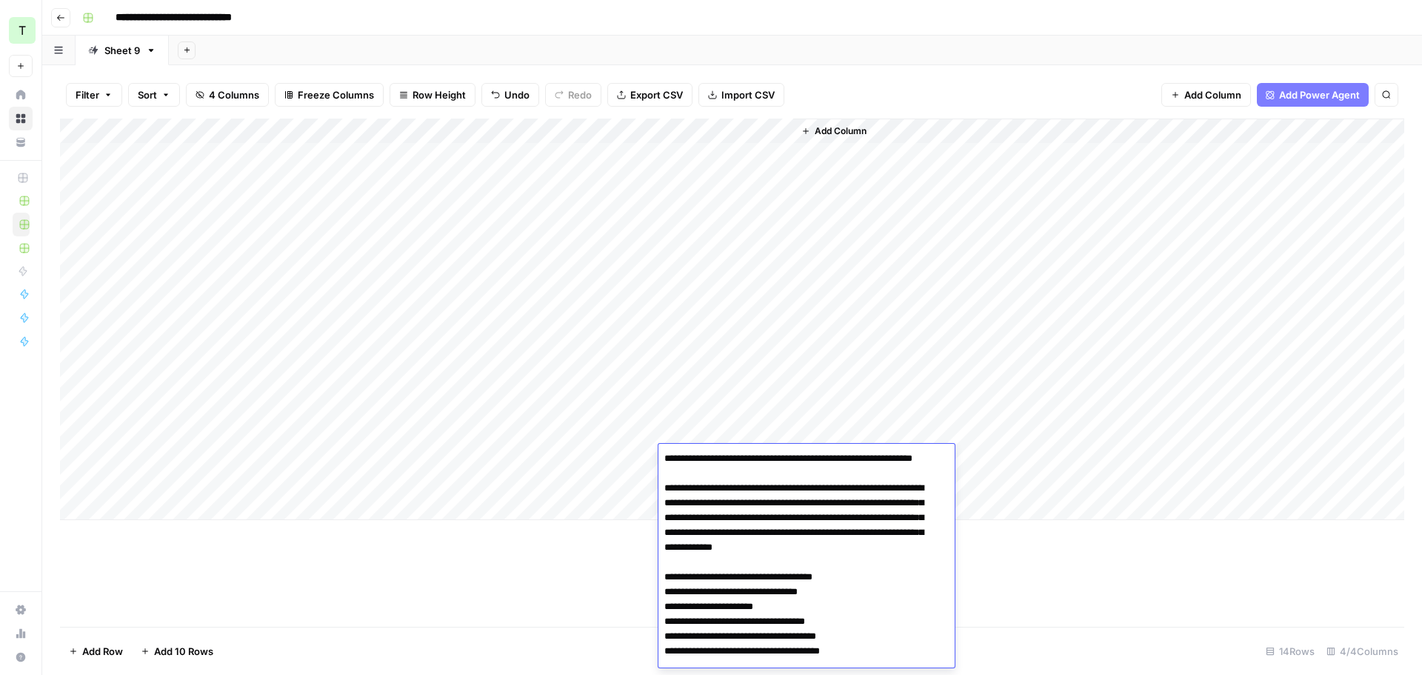
scroll to position [1786, 0]
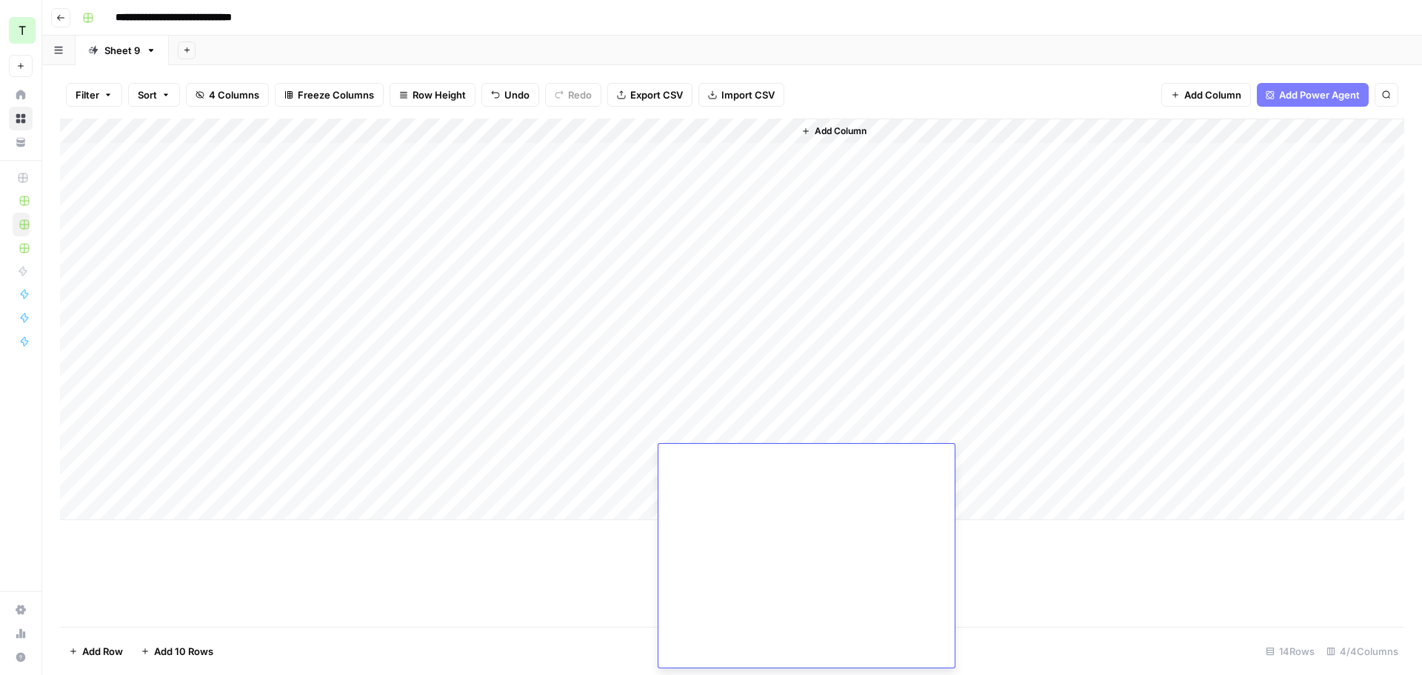
click at [936, 324] on div "Add Column" at bounding box center [1098, 319] width 611 height 401
click at [720, 479] on div "Add Column" at bounding box center [732, 319] width 1344 height 401
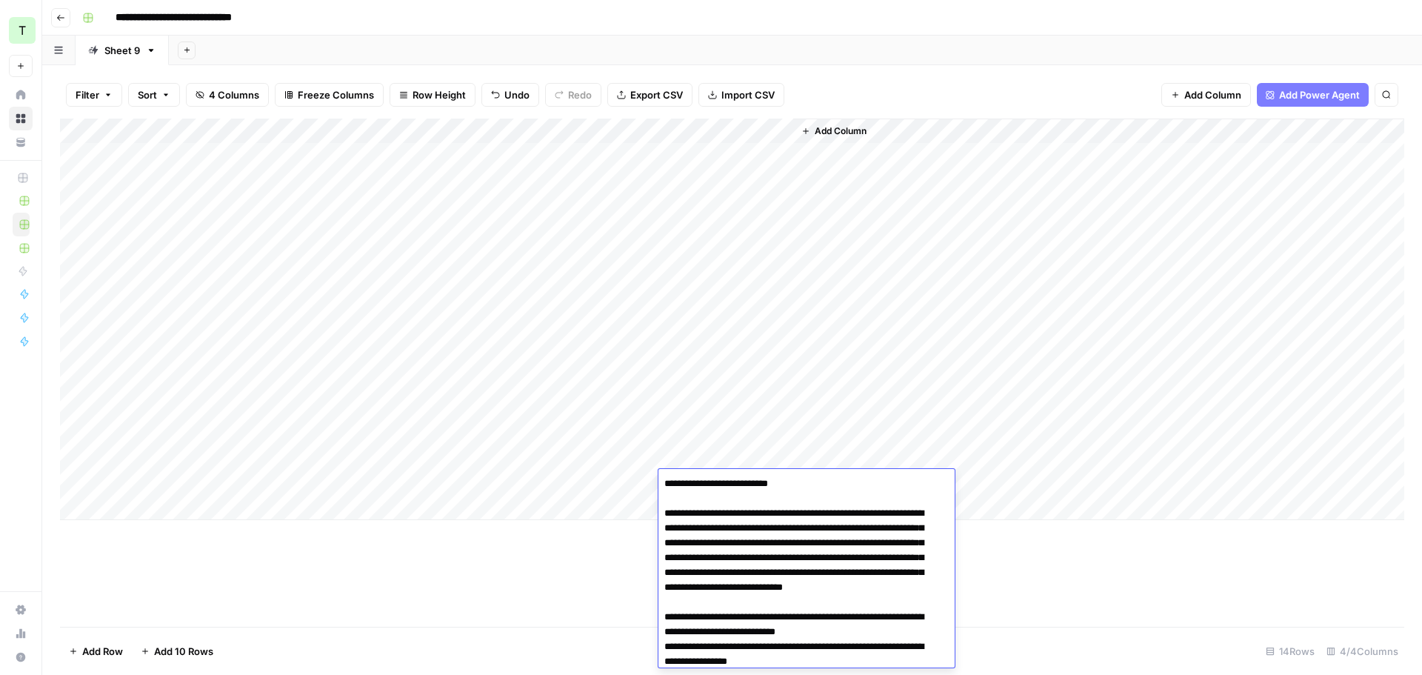
scroll to position [1664, 0]
